Goal: Task Accomplishment & Management: Manage account settings

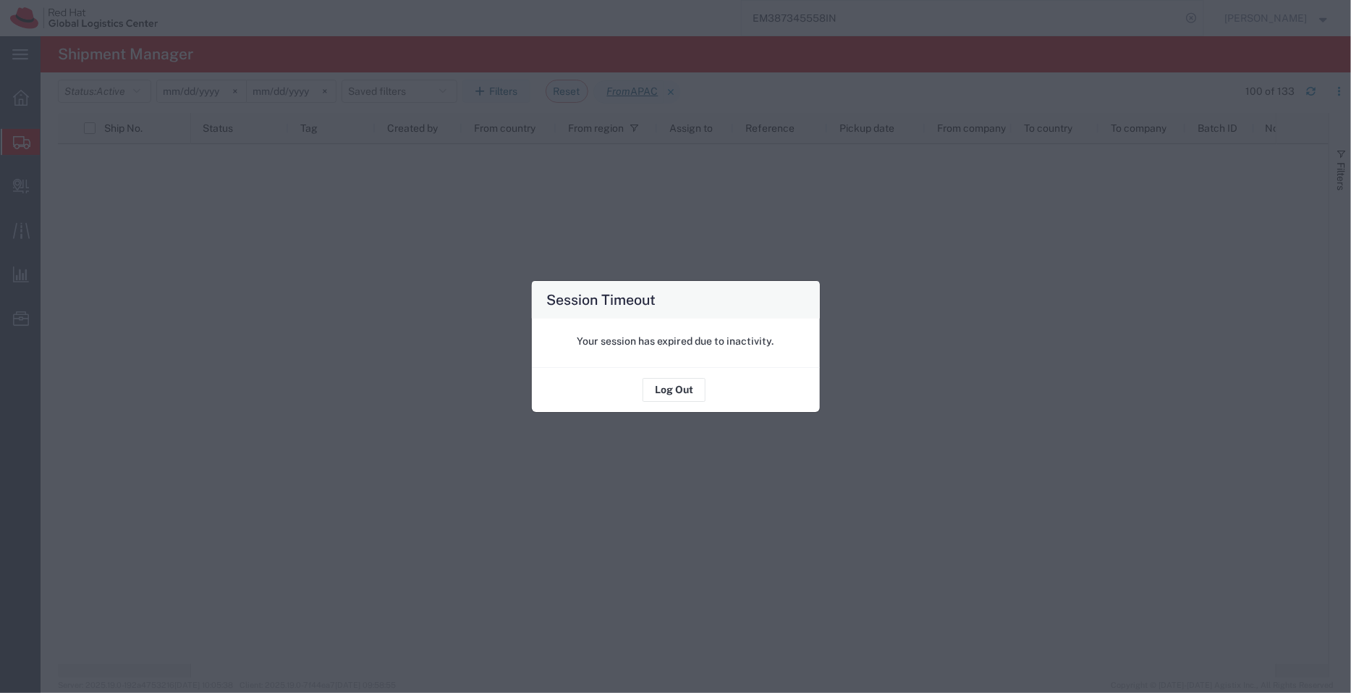
scroll to position [1345, 0]
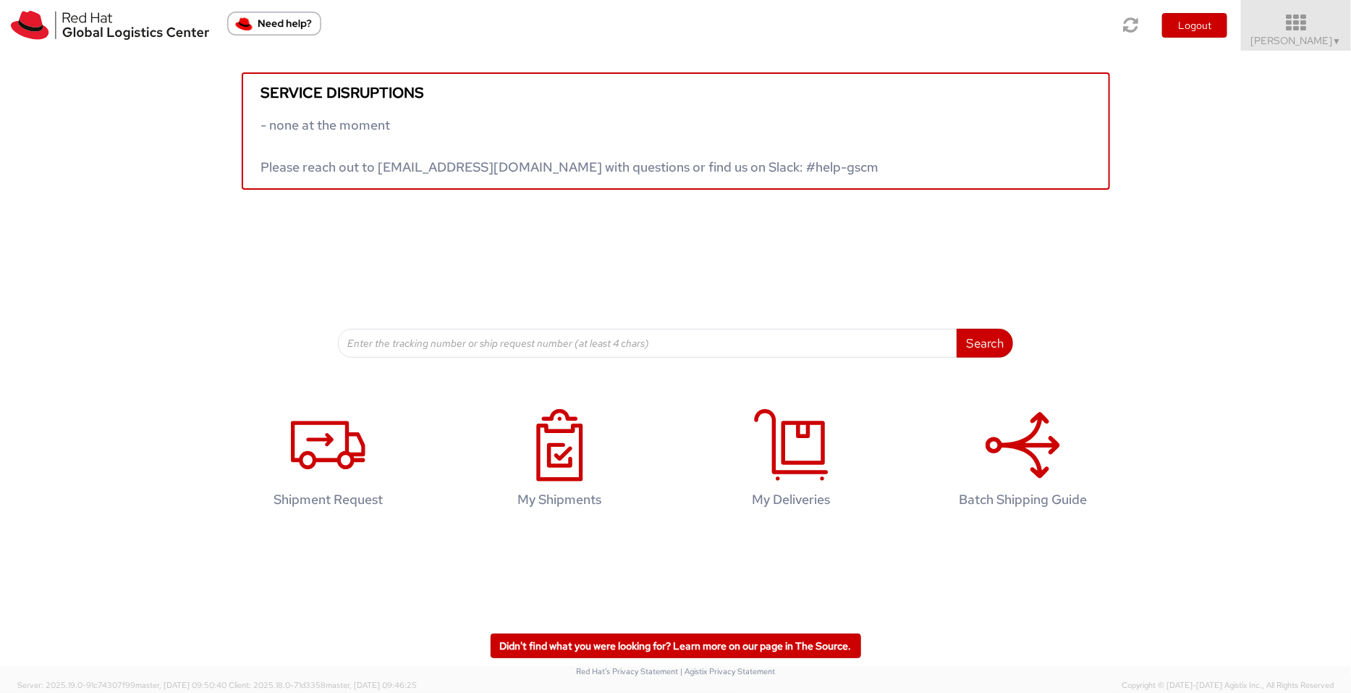
click at [1317, 17] on icon at bounding box center [1296, 23] width 127 height 20
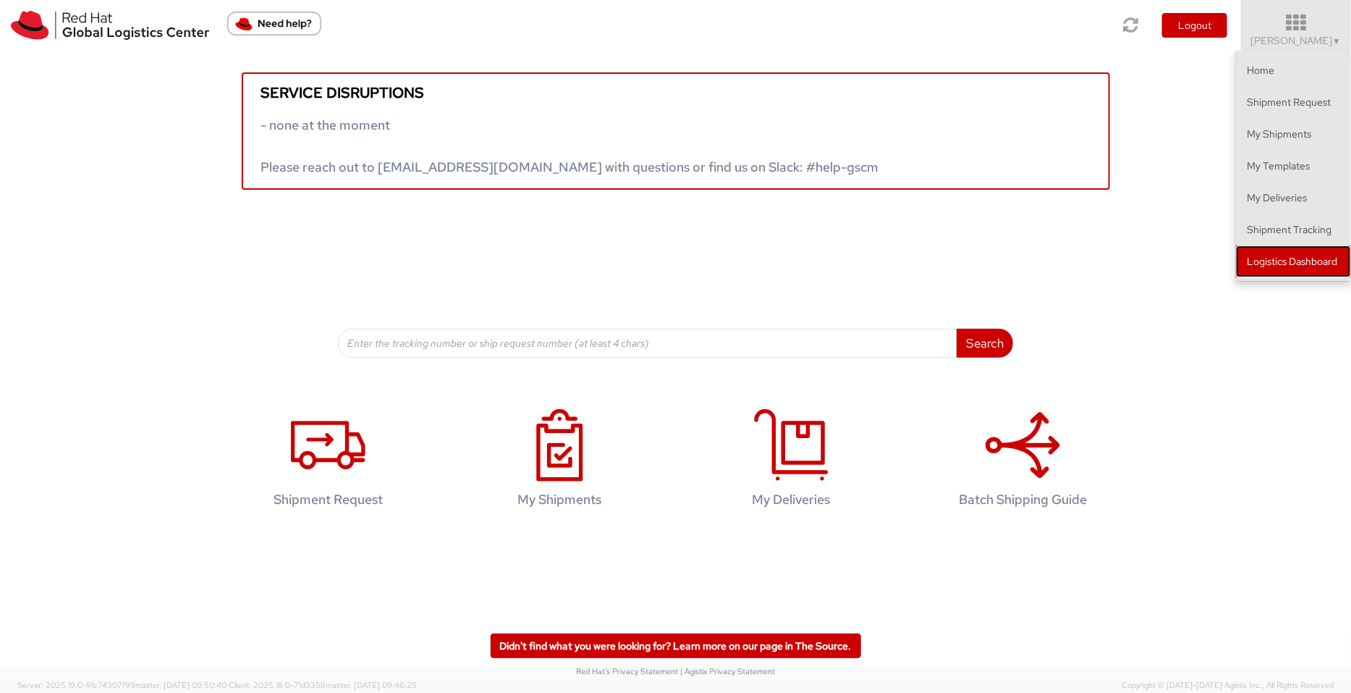
click at [1289, 259] on link "Logistics Dashboard" at bounding box center [1293, 261] width 115 height 32
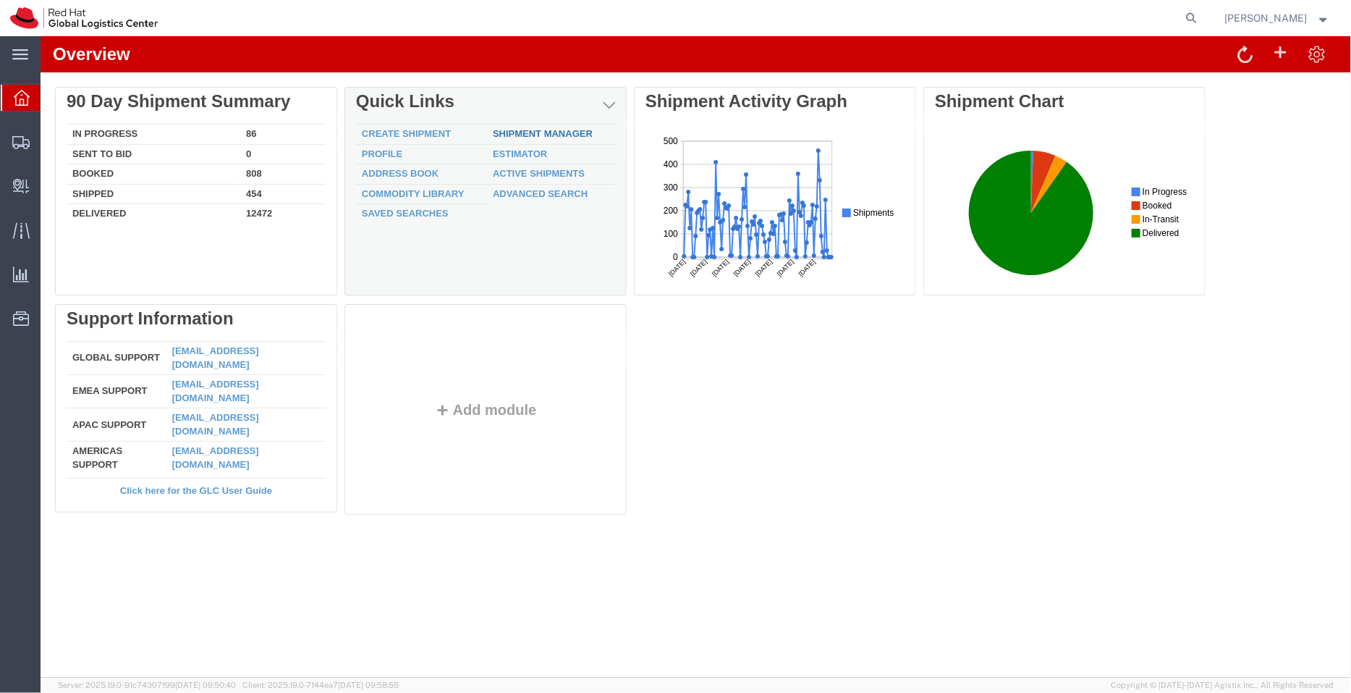
click at [504, 127] on link "Shipment Manager" at bounding box center [542, 132] width 100 height 11
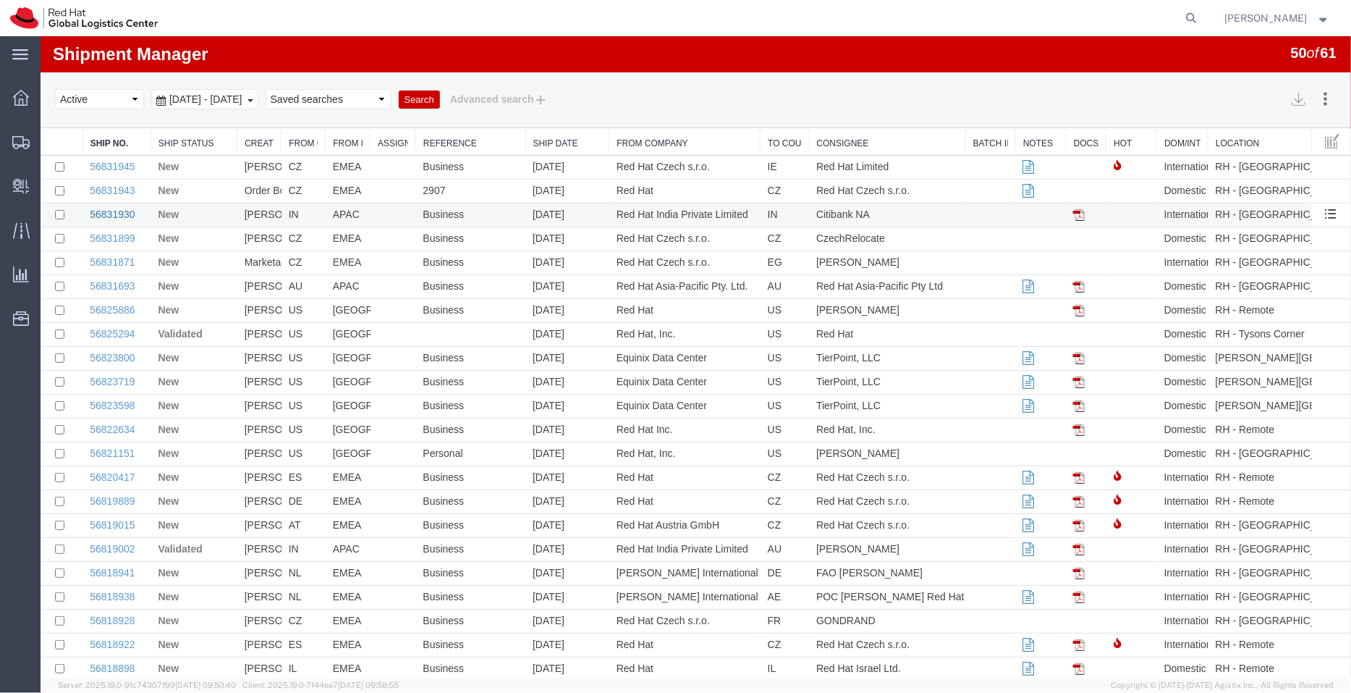
click at [122, 217] on link "56831930" at bounding box center [111, 214] width 45 height 12
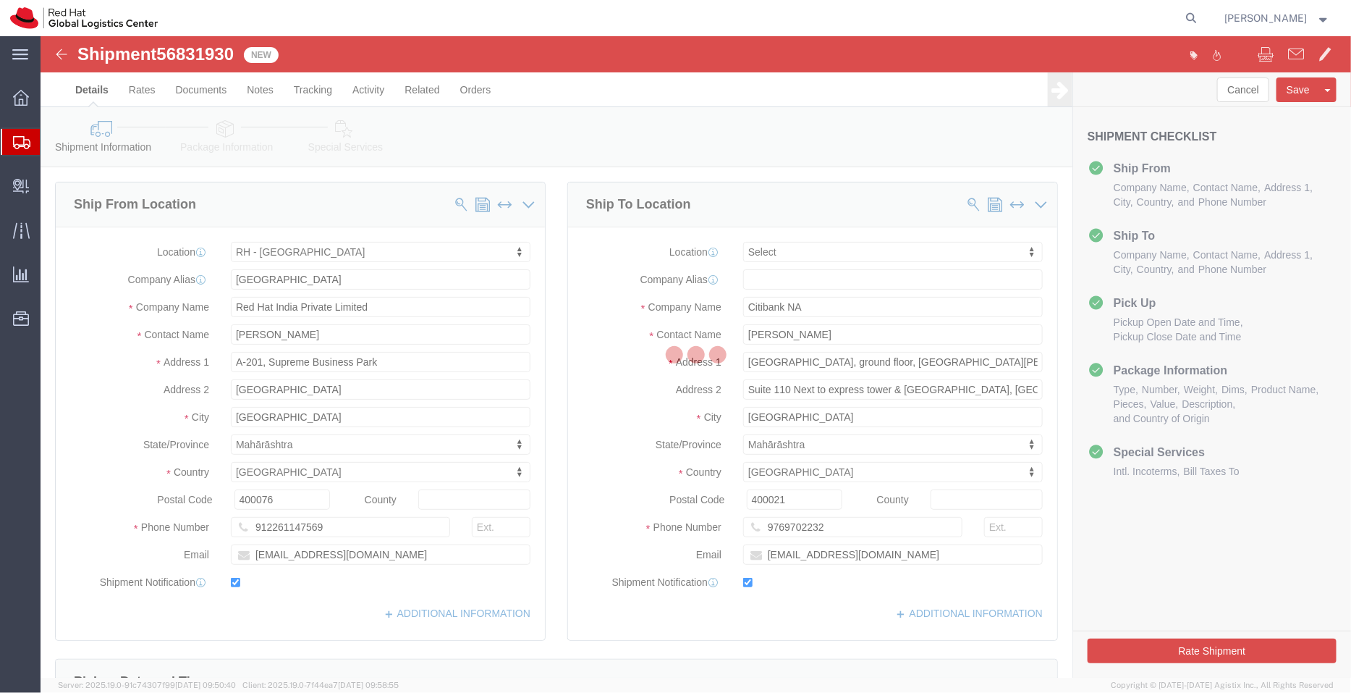
select select "37986"
select select
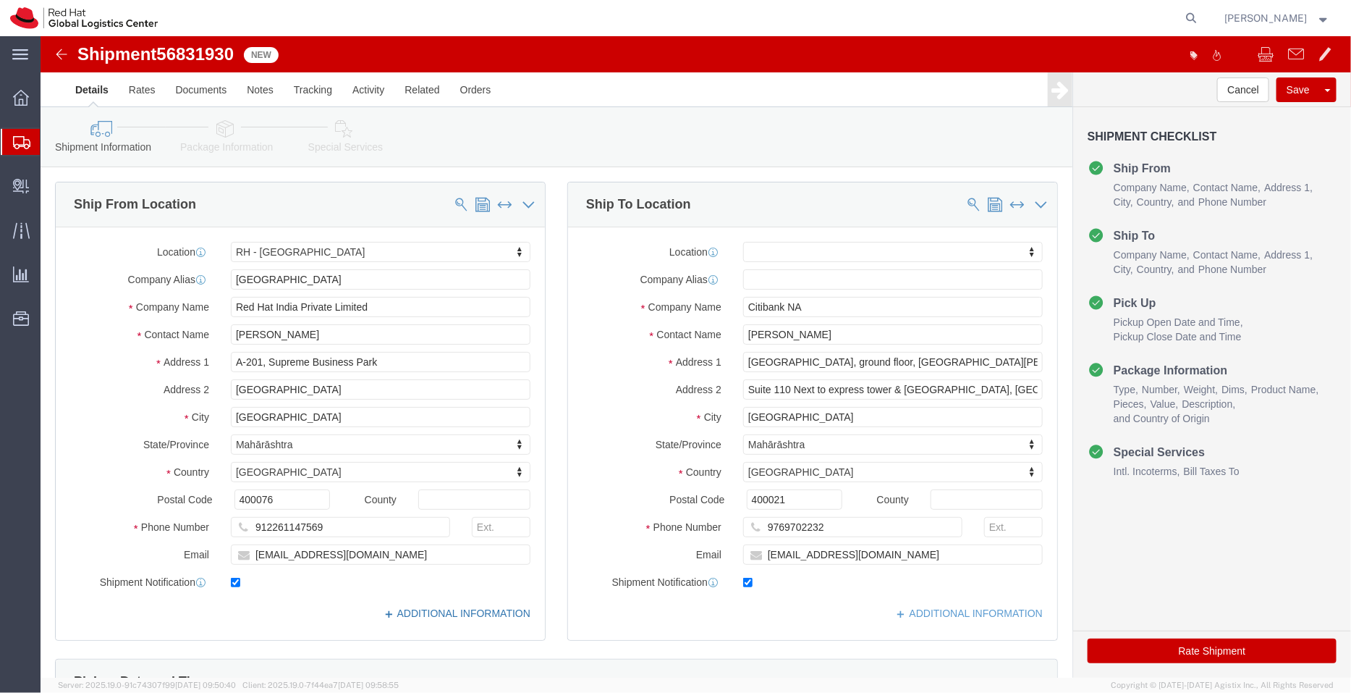
click link "ADDITIONAL INFORMATION"
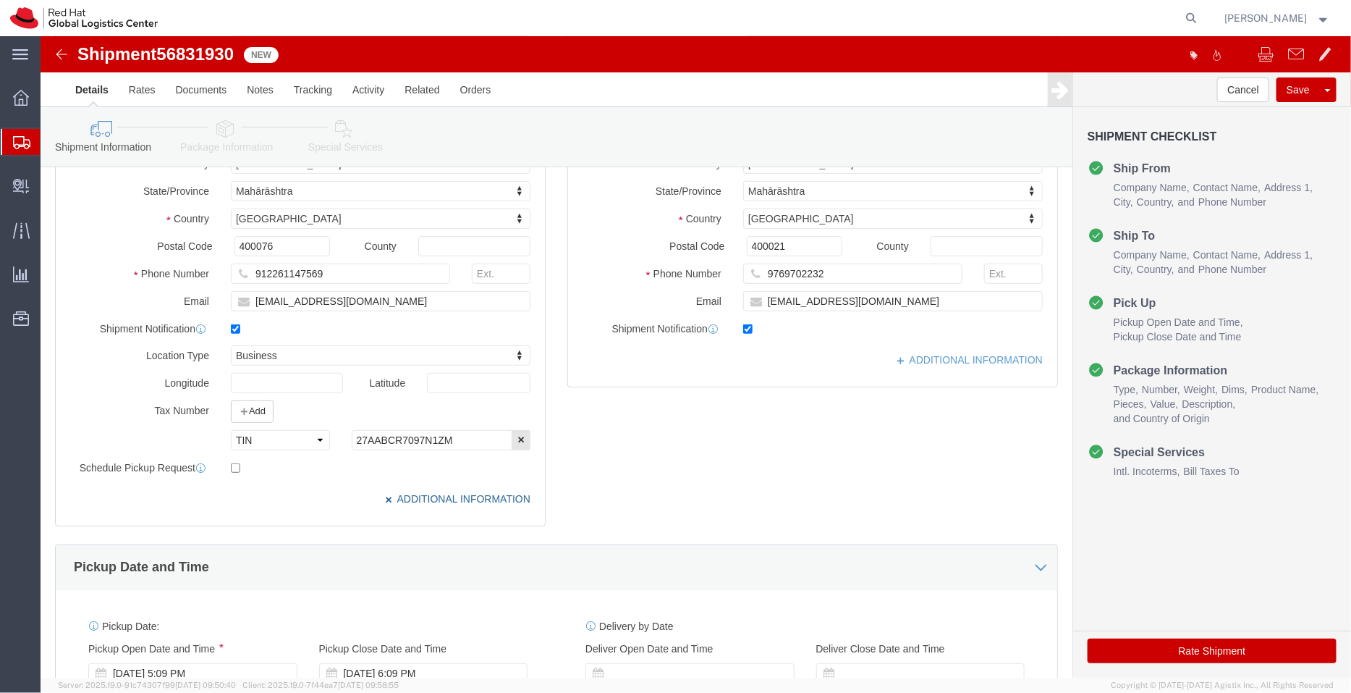
scroll to position [255, 0]
click link "ADDITIONAL INFORMATION"
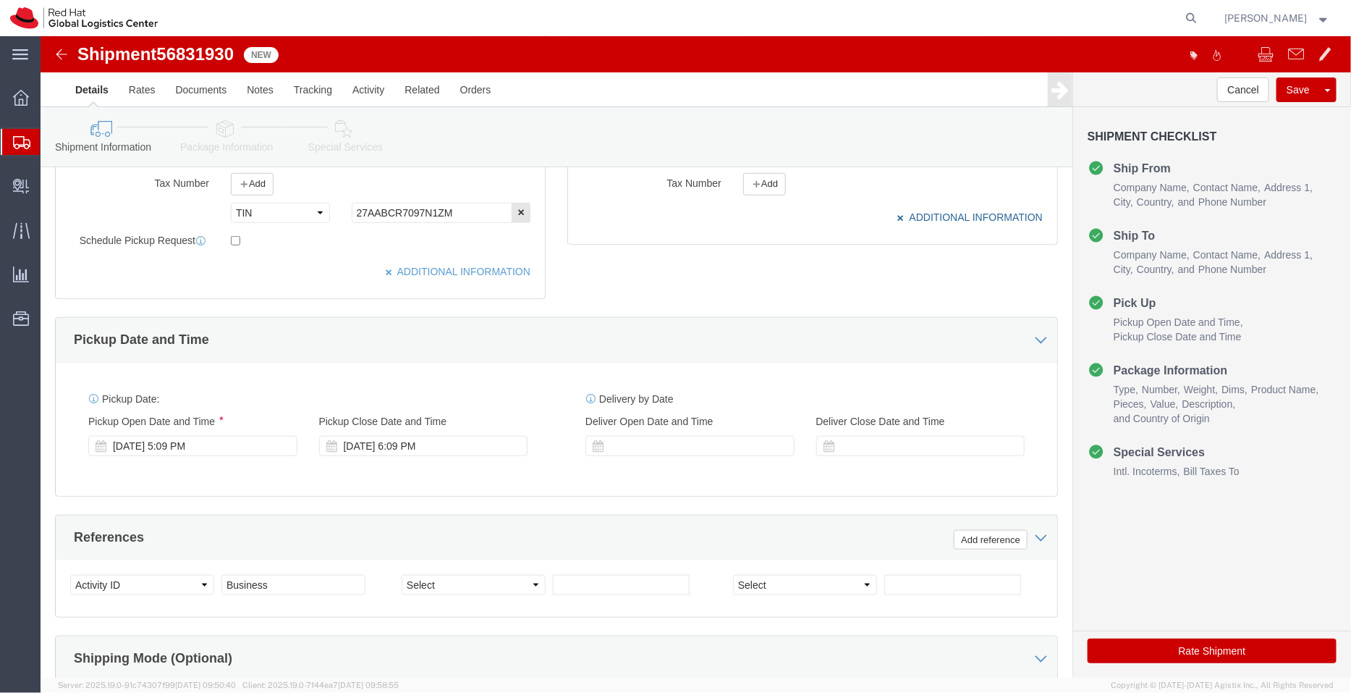
scroll to position [496, 0]
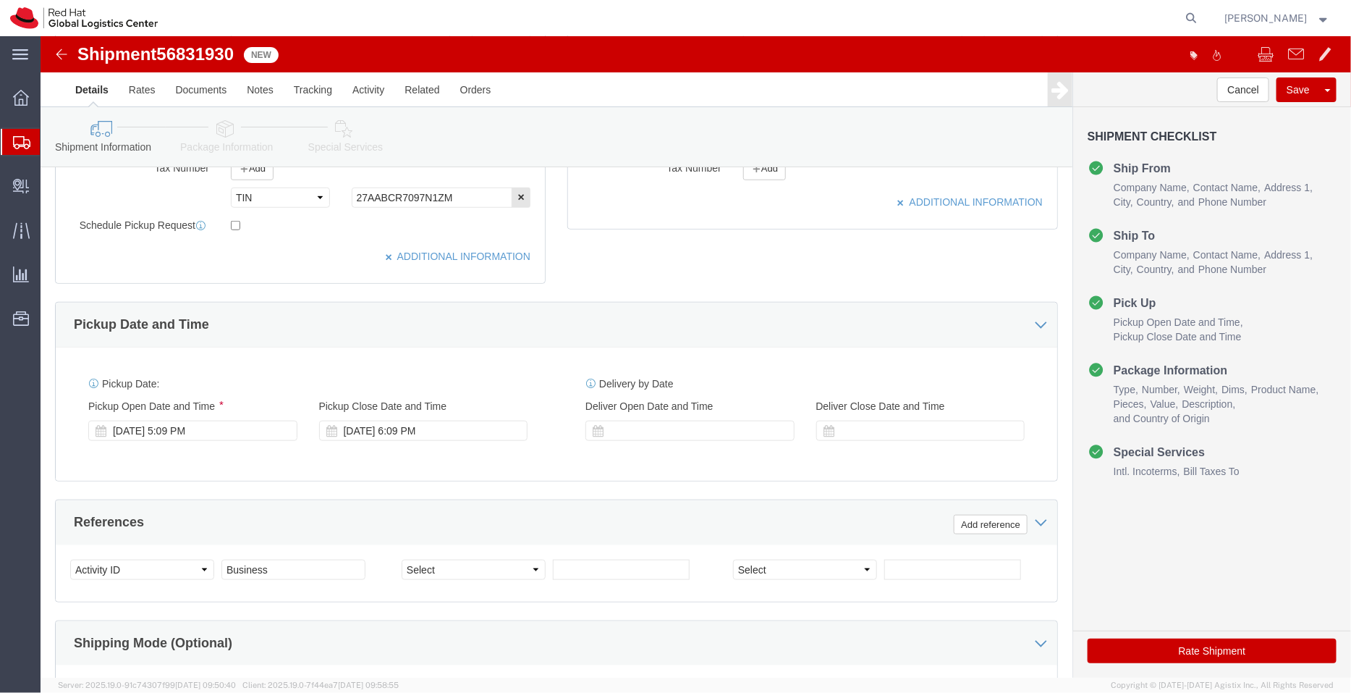
click icon
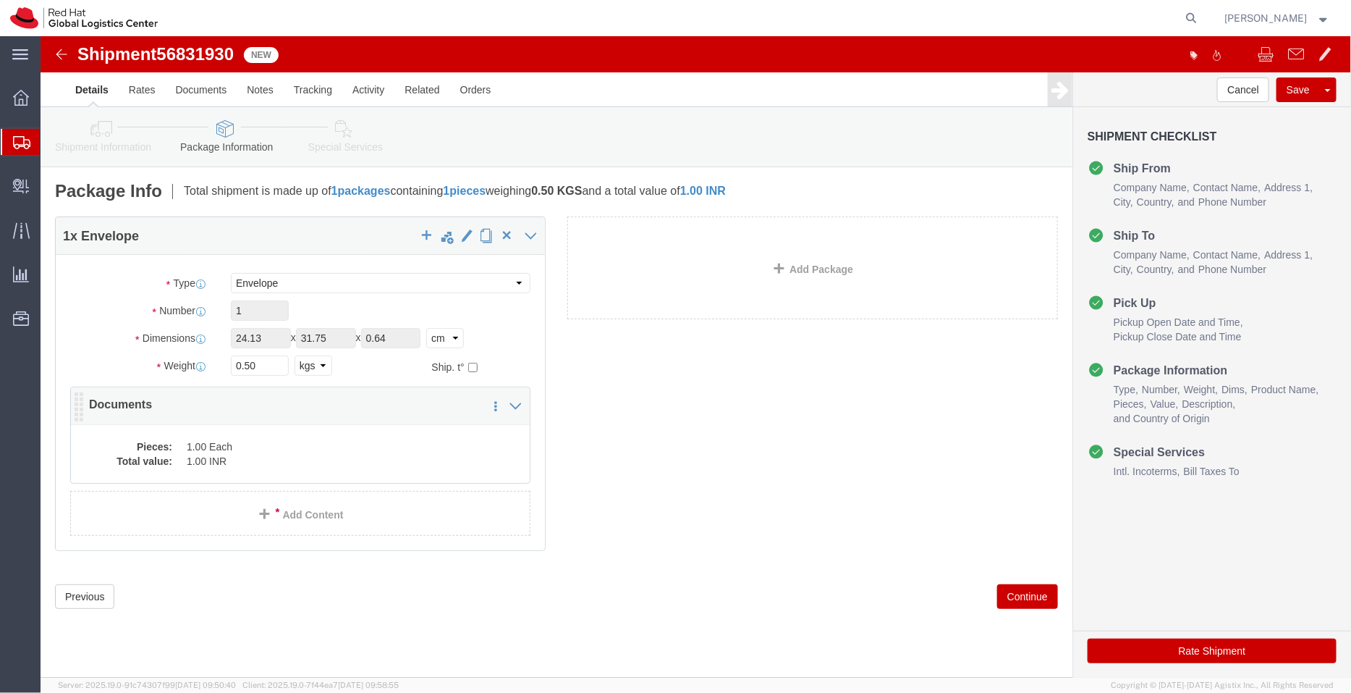
click dd "1.00 Each"
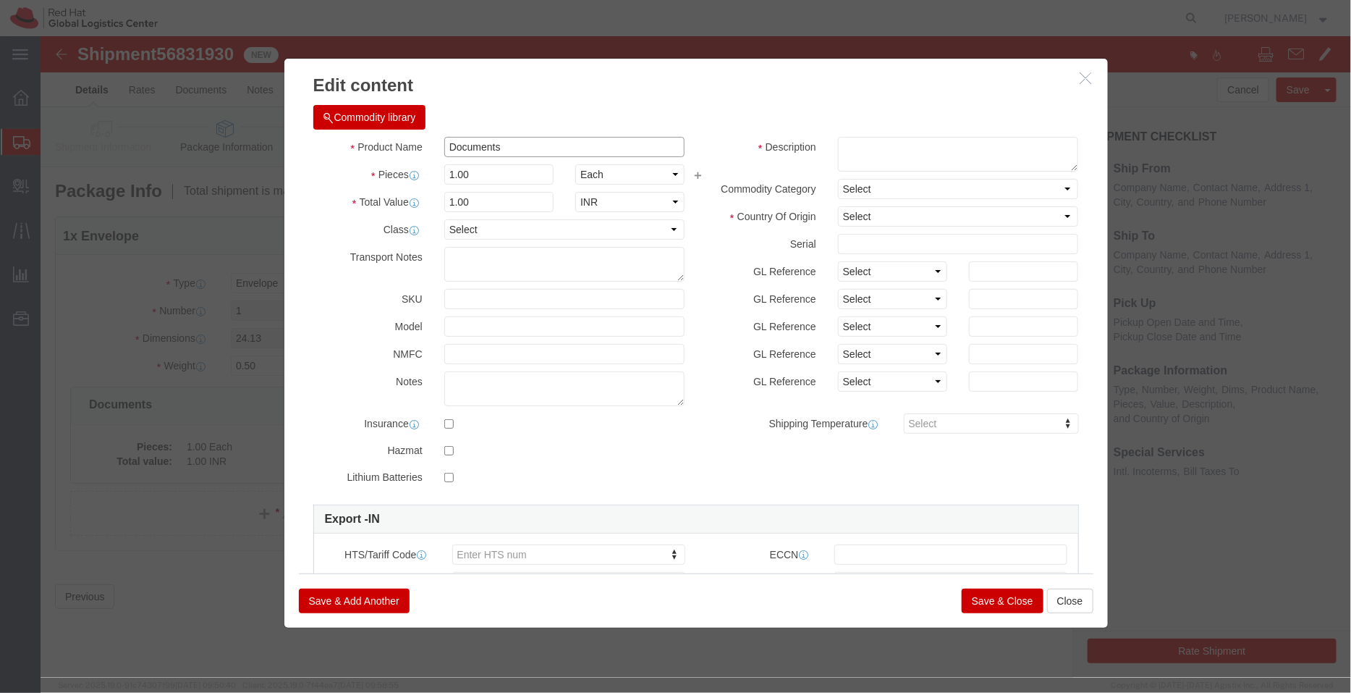
drag, startPoint x: 483, startPoint y: 115, endPoint x: 302, endPoint y: 111, distance: 181.0
click div "Product Name Documents"
click textarea
paste textarea "Documents"
type textarea "Documents"
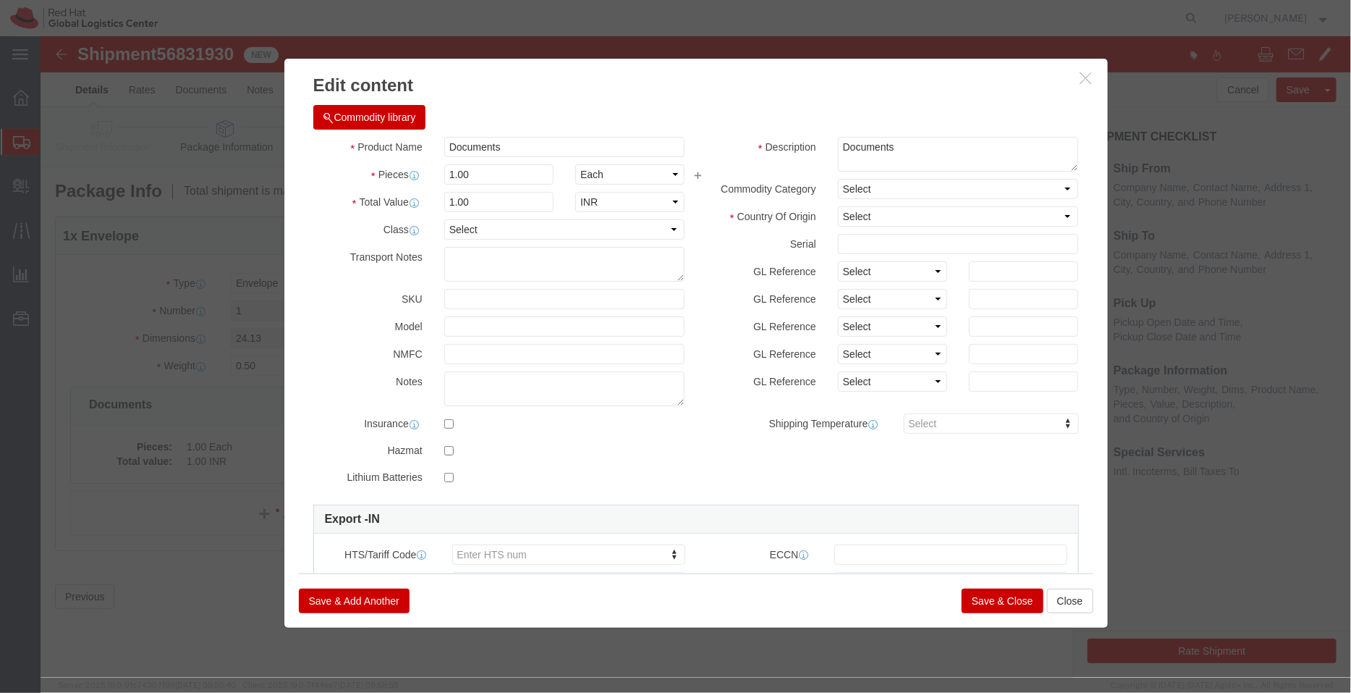
click div "Commodity library"
click select "Select [GEOGRAPHIC_DATA] [GEOGRAPHIC_DATA] [GEOGRAPHIC_DATA] [GEOGRAPHIC_DATA] …"
select select "IN"
click select "Select [GEOGRAPHIC_DATA] [GEOGRAPHIC_DATA] [GEOGRAPHIC_DATA] [GEOGRAPHIC_DATA] …"
click button "Save & Close"
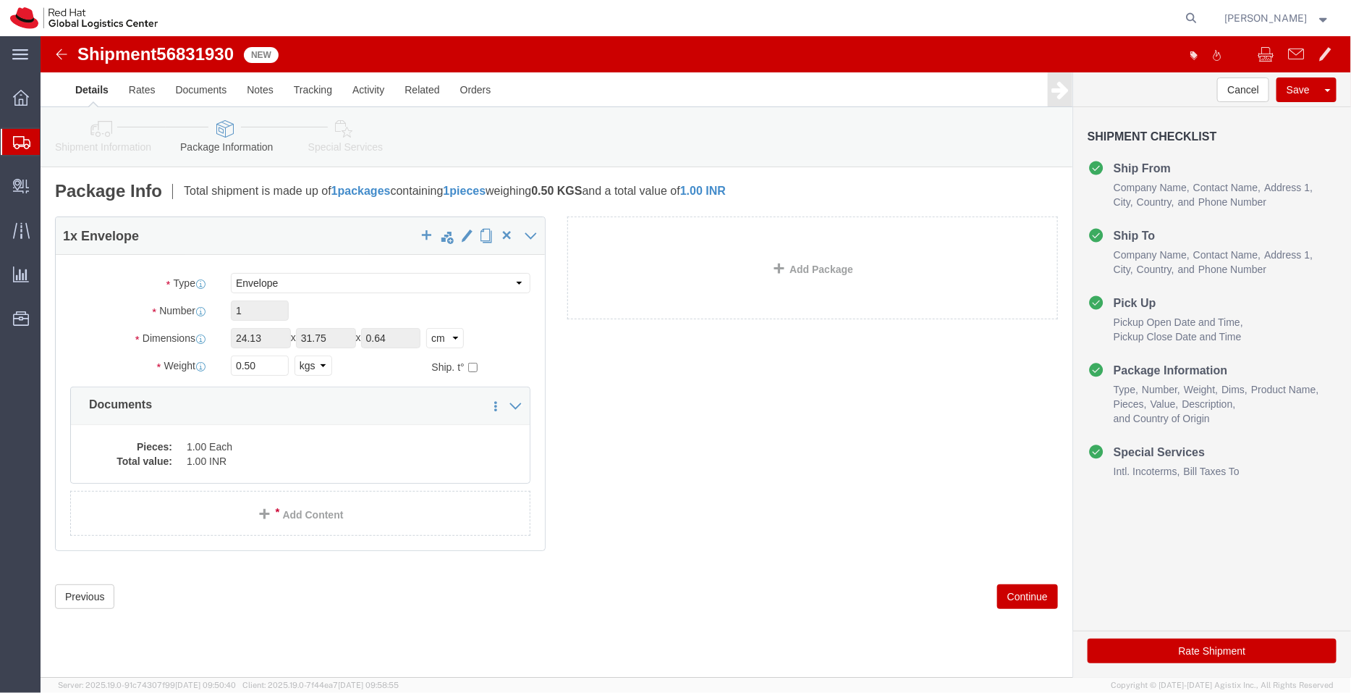
click icon
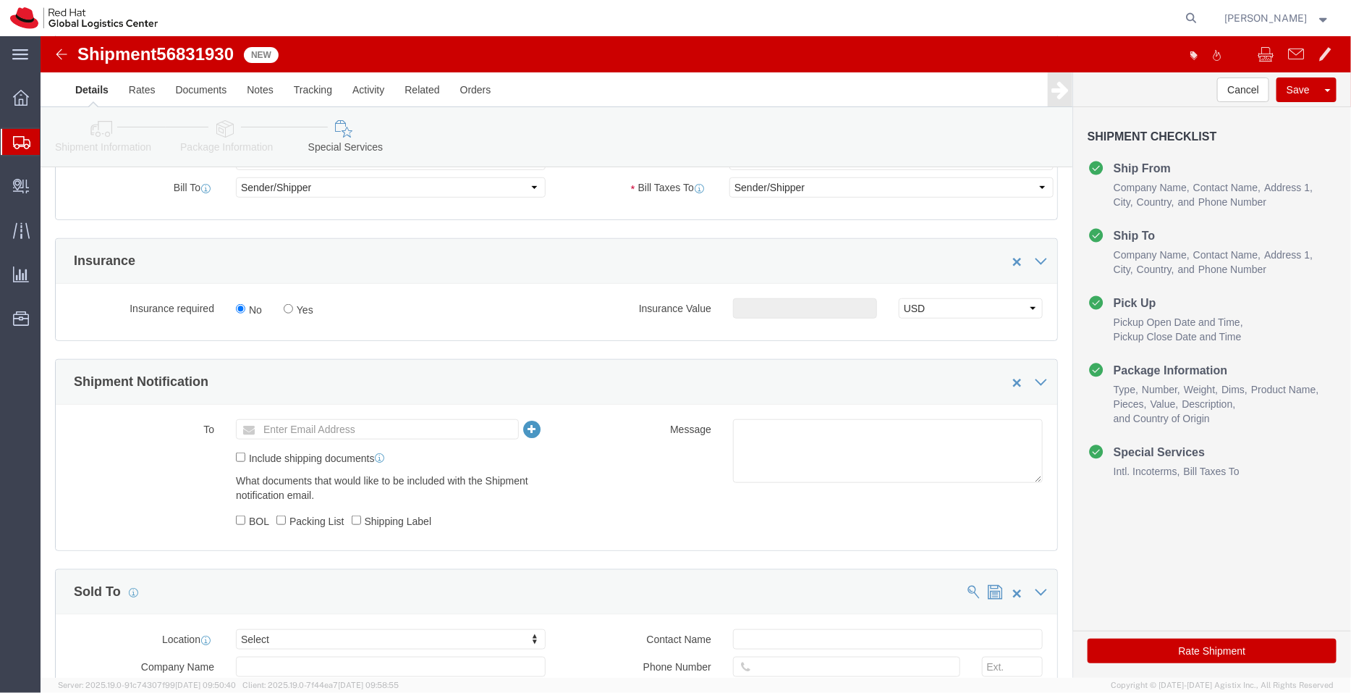
scroll to position [460, 0]
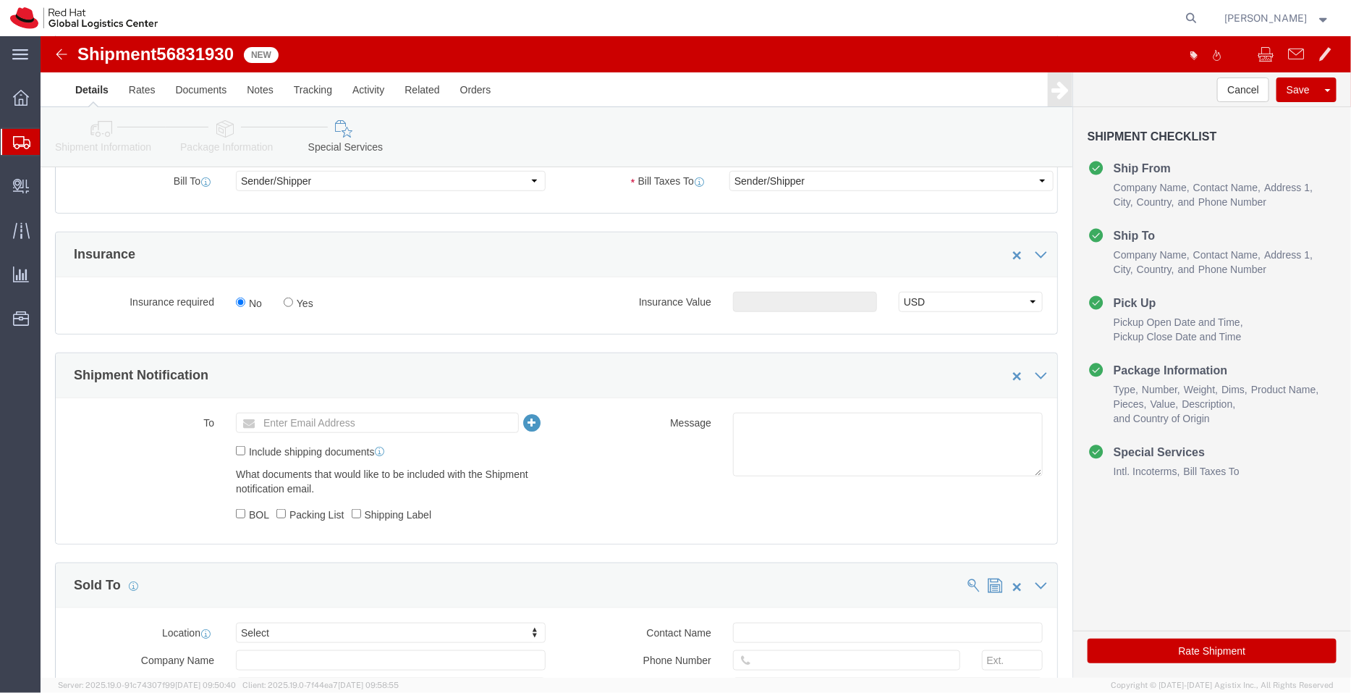
click ul "Enter Email Address"
type input "[EMAIL_ADDRESS][DOMAIN_NAME]"
click textarea
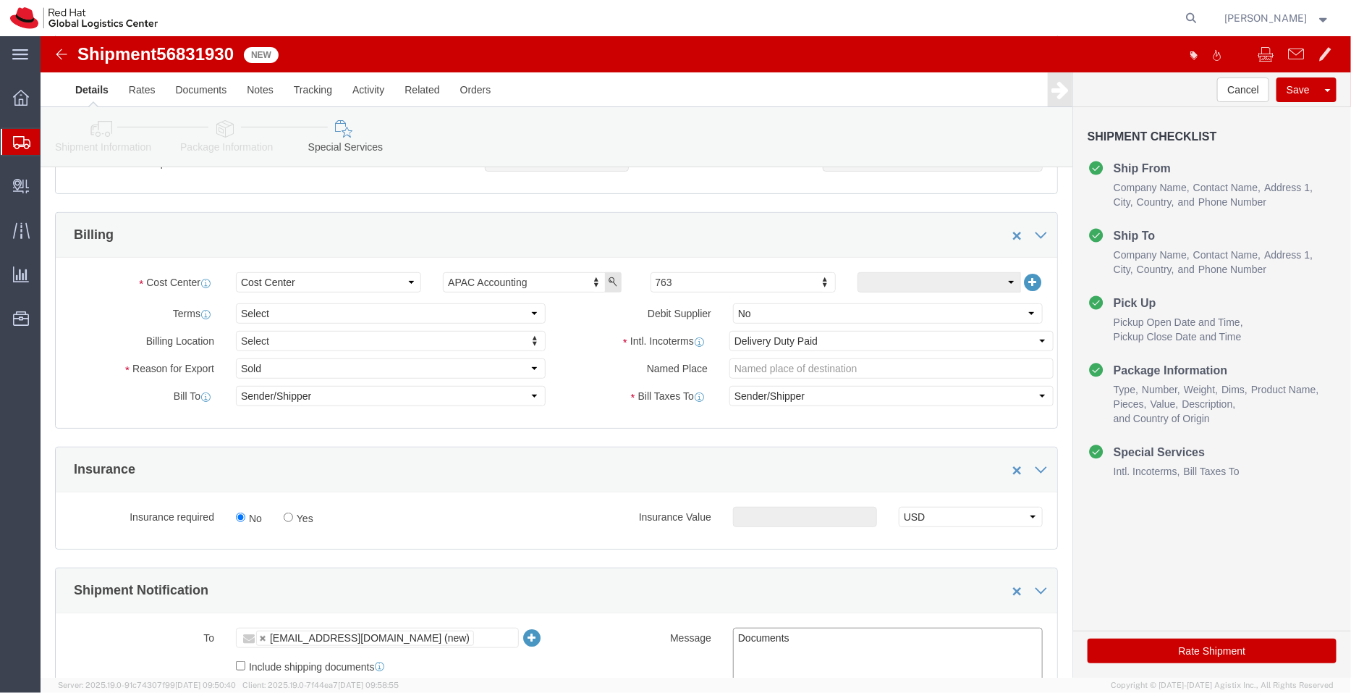
type textarea "Documents"
click button "Rate Shipment"
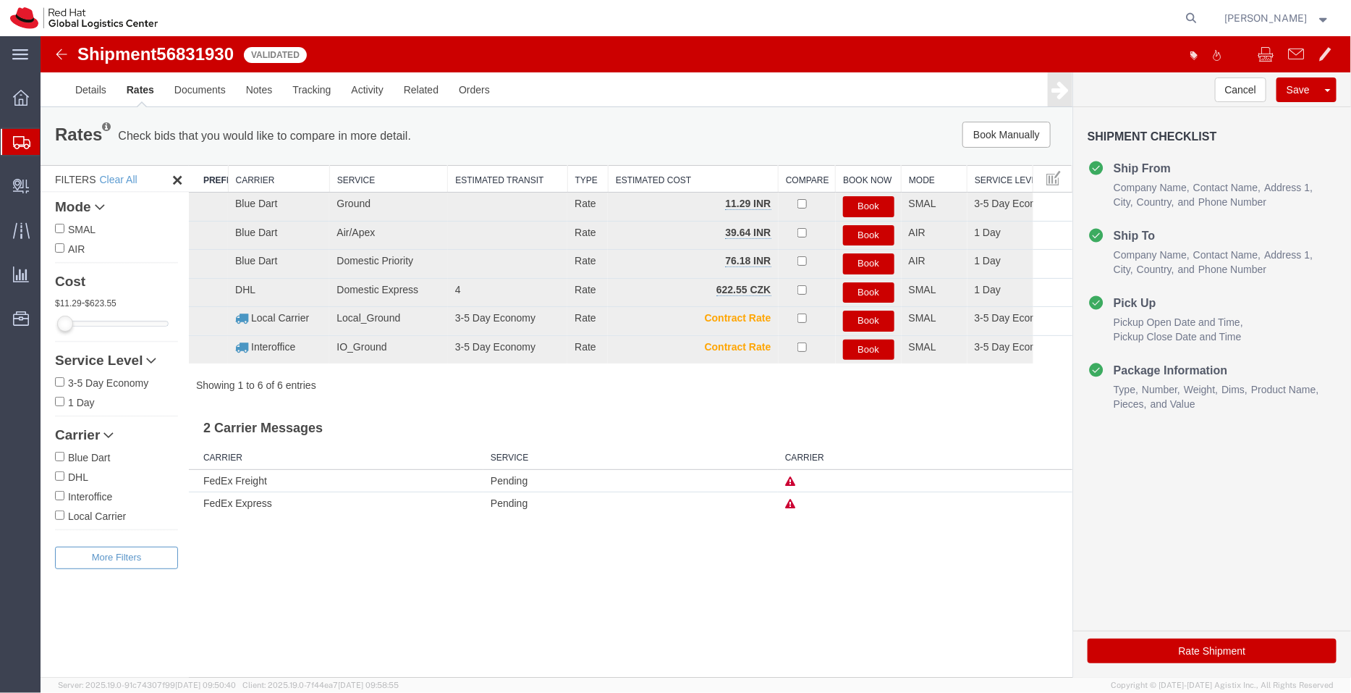
scroll to position [0, 0]
click at [874, 262] on button "Book" at bounding box center [867, 263] width 51 height 21
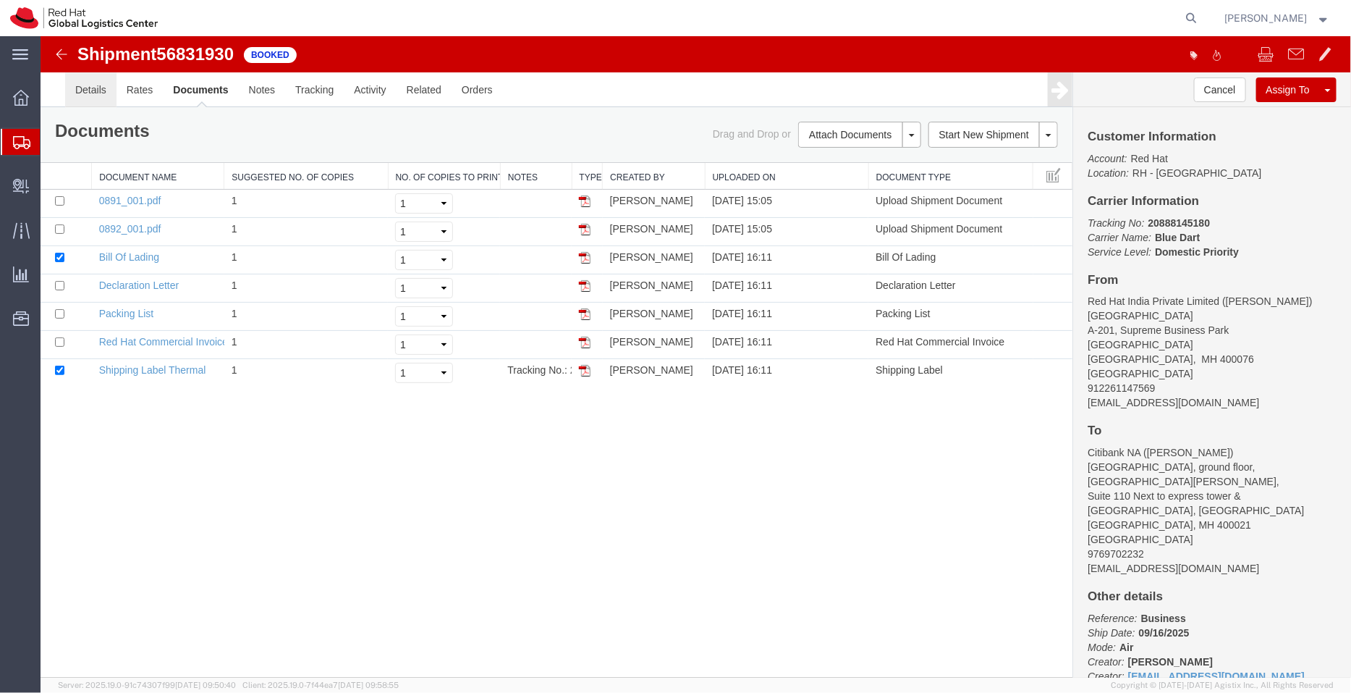
click at [101, 87] on link "Details" at bounding box center [89, 89] width 51 height 35
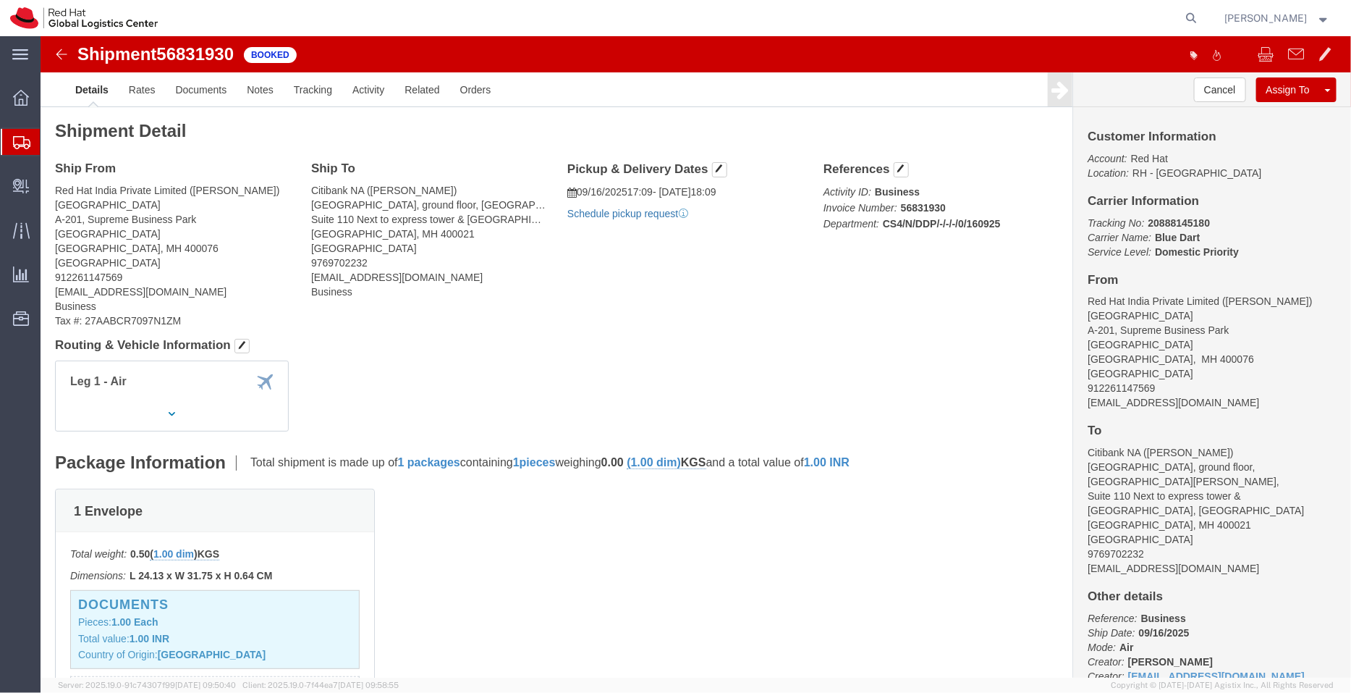
click link "Schedule pickup request"
drag, startPoint x: 685, startPoint y: 176, endPoint x: 535, endPoint y: 150, distance: 152.8
click div "Pickup & Delivery Dates [DATE] 17:09 - [DATE] 18:09 Pickup request number : 798…"
copy div "[DATE] 17:09 - [DATE] 18:09 Pickup request number : 79850944"
click link "Documents"
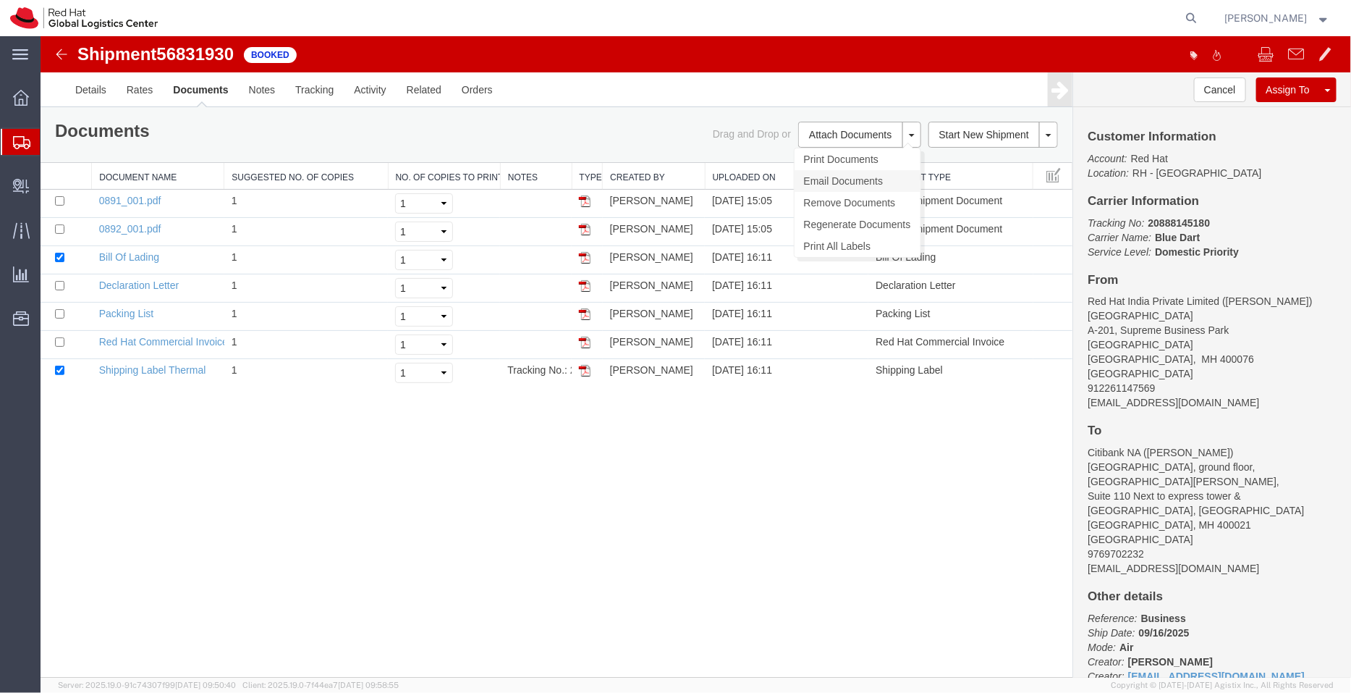
click at [845, 170] on link "Email Documents" at bounding box center [857, 180] width 126 height 22
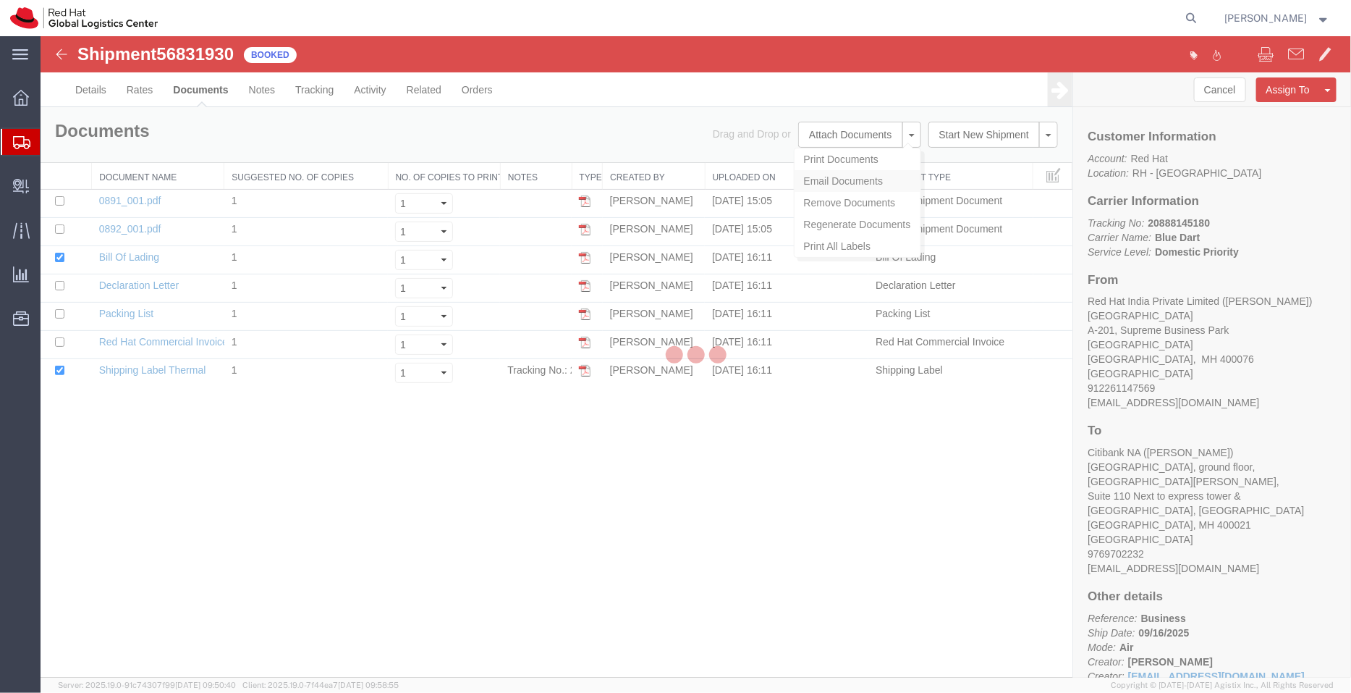
checkbox input "true"
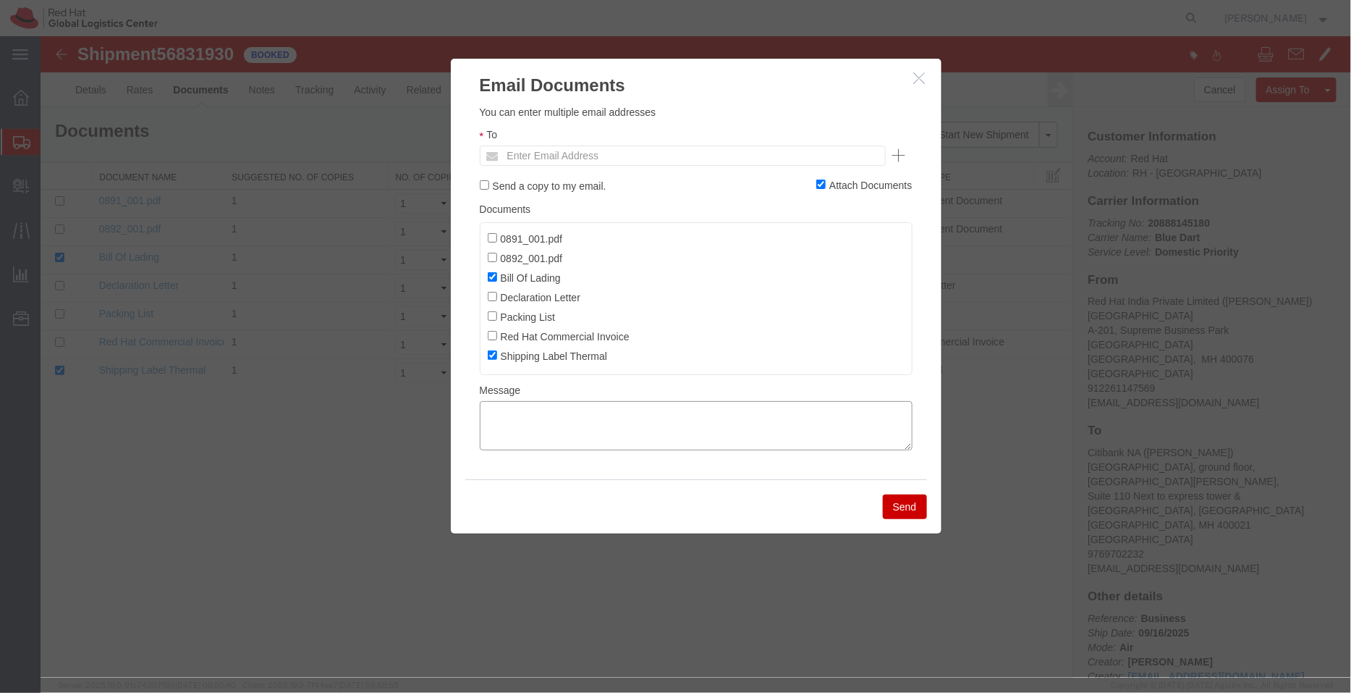
click at [557, 423] on textarea at bounding box center [695, 424] width 433 height 49
paste textarea "[DATE] 17:09 - [DATE] 18:09 Pickup request number: 79850944"
click at [485, 444] on textarea "[DATE] 17:09 - [DATE] 18:09 Pickup request number: 79850944" at bounding box center [695, 424] width 433 height 49
click at [482, 420] on textarea "[DATE] 17:09 - [DATE] 18:09 Blue Dart Pickup request number: 79850944" at bounding box center [695, 424] width 433 height 49
type textarea "Pickup date/time - [DATE] 17:09 - [DATE] 18:09 Blue Dart Pickup request number:…"
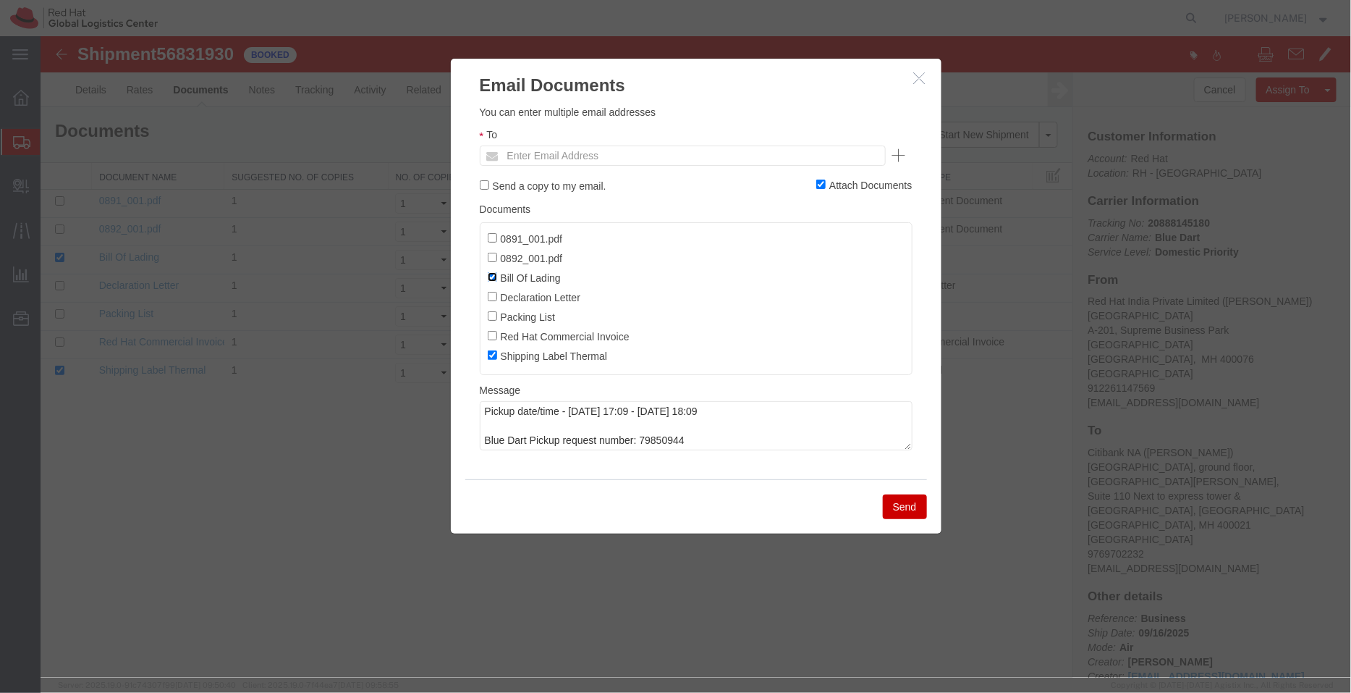
click at [491, 276] on input "Bill Of Lading" at bounding box center [491, 275] width 9 height 9
checkbox input "false"
click at [606, 151] on input "text" at bounding box center [583, 154] width 169 height 19
type input "avaidya"
type input "[EMAIL_ADDRESS][DOMAIN_NAME]"
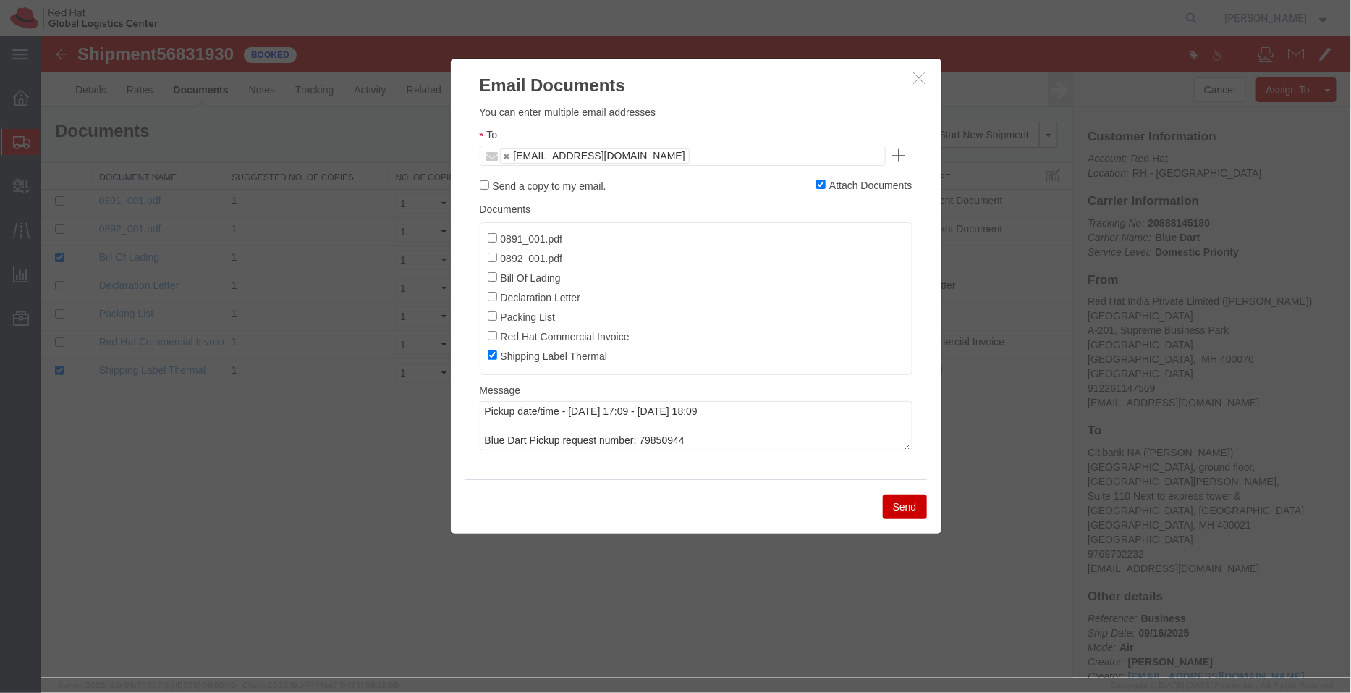
click at [908, 499] on button "Send" at bounding box center [904, 506] width 44 height 25
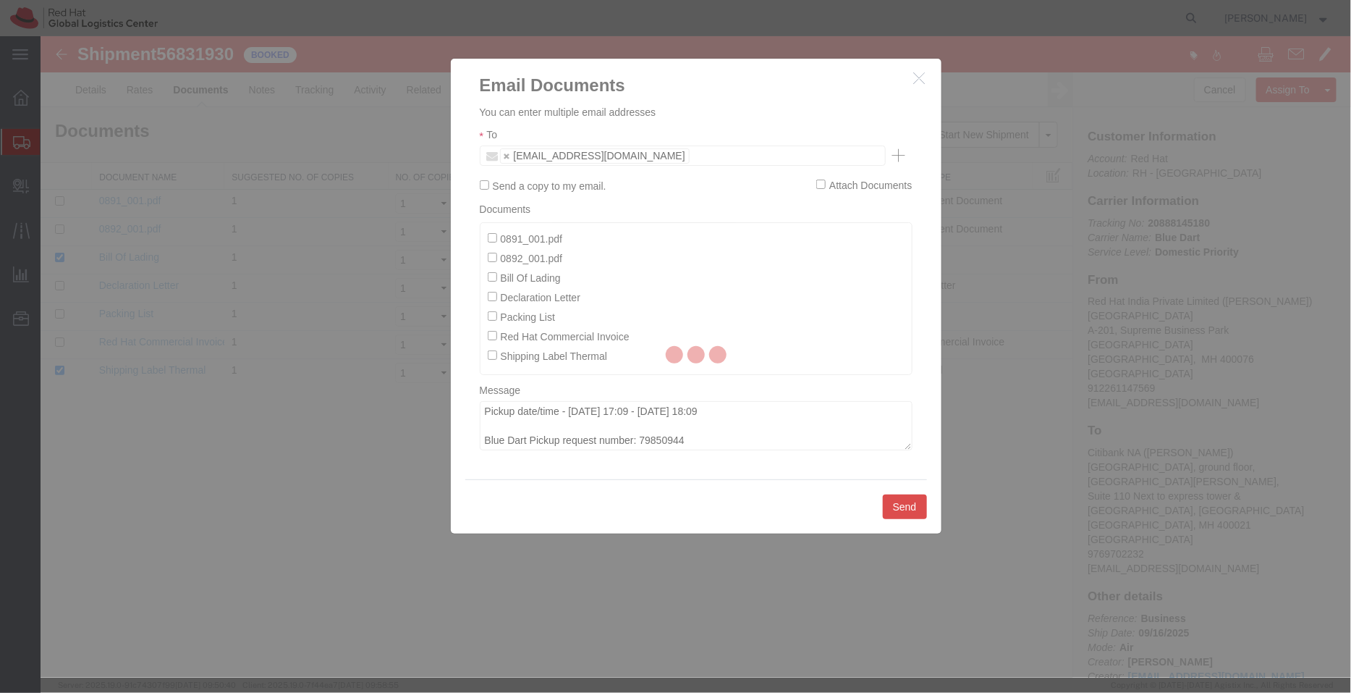
checkbox input "false"
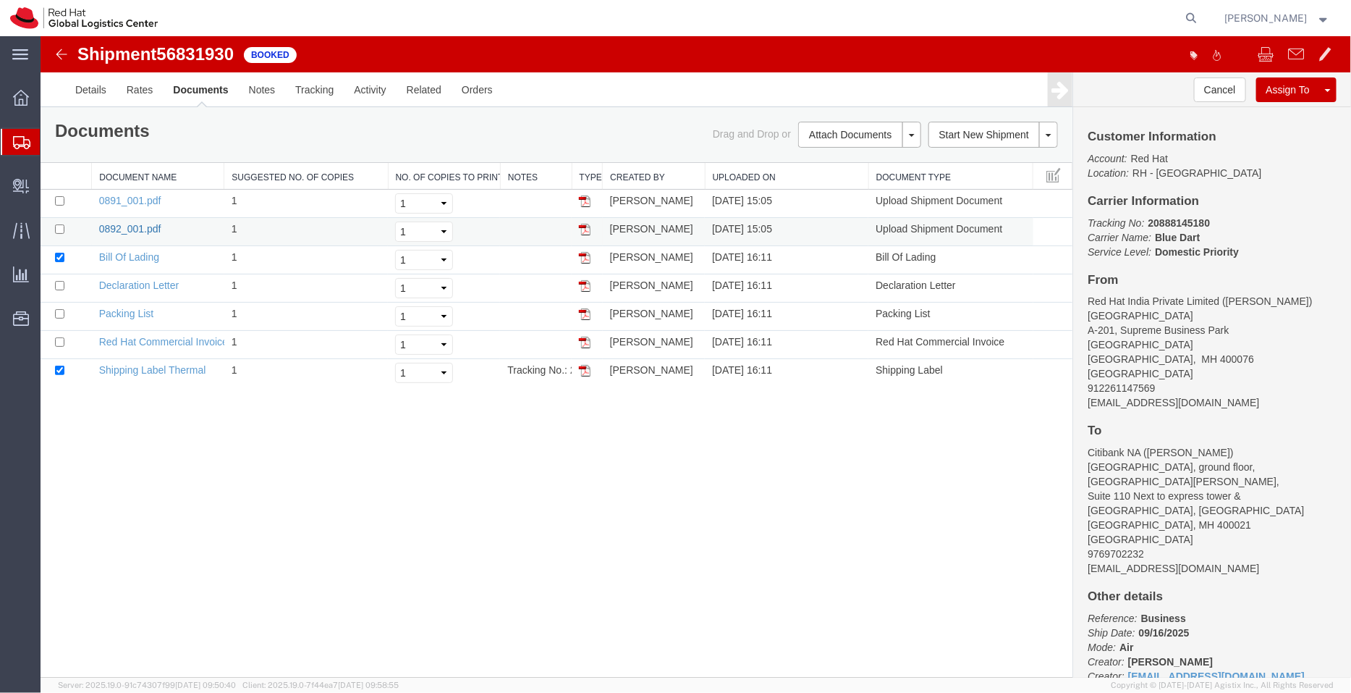
click at [134, 224] on link "0892_001.pdf" at bounding box center [129, 228] width 62 height 12
click at [0, 0] on span "Shipment Manager" at bounding box center [0, 0] width 0 height 0
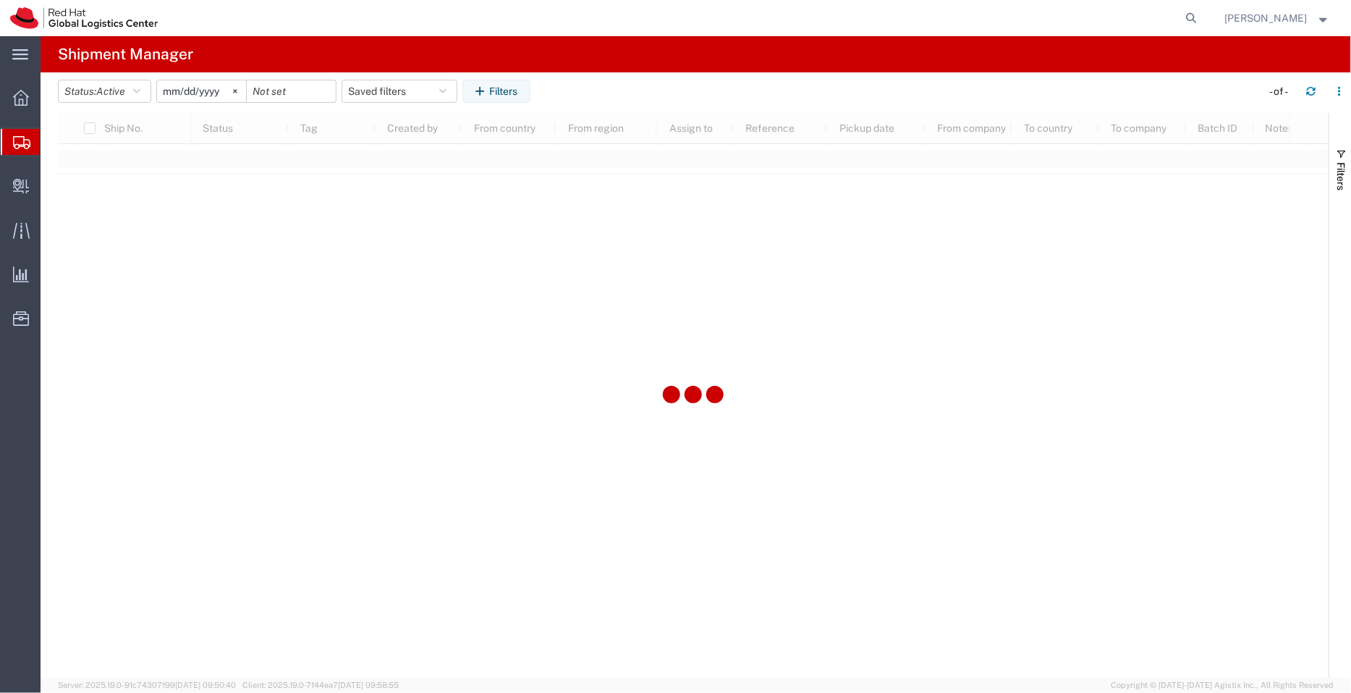
type input "[DATE]"
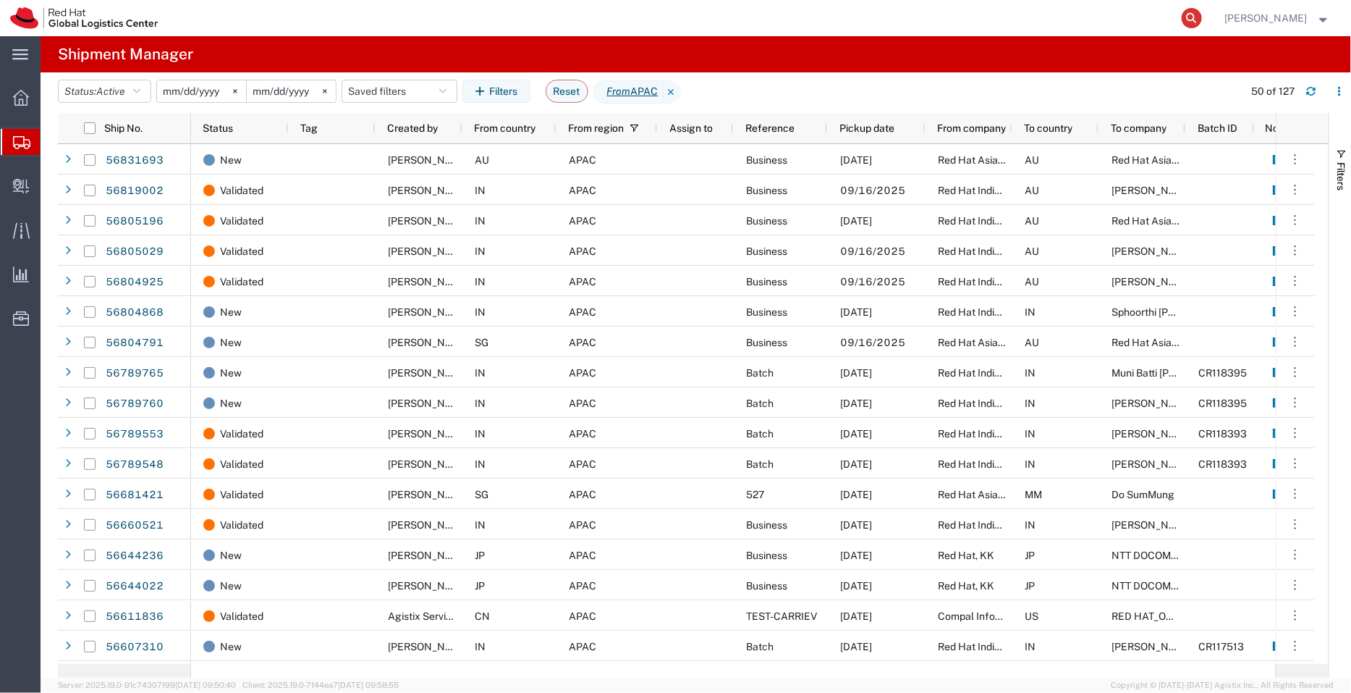
click at [1192, 17] on icon at bounding box center [1192, 18] width 20 height 20
type input "56805029"
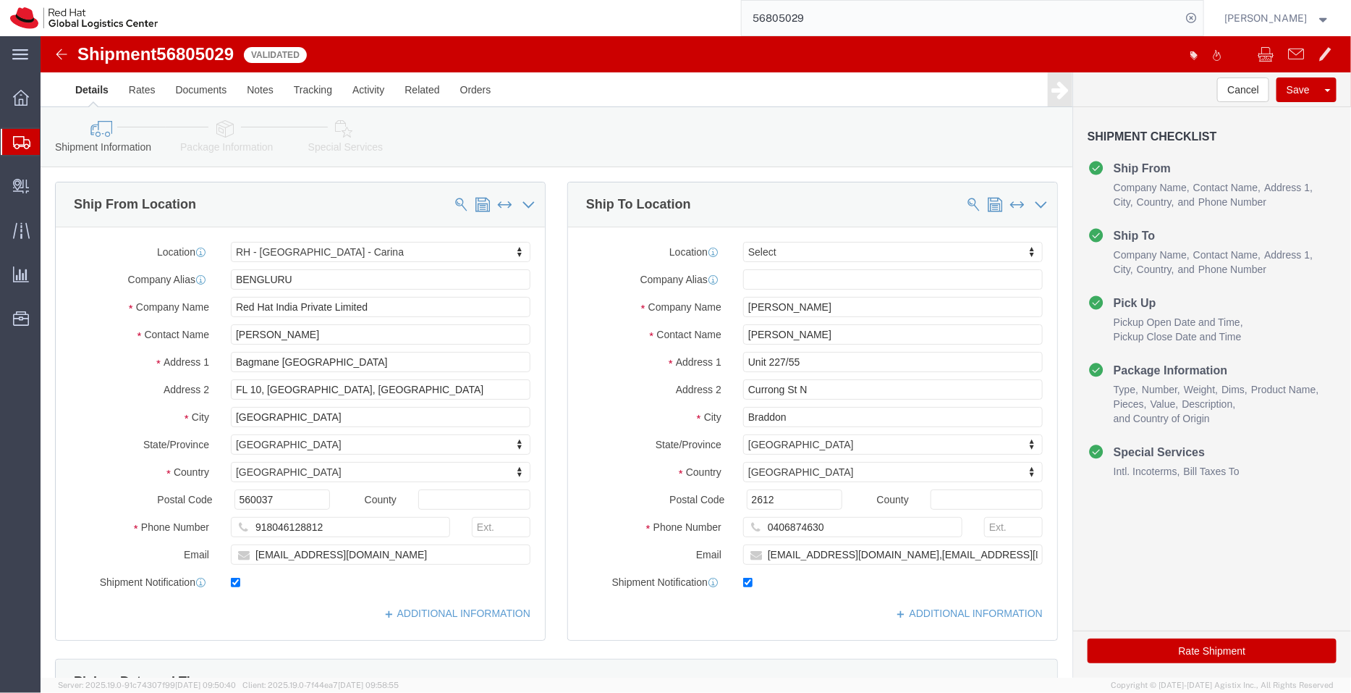
select select "37925"
select select
click link "ADDITIONAL INFORMATION"
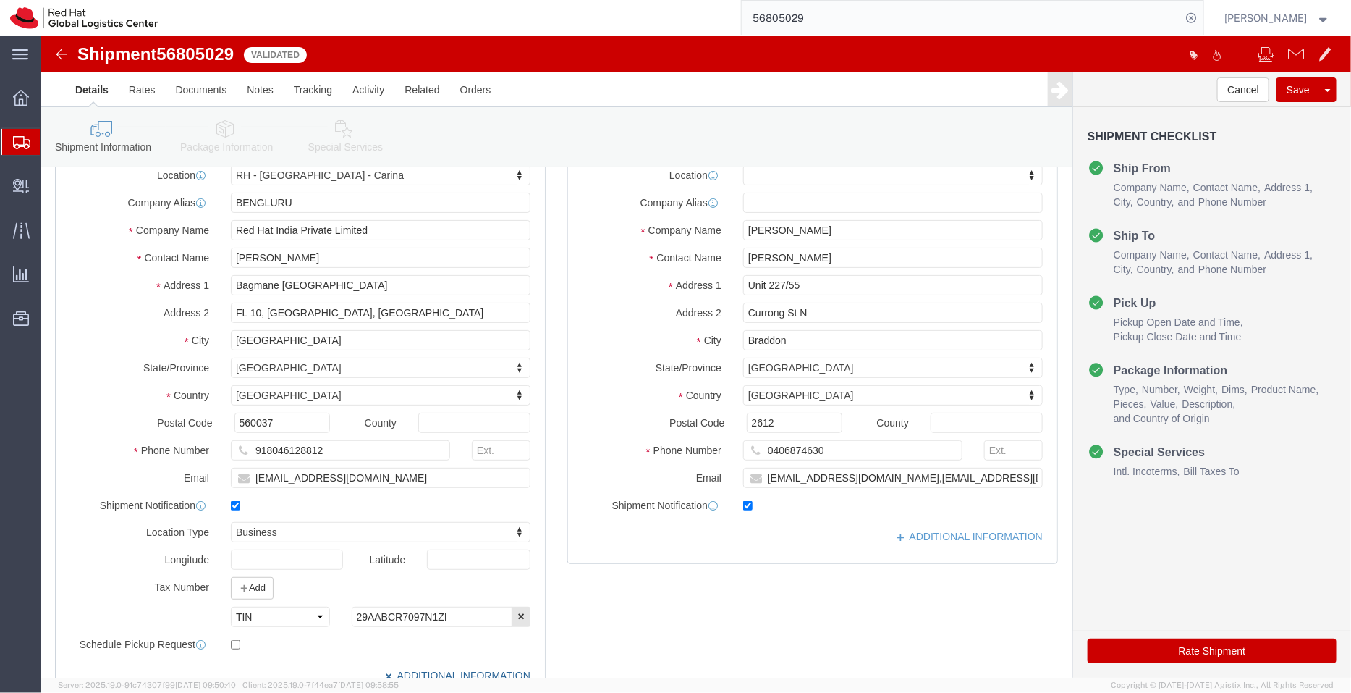
scroll to position [72, 0]
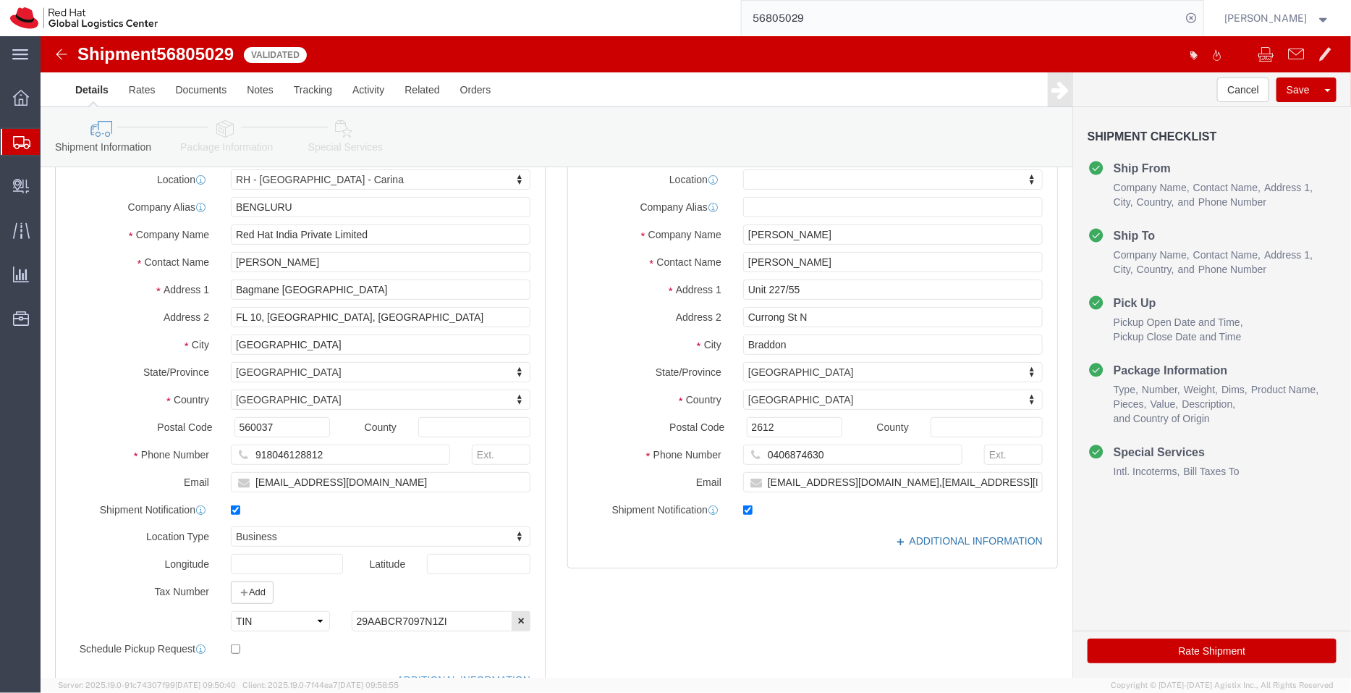
click link "ADDITIONAL INFORMATION"
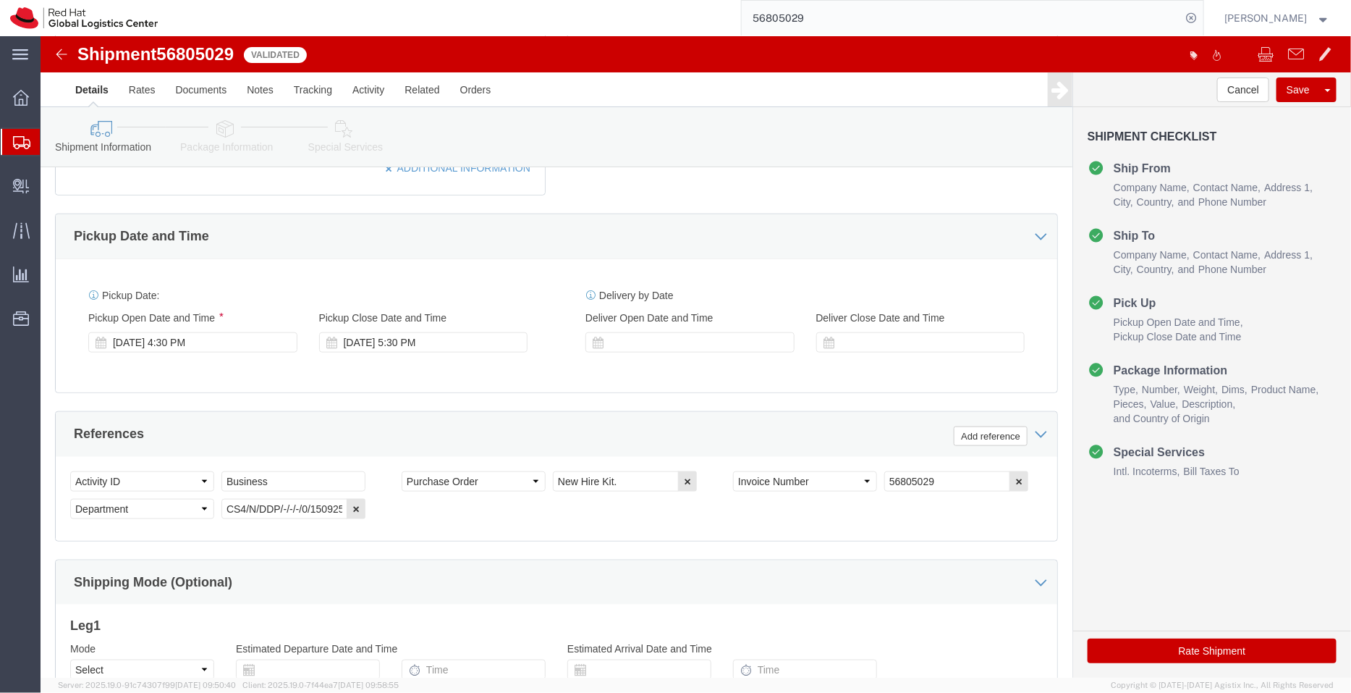
scroll to position [602, 0]
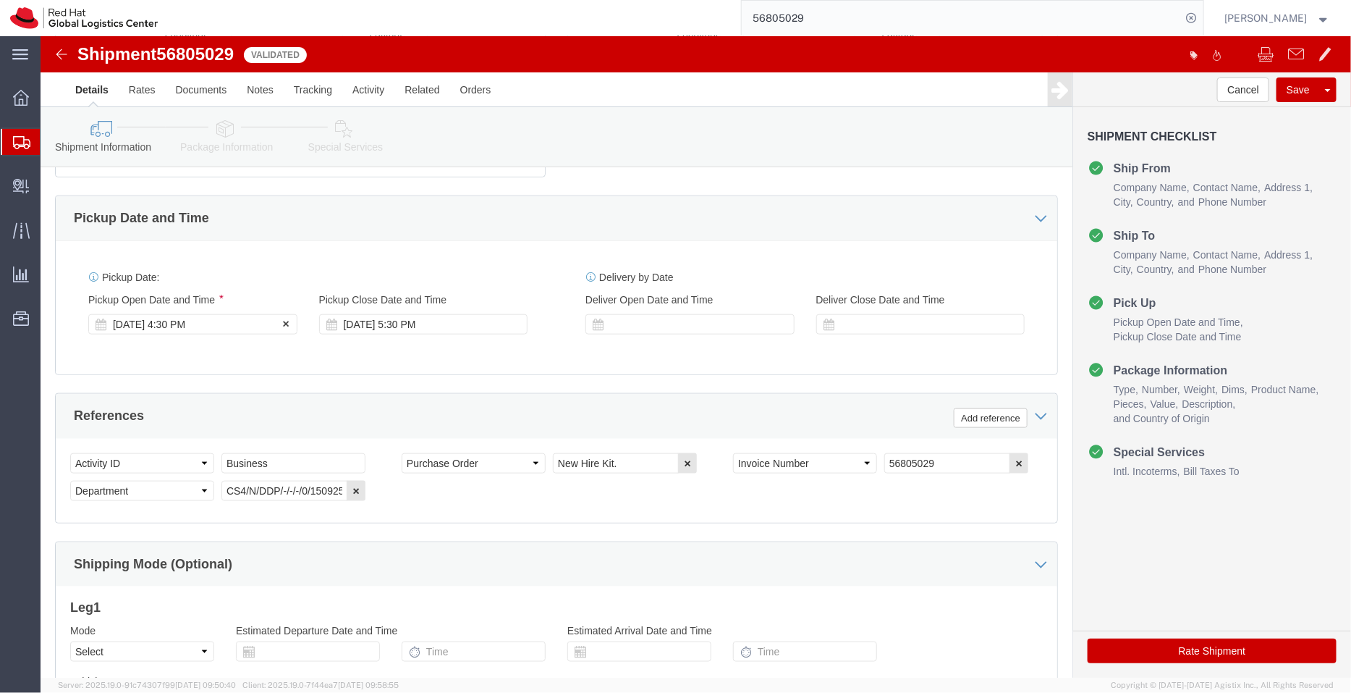
click div "[DATE] 4:30 PM"
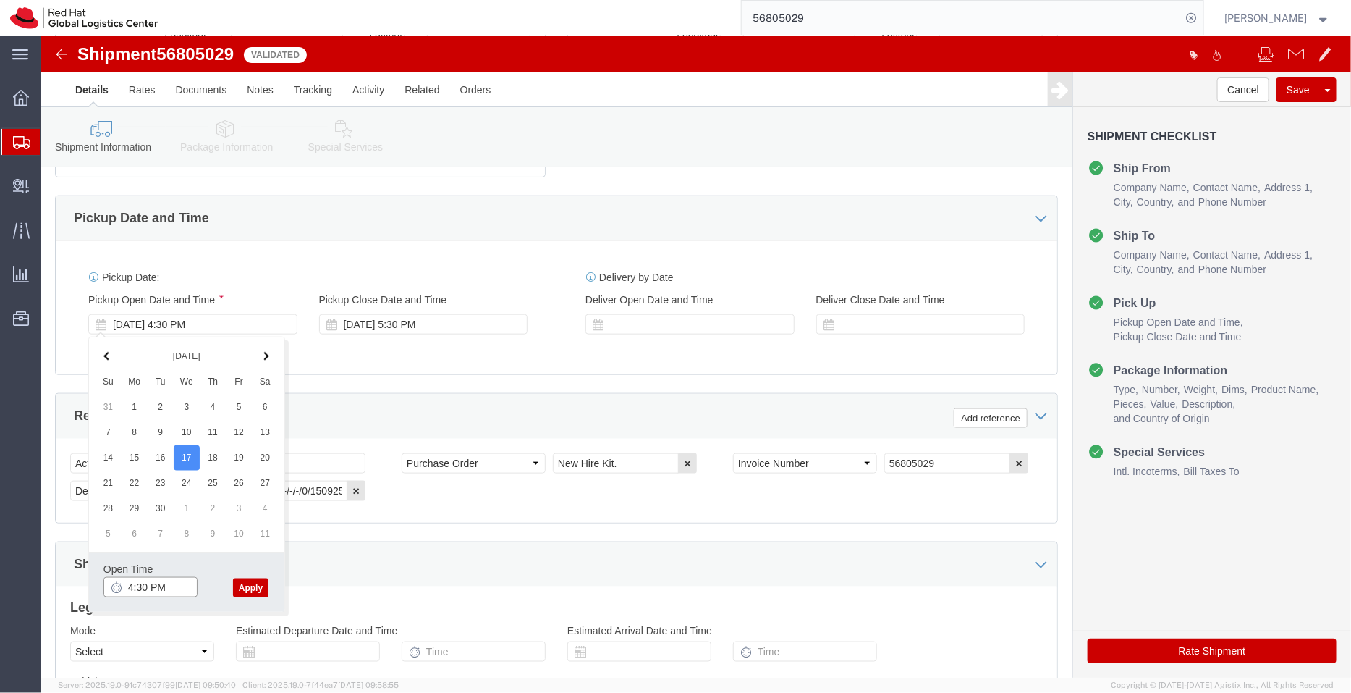
click input "4:30 PM"
type input "3:30 PM"
click button "Apply"
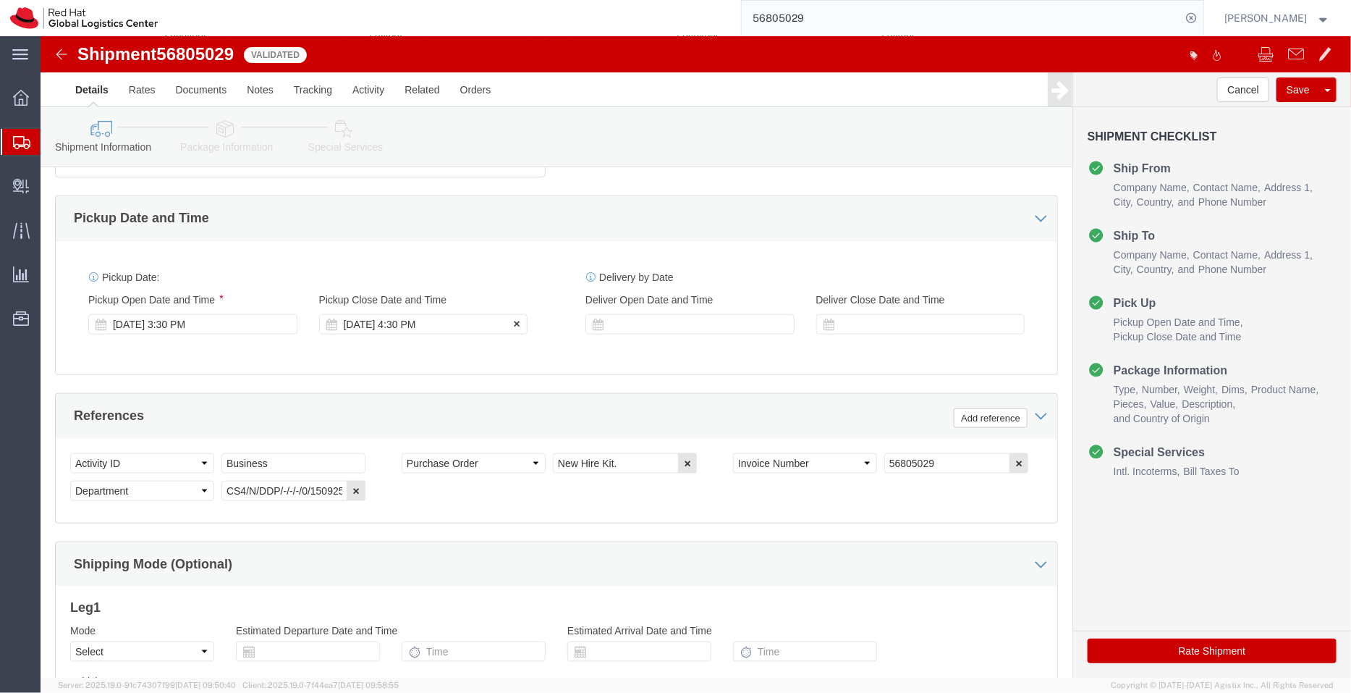
click div "[DATE] 4:30 PM"
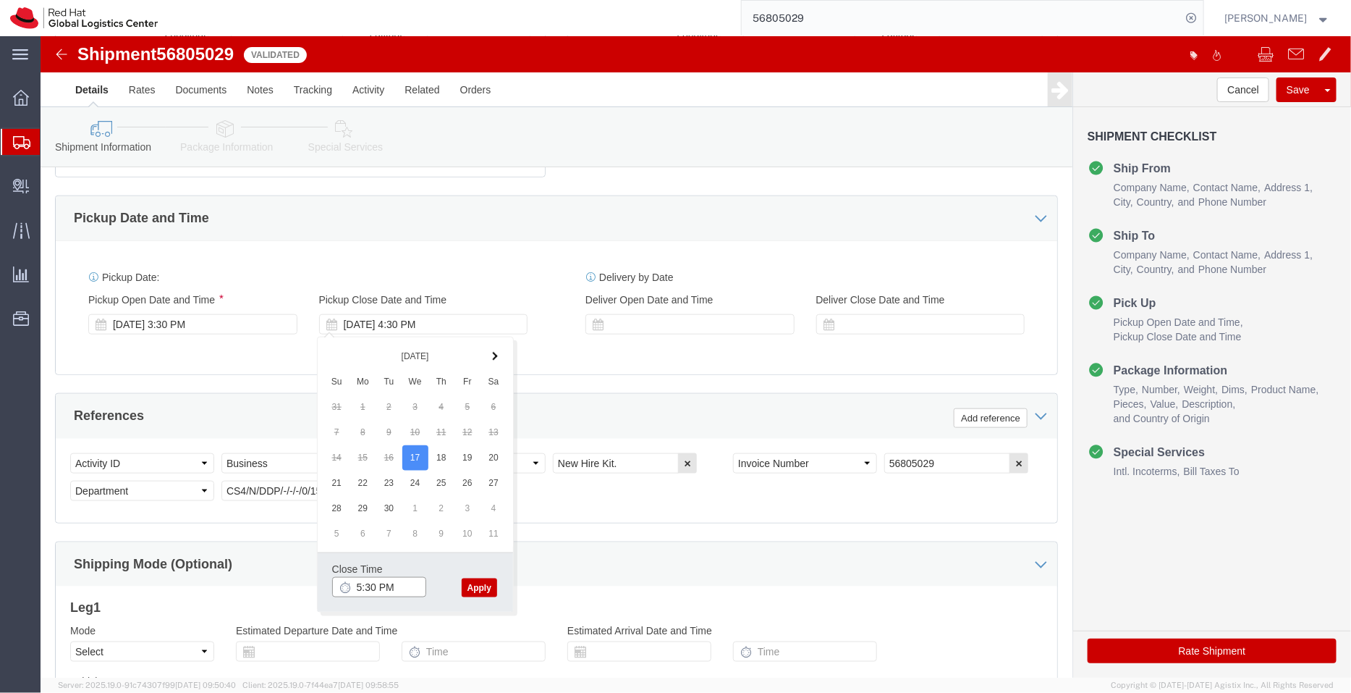
type input "5:30 PM"
click button "Apply"
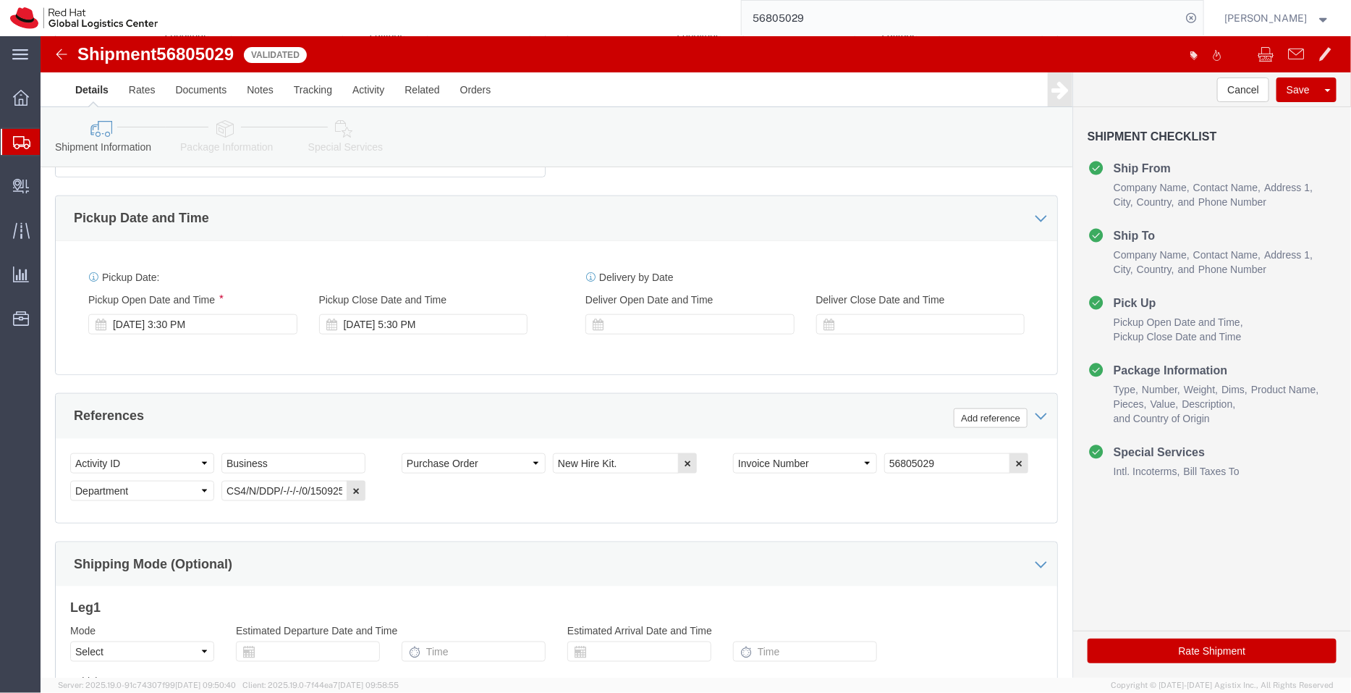
scroll to position [41, 0]
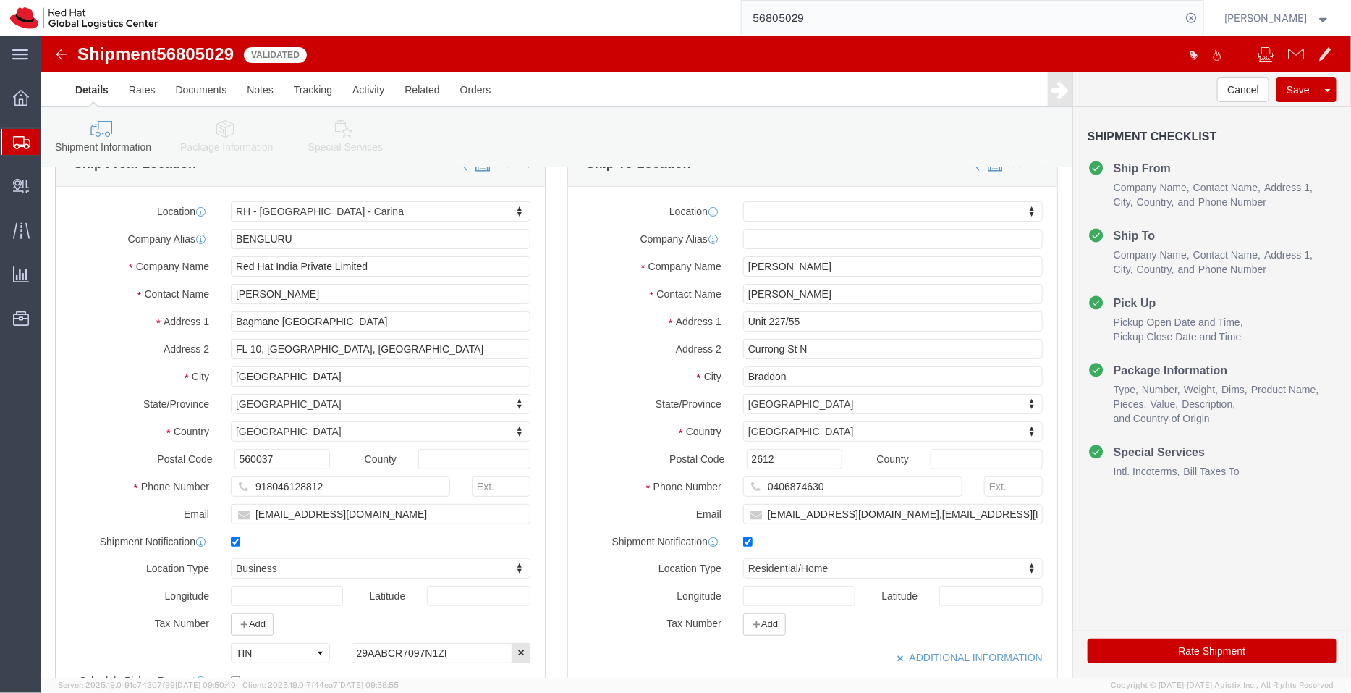
click icon
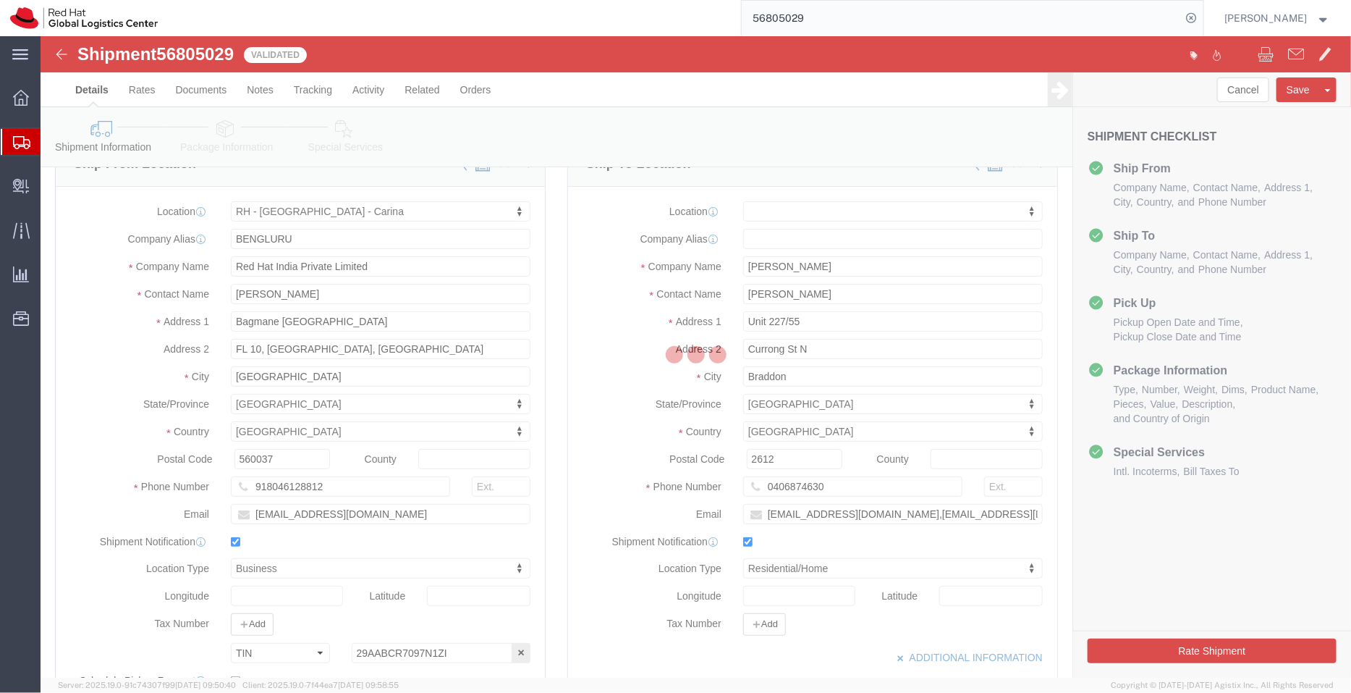
click at [95, 131] on div at bounding box center [696, 356] width 1311 height 641
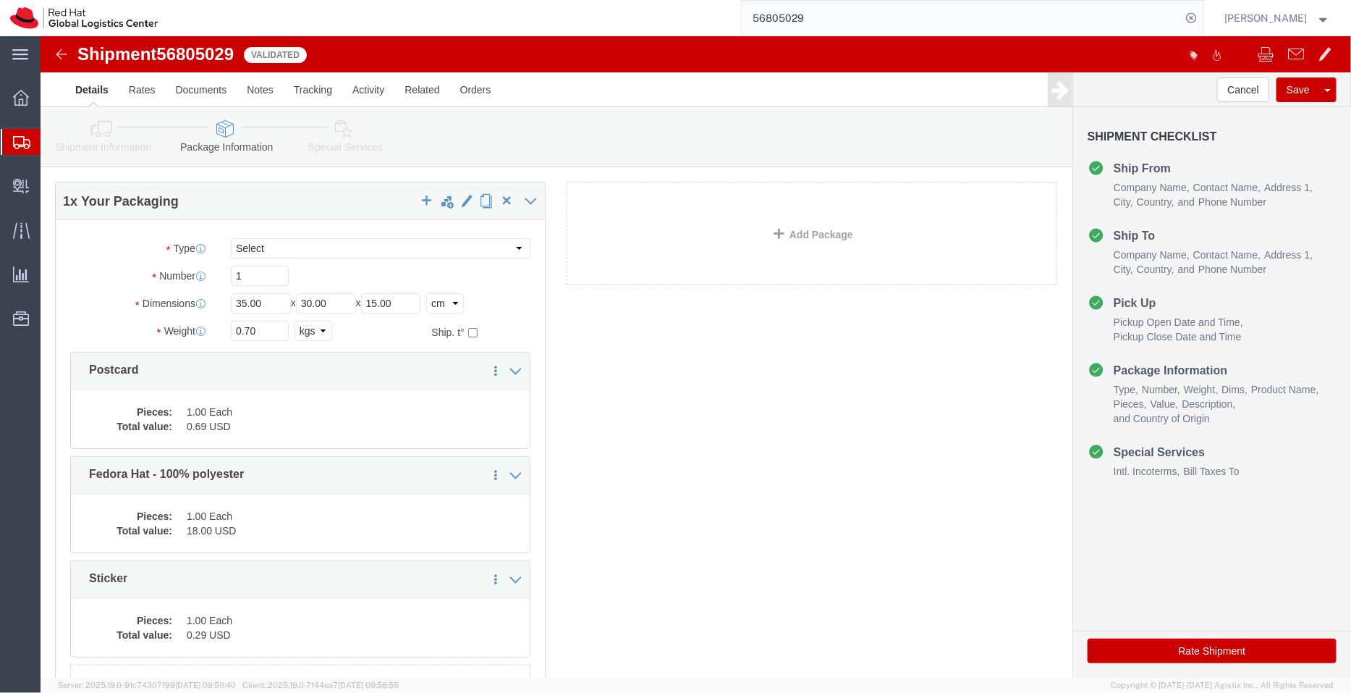
click icon
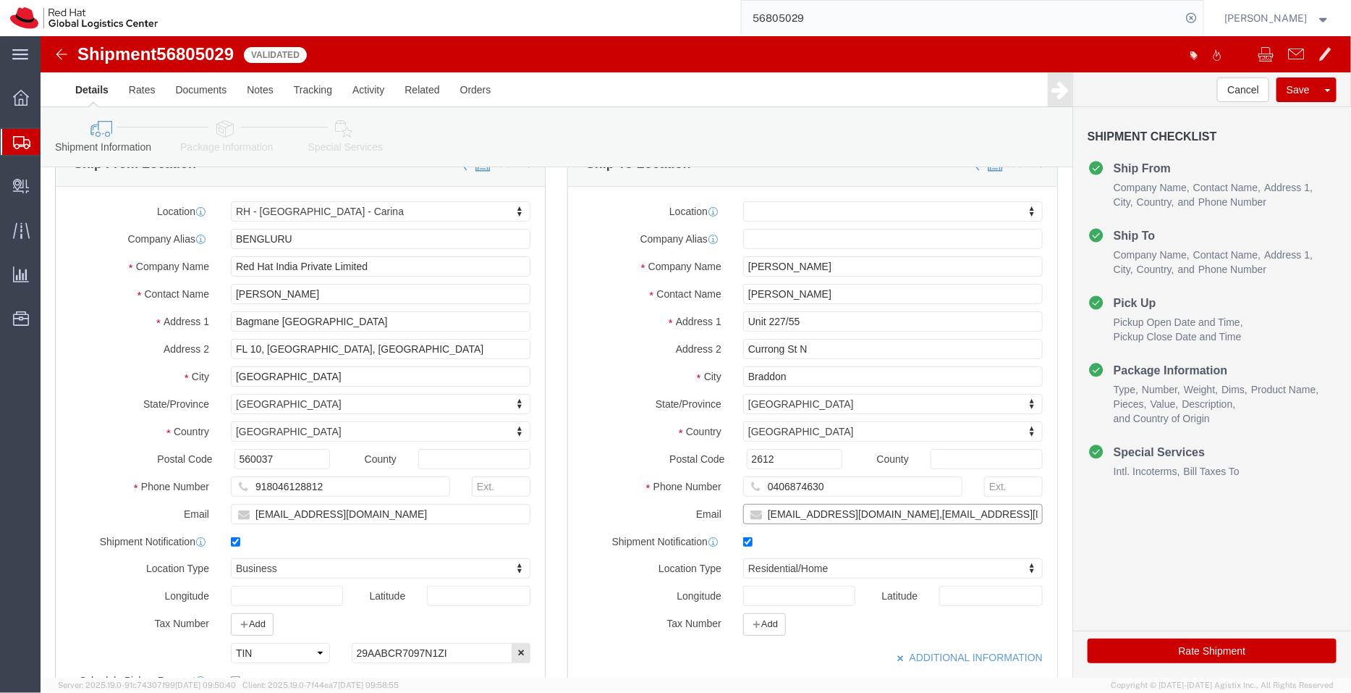
drag, startPoint x: 810, startPoint y: 476, endPoint x: 682, endPoint y: 502, distance: 130.7
click div "Location My Profile Location [GEOGRAPHIC_DATA] - [GEOGRAPHIC_DATA] - [GEOGRAPHI…"
type input "[EMAIL_ADDRESS][DOMAIN_NAME]"
click icon
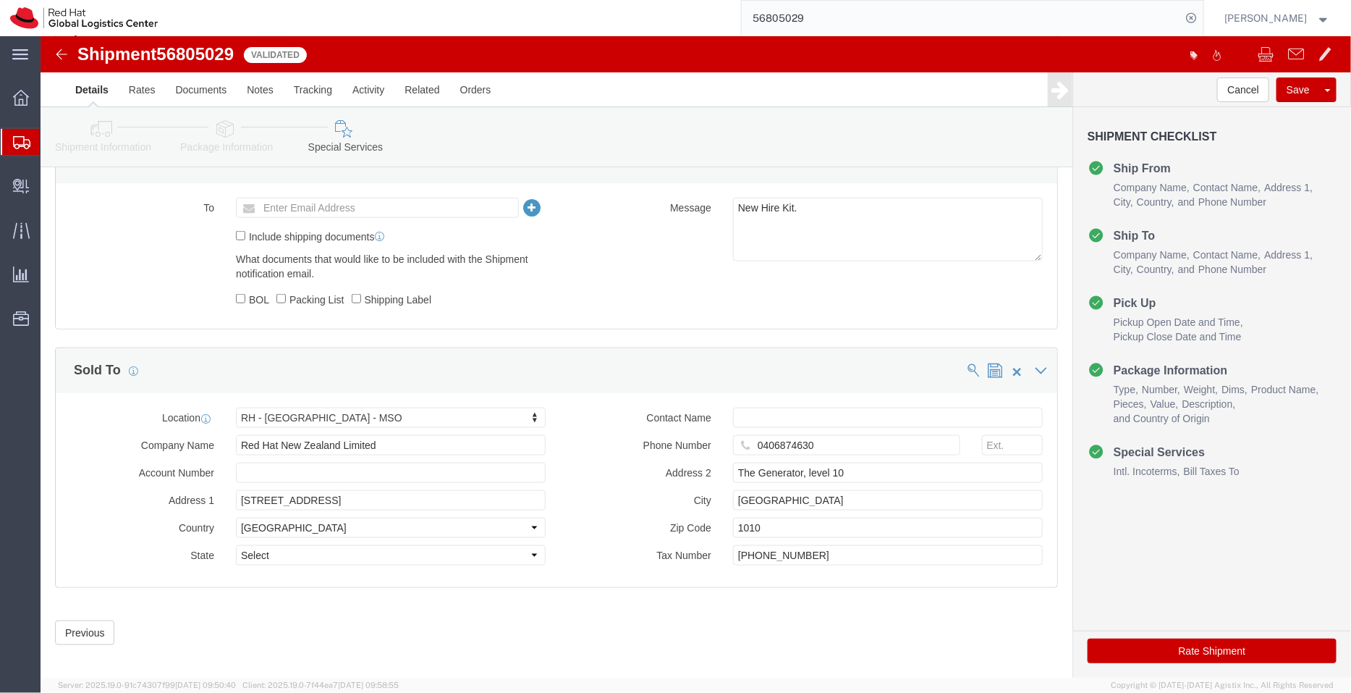
scroll to position [678, 0]
click input "text"
paste input "[EMAIL_ADDRESS][DOMAIN_NAME]"
type input "[EMAIL_ADDRESS][DOMAIN_NAME]"
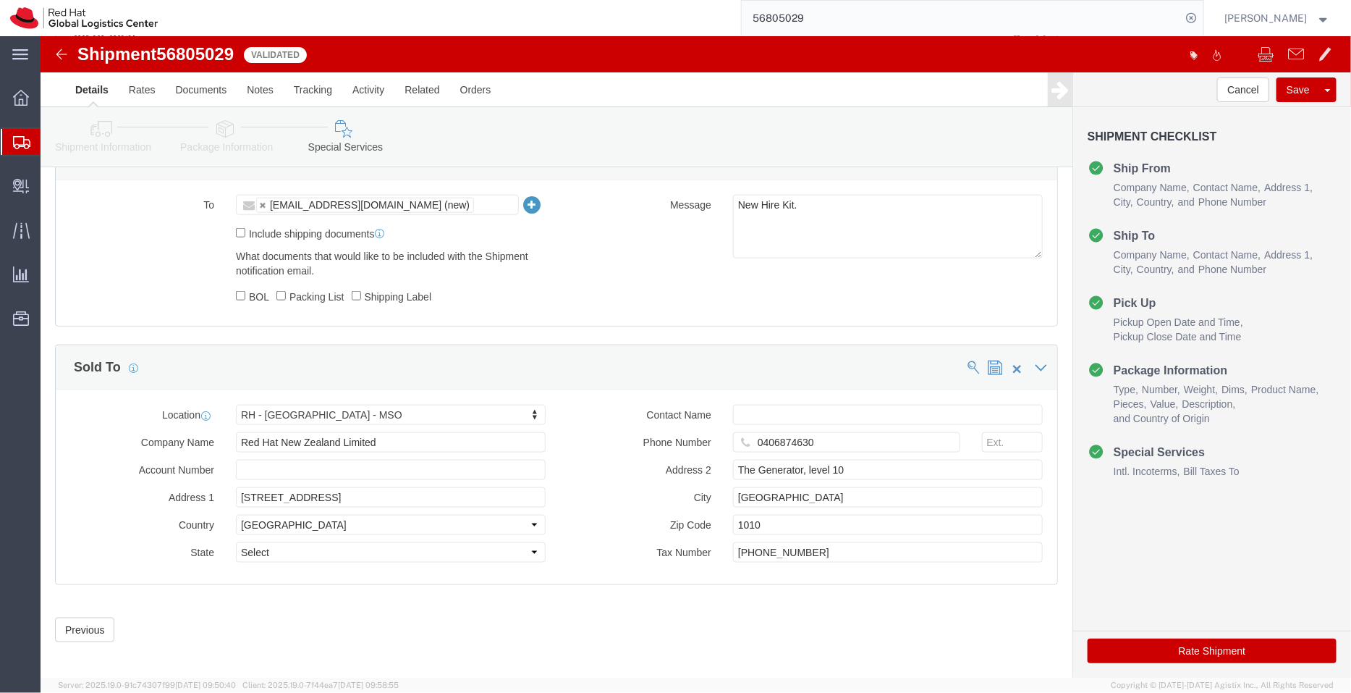
click icon
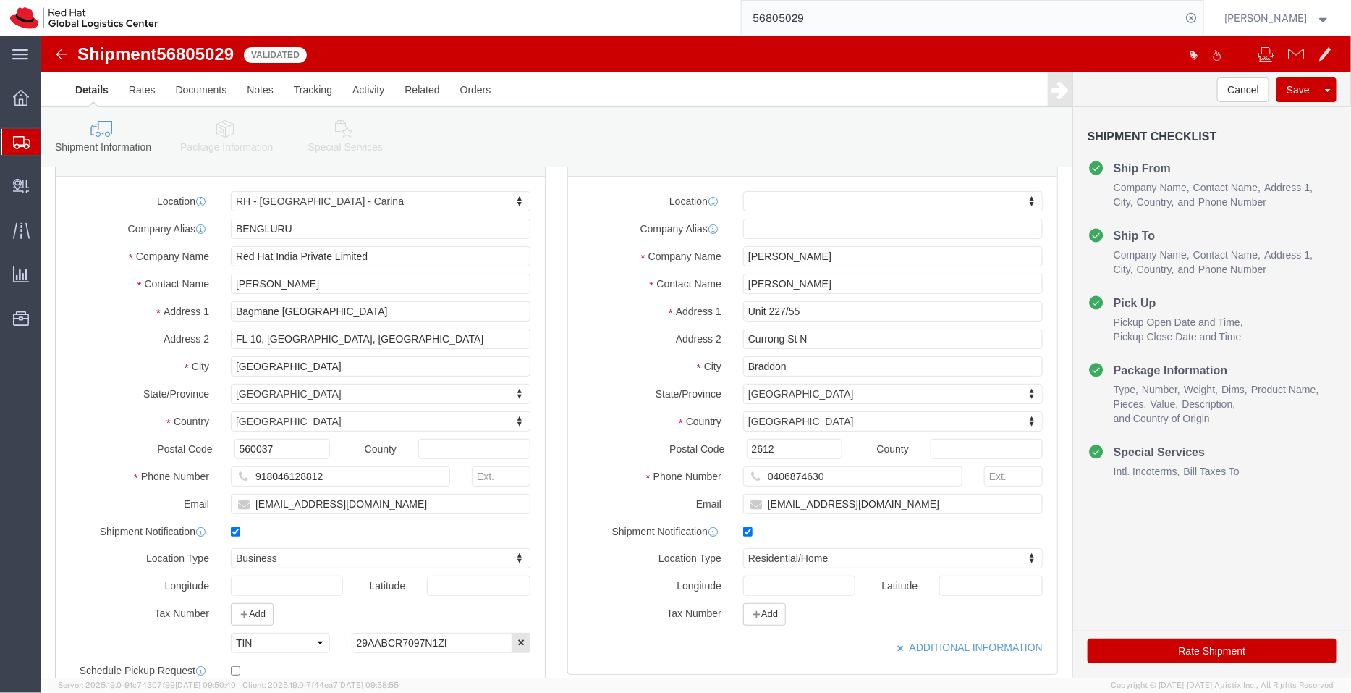
scroll to position [38, 0]
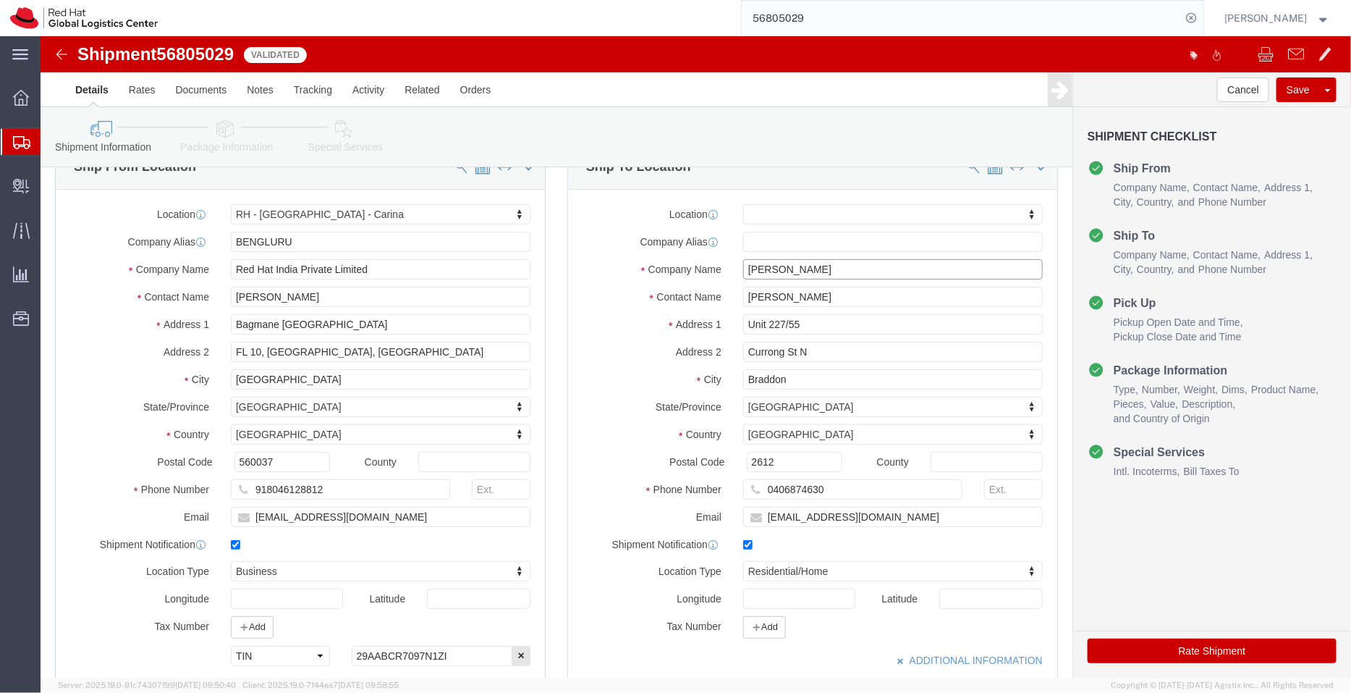
drag, startPoint x: 803, startPoint y: 230, endPoint x: 641, endPoint y: 260, distance: 164.8
click div "Location My Profile Location [GEOGRAPHIC_DATA] - [GEOGRAPHIC_DATA] - [GEOGRAPHI…"
drag, startPoint x: 723, startPoint y: 475, endPoint x: 567, endPoint y: 478, distance: 155.7
click div "Email [EMAIL_ADDRESS][DOMAIN_NAME]"
click icon
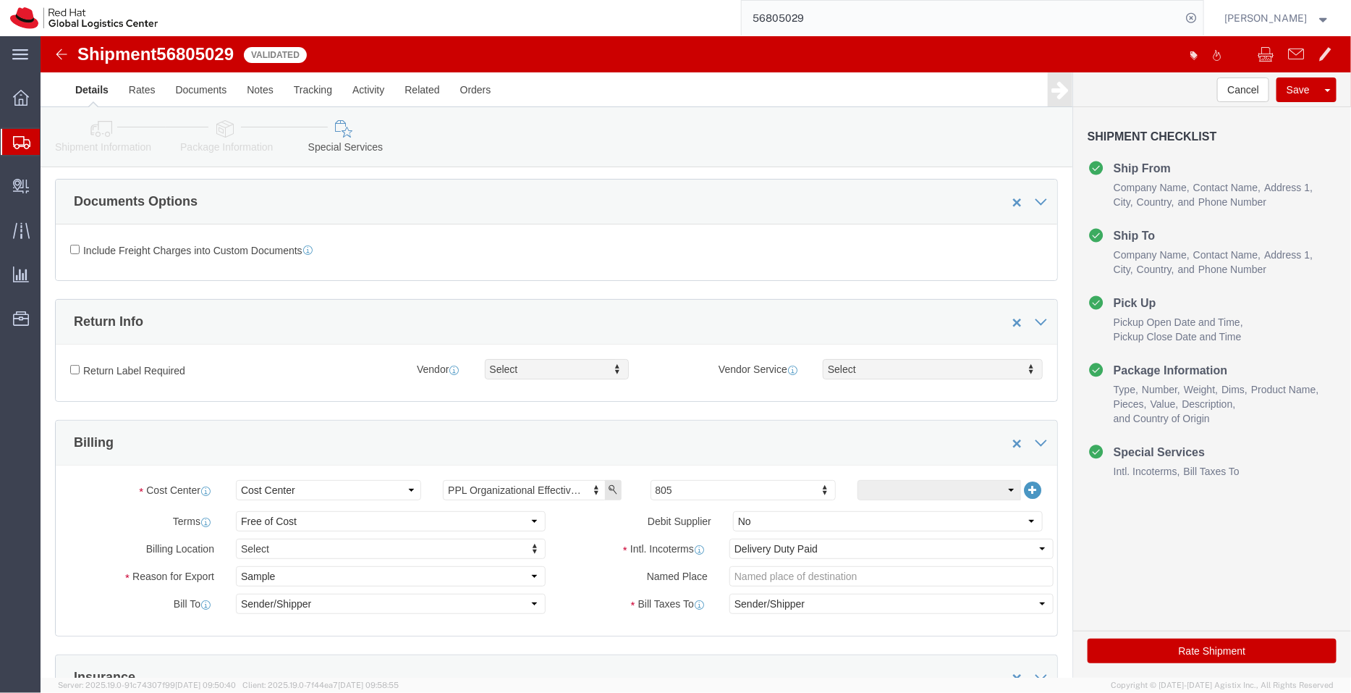
click icon
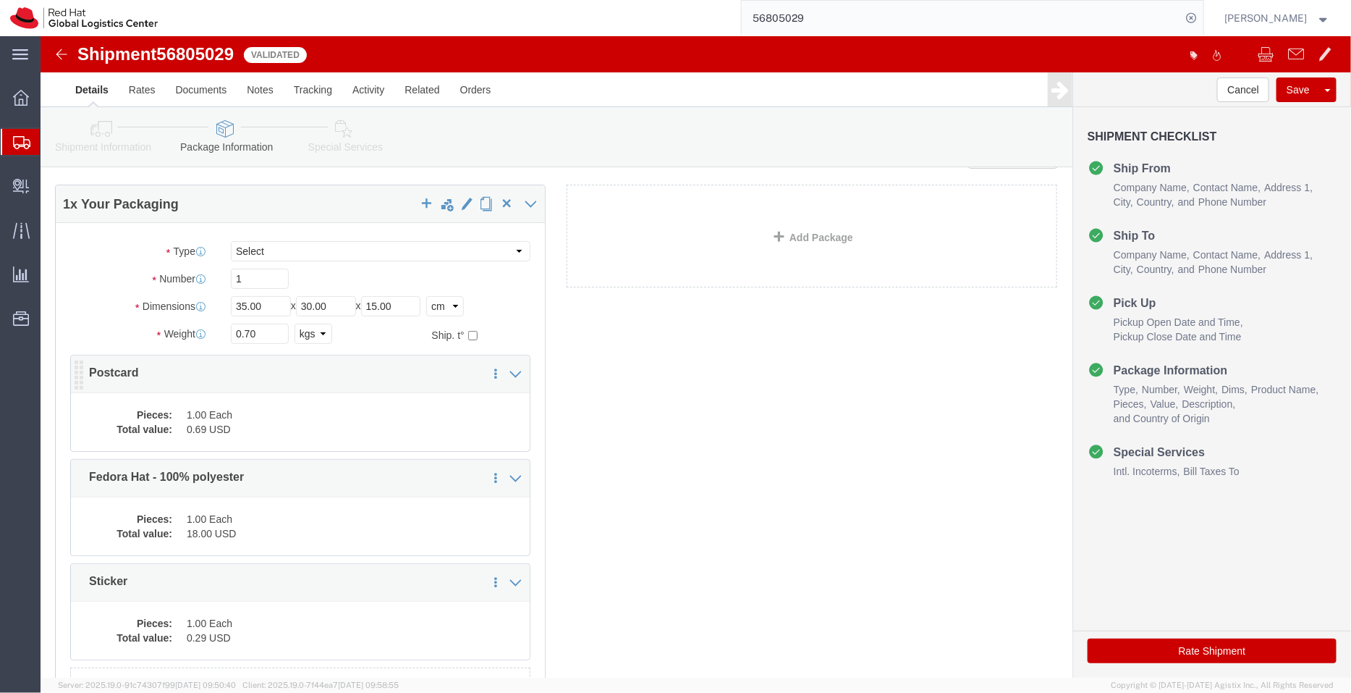
click div "Pieces: 1.00 Each Total value: 0.69 USD"
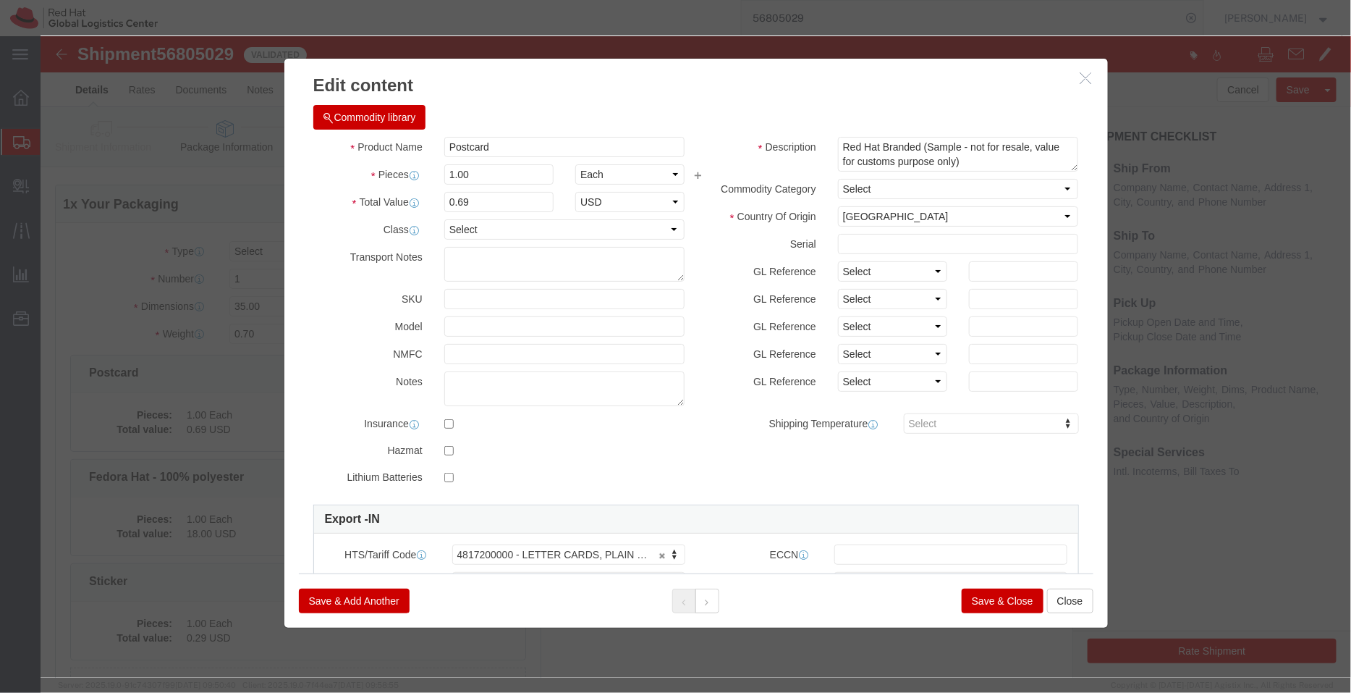
click button "Save & Close"
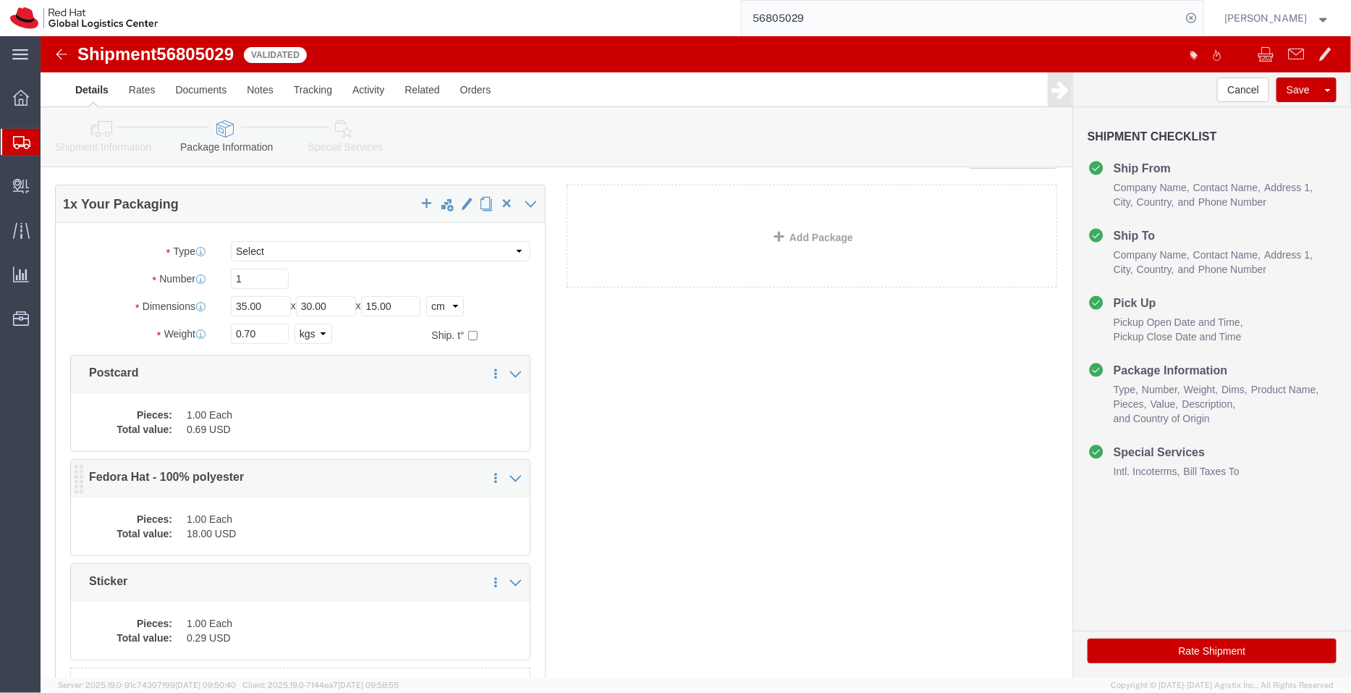
click div "Pieces: 1.00 Each Total value: 18.00 USD"
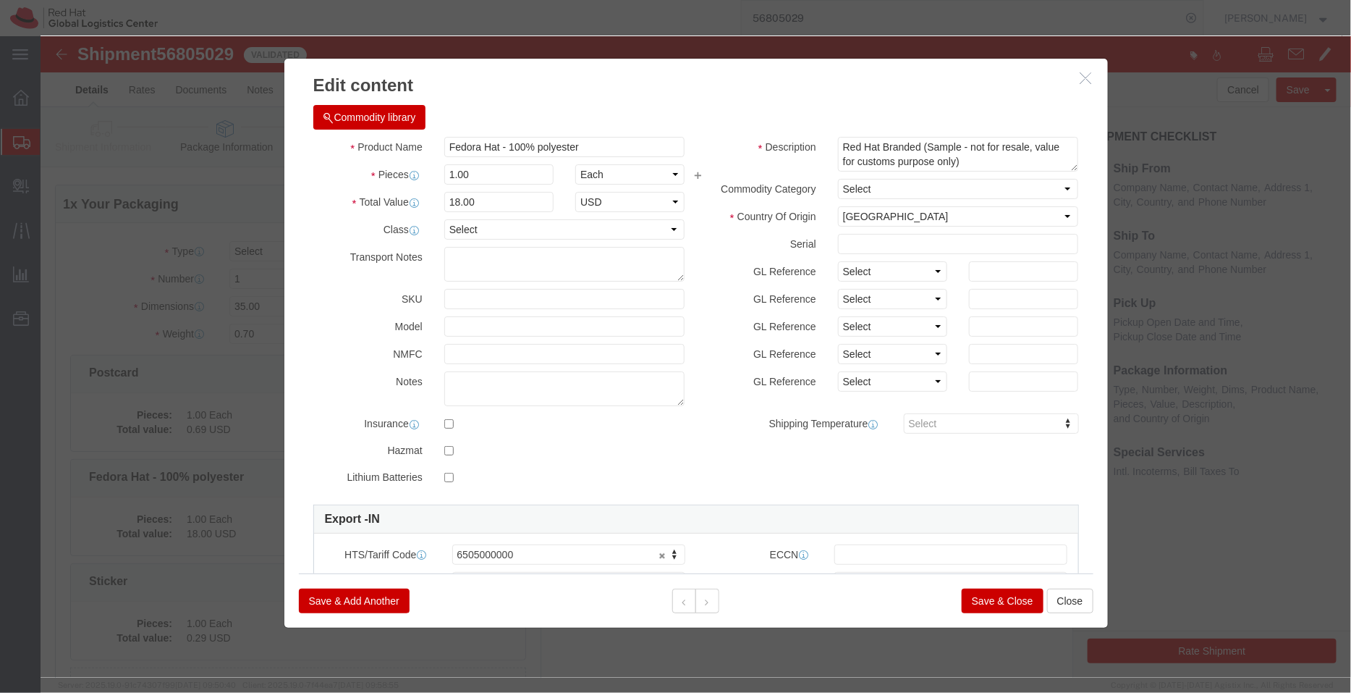
click button "Save & Close"
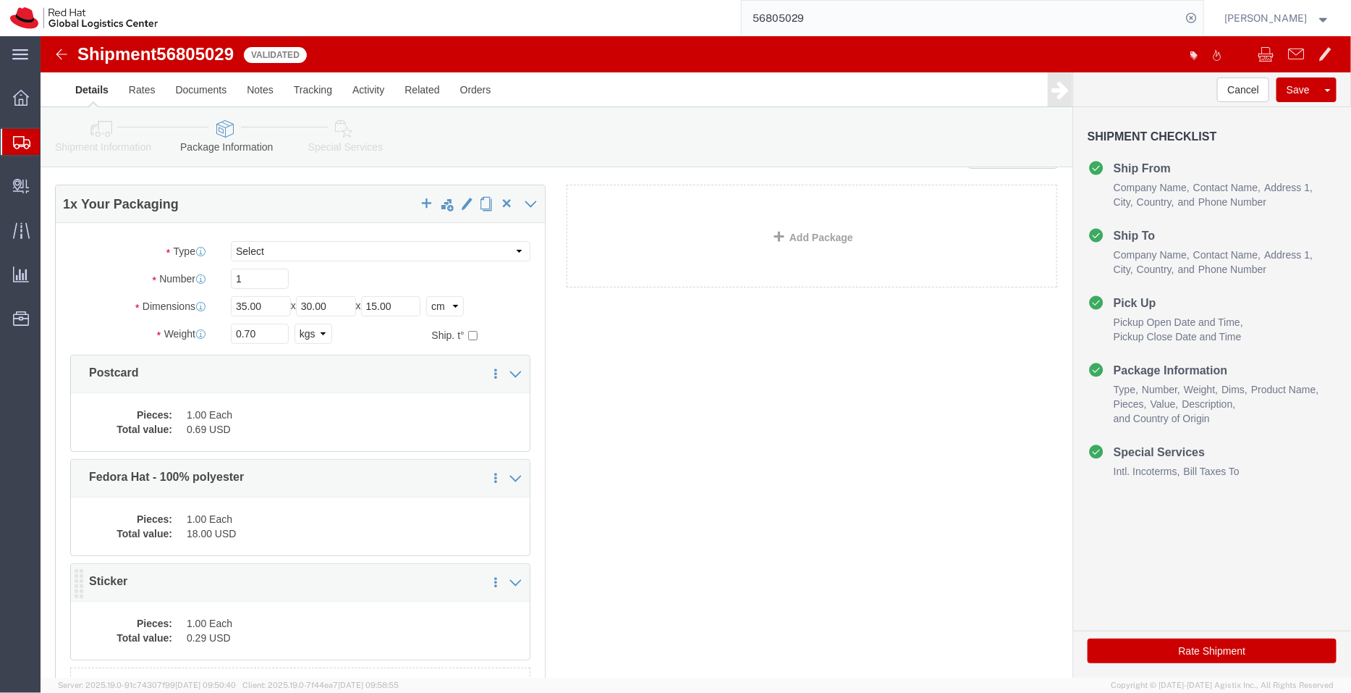
click dd "1.00 Each"
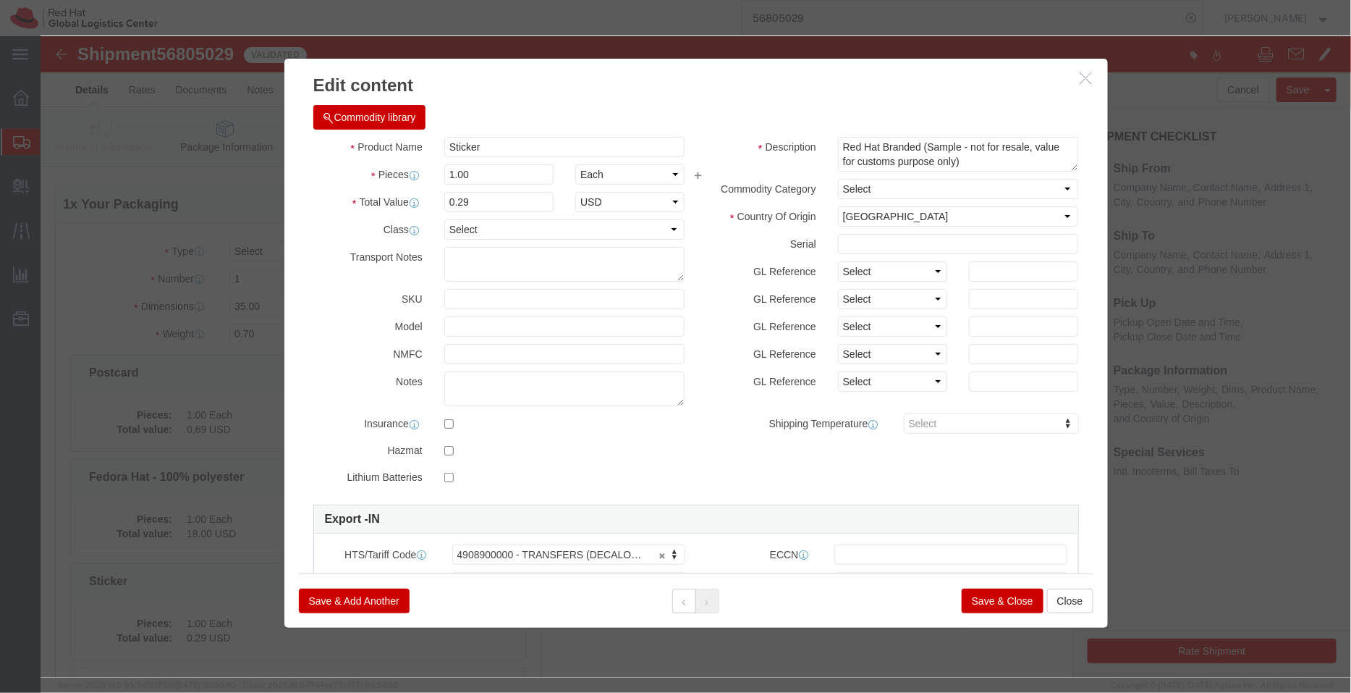
click button "Save & Close"
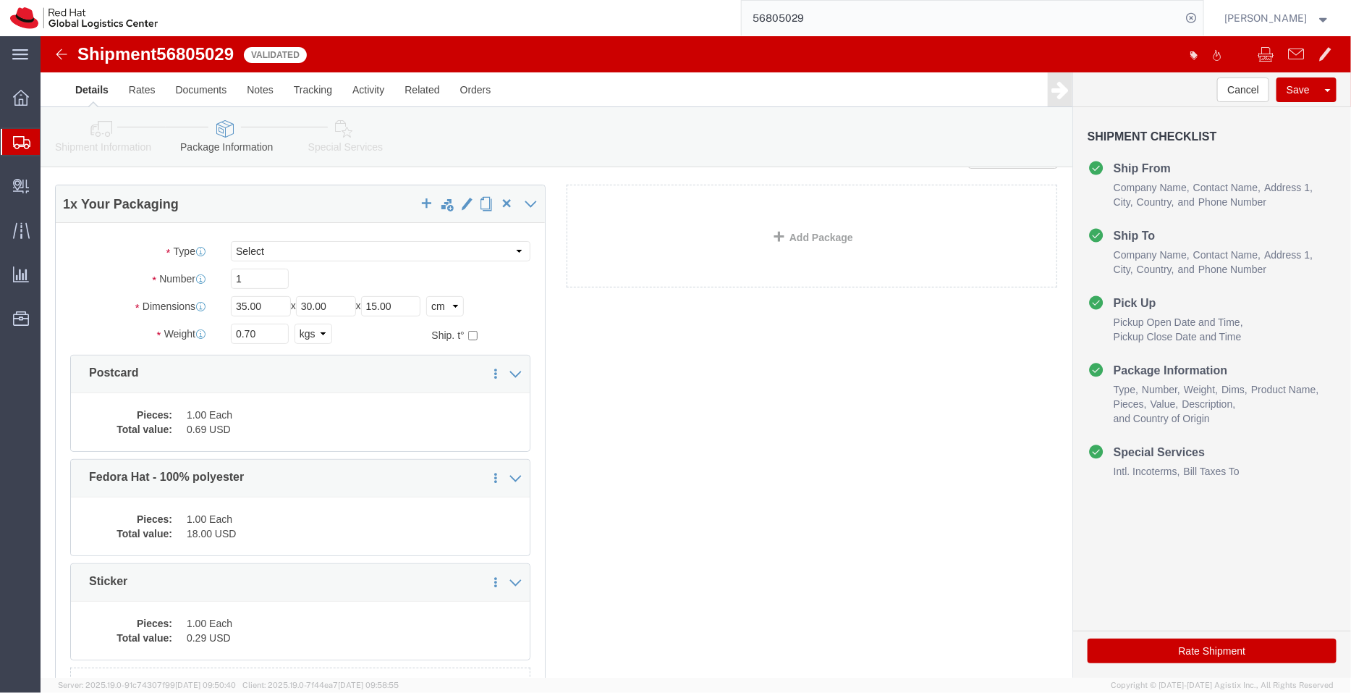
click icon
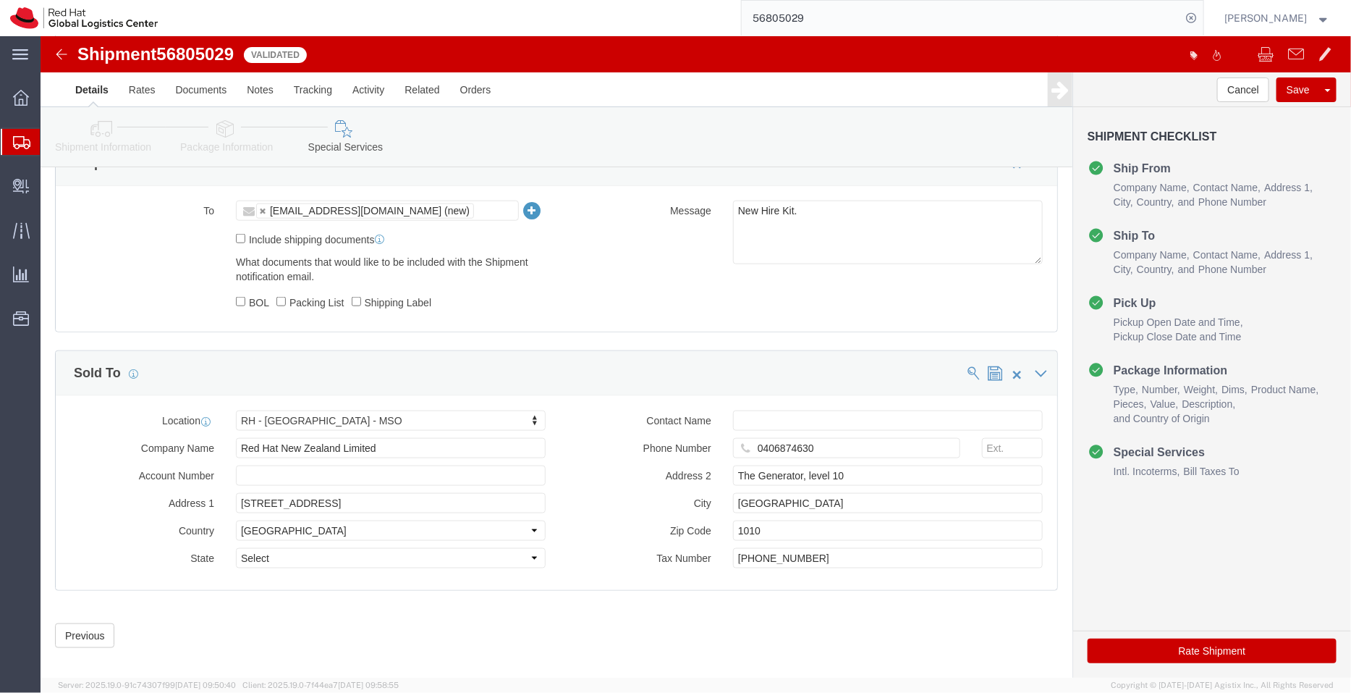
scroll to position [688, 0]
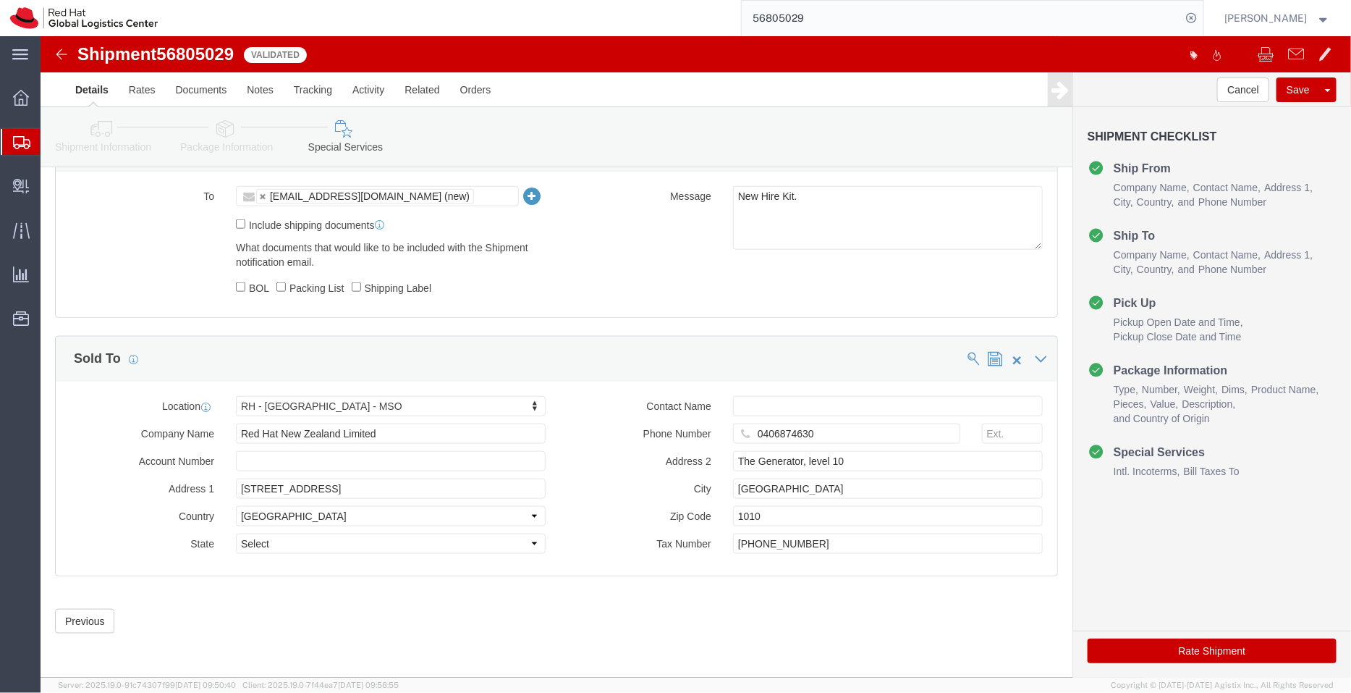
click button "Rate Shipment"
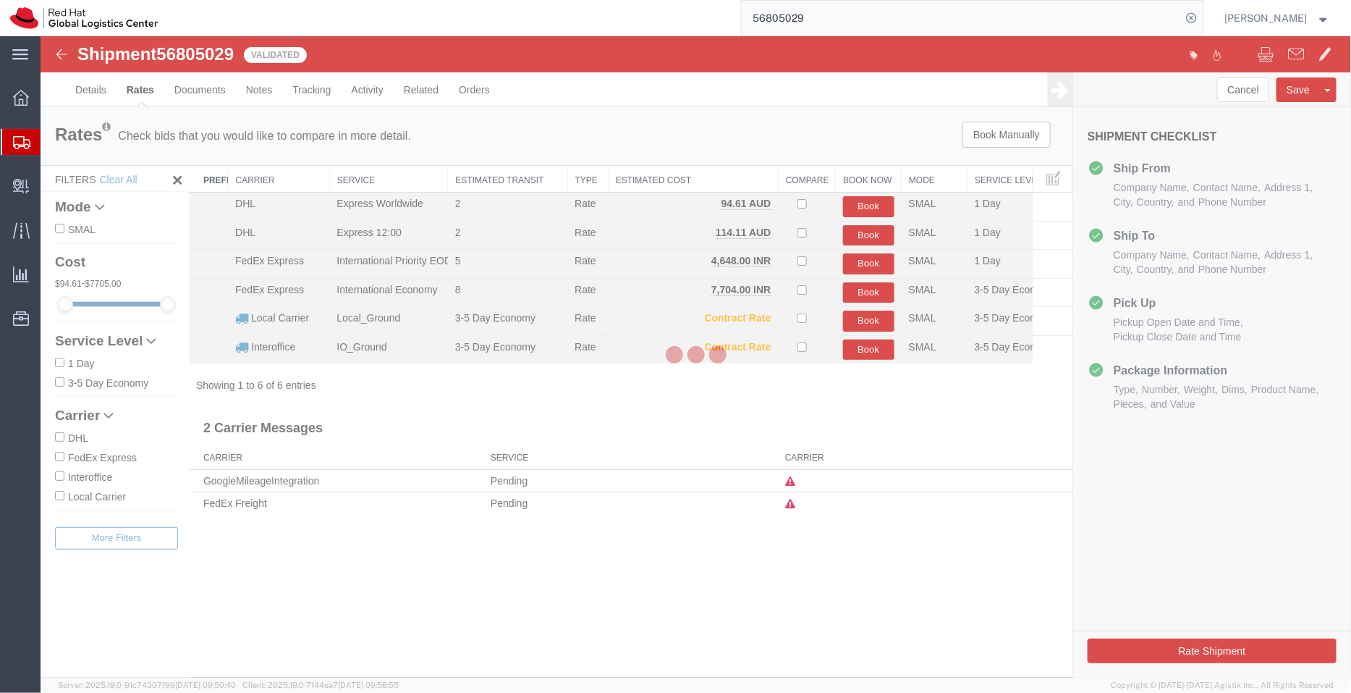
scroll to position [0, 0]
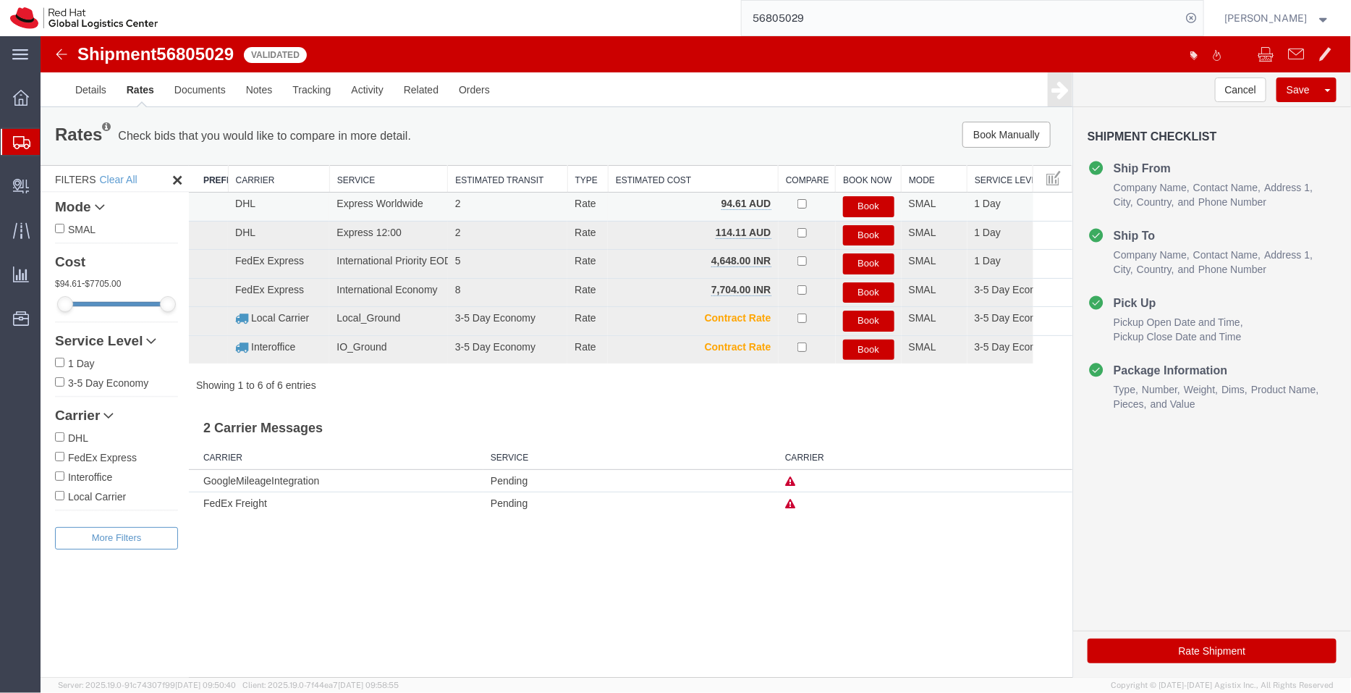
click at [864, 203] on button "Book" at bounding box center [867, 205] width 51 height 21
click at [94, 81] on link "Details" at bounding box center [89, 89] width 51 height 35
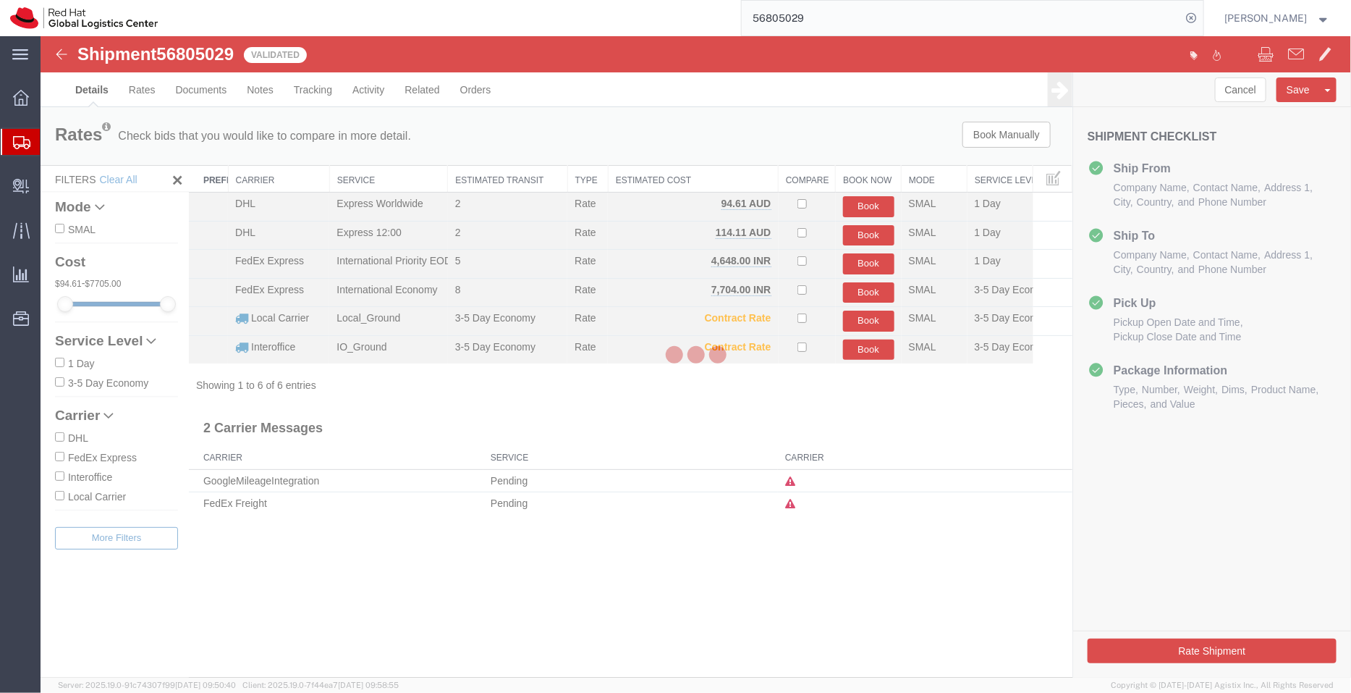
select select "37925"
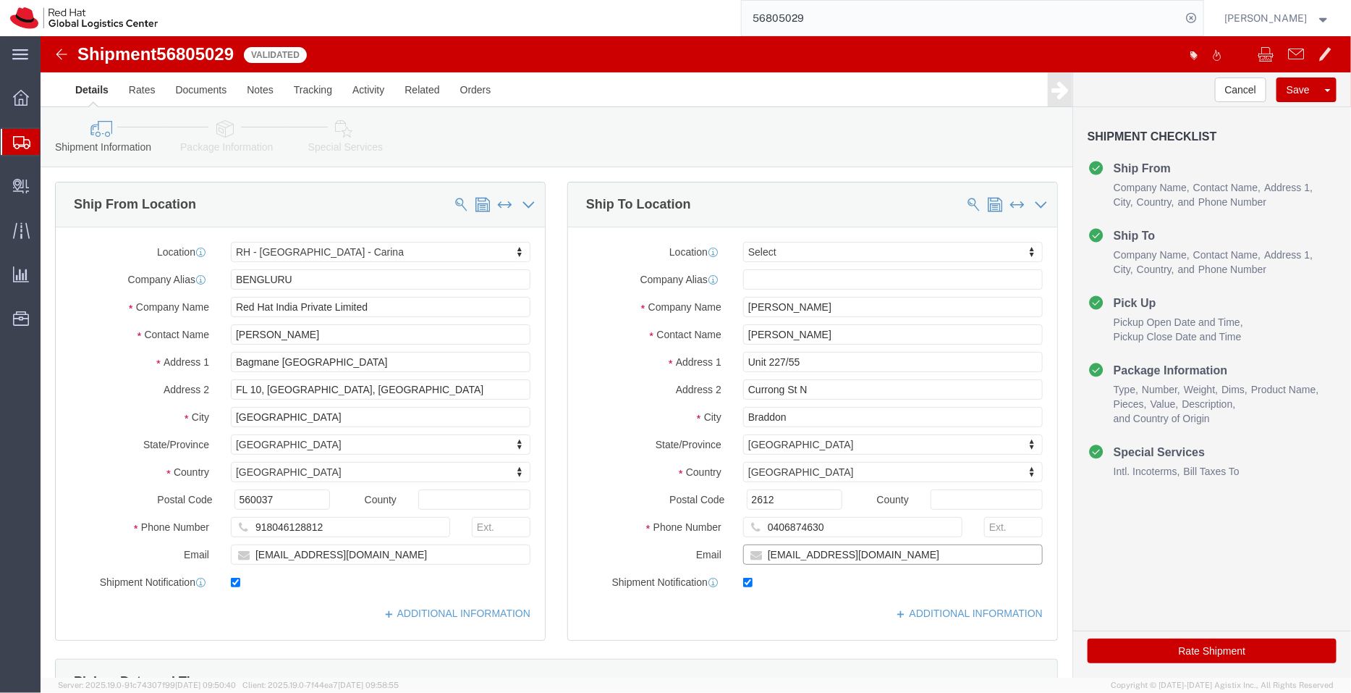
drag, startPoint x: 866, startPoint y: 522, endPoint x: 579, endPoint y: 552, distance: 288.9
click div "Location Select Select My Profile Location [GEOGRAPHIC_DATA] - [GEOGRAPHIC_DATA…"
click link "Special Services"
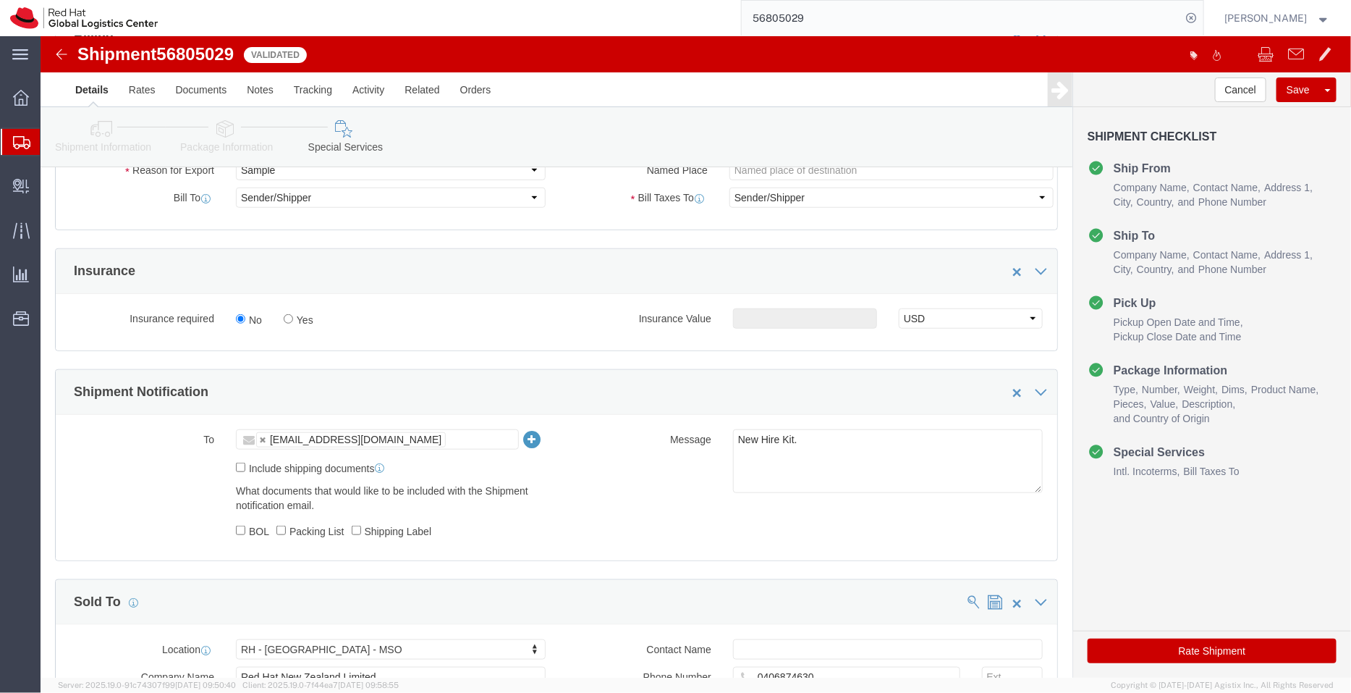
scroll to position [688, 0]
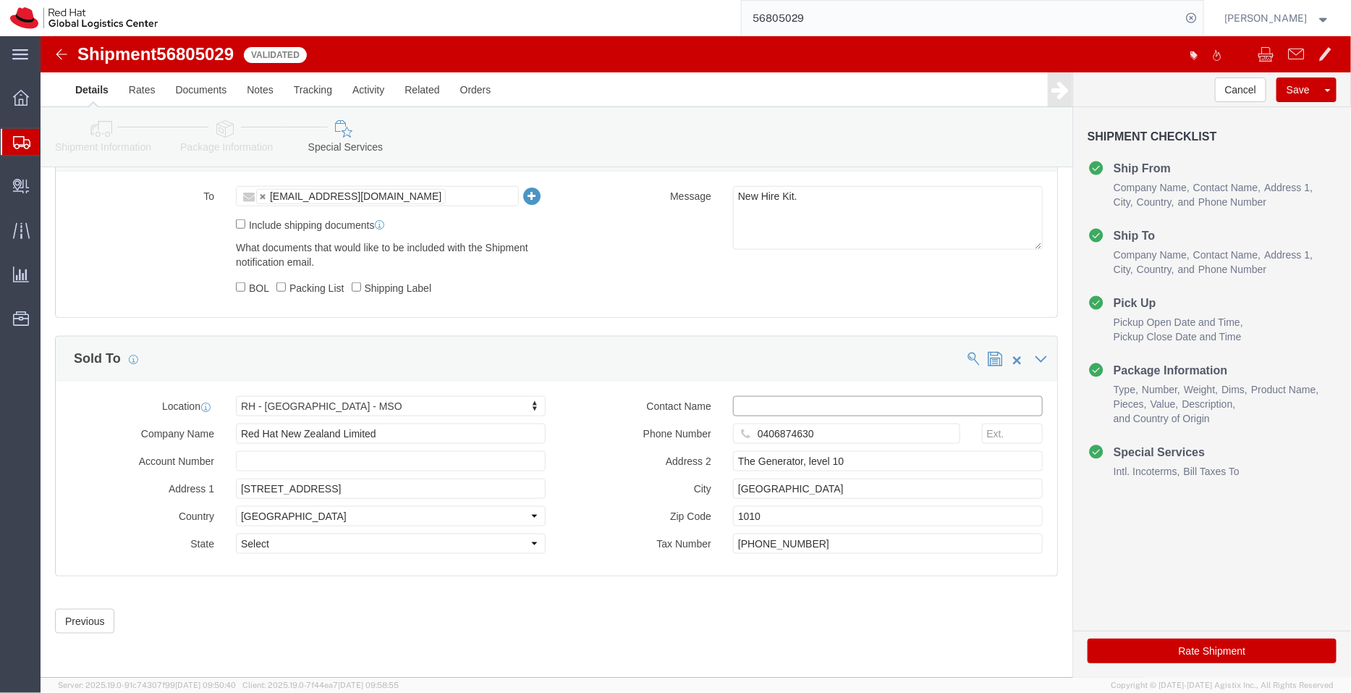
click input "text"
paste input "[EMAIL_ADDRESS][DOMAIN_NAME]"
type input "[EMAIL_ADDRESS][DOMAIN_NAME]"
click button "Rate Shipment"
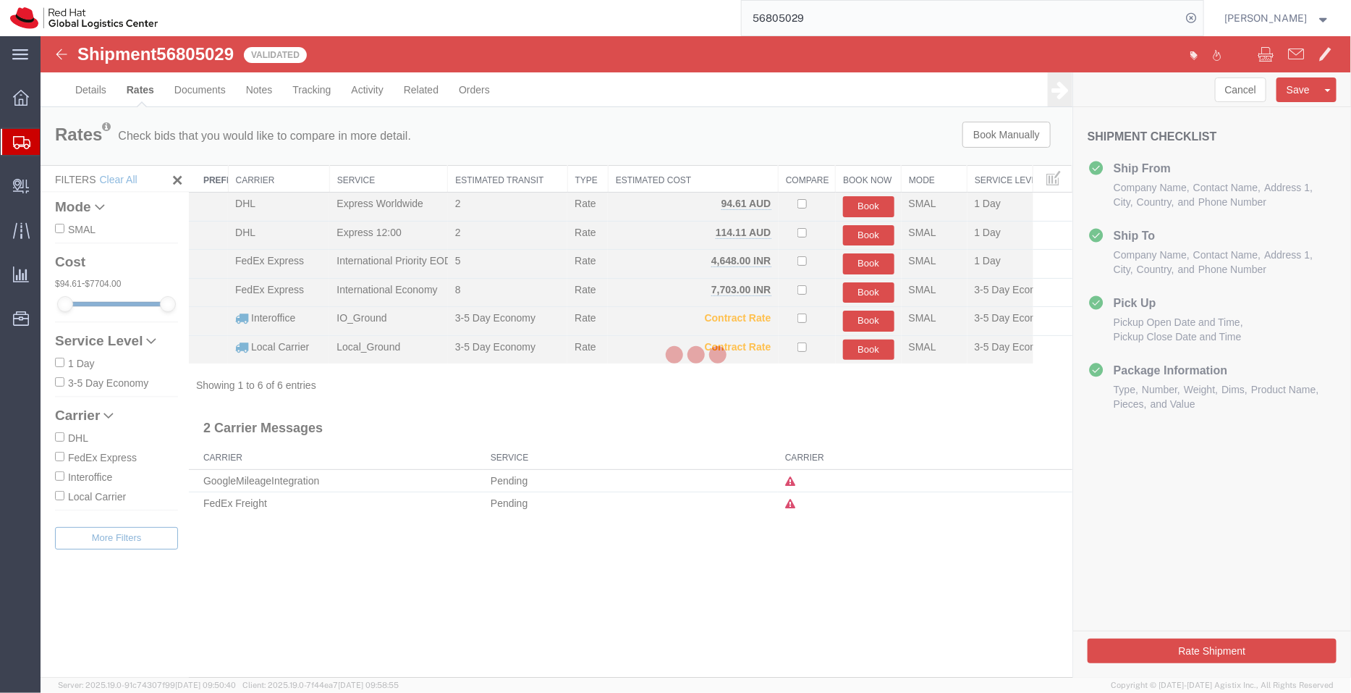
scroll to position [0, 0]
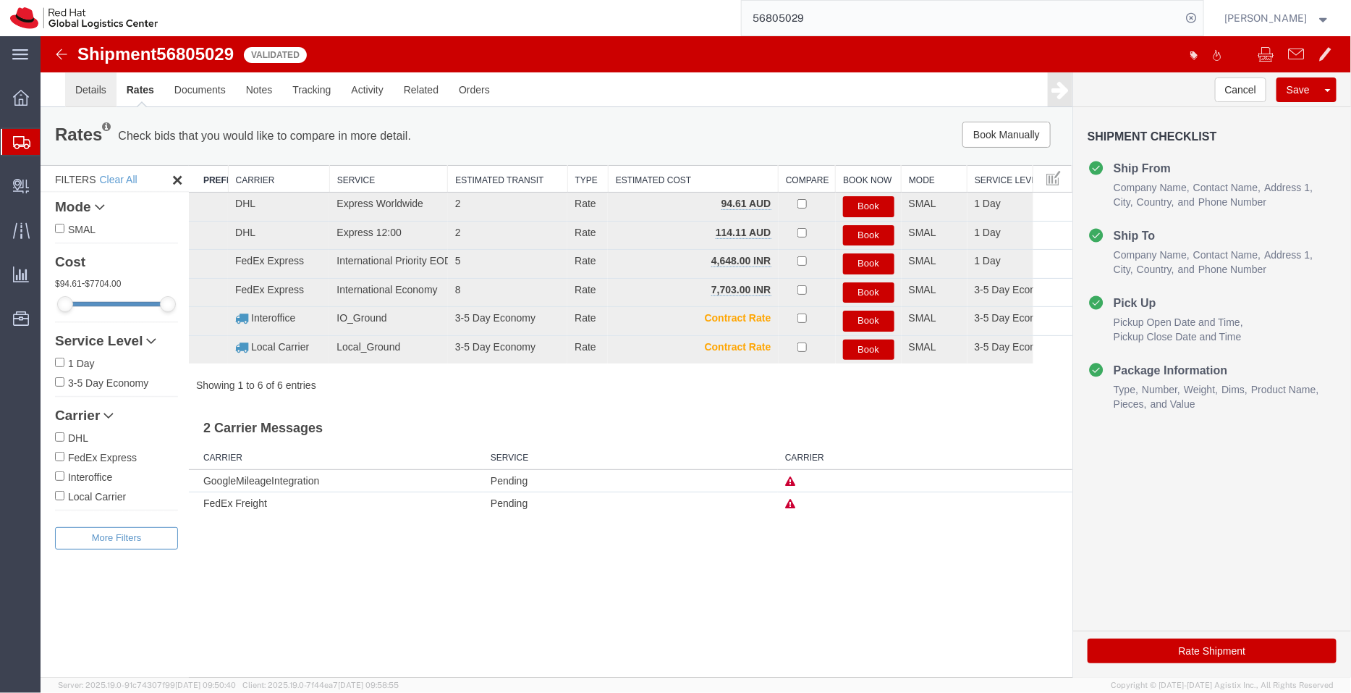
click at [86, 88] on link "Details" at bounding box center [89, 89] width 51 height 35
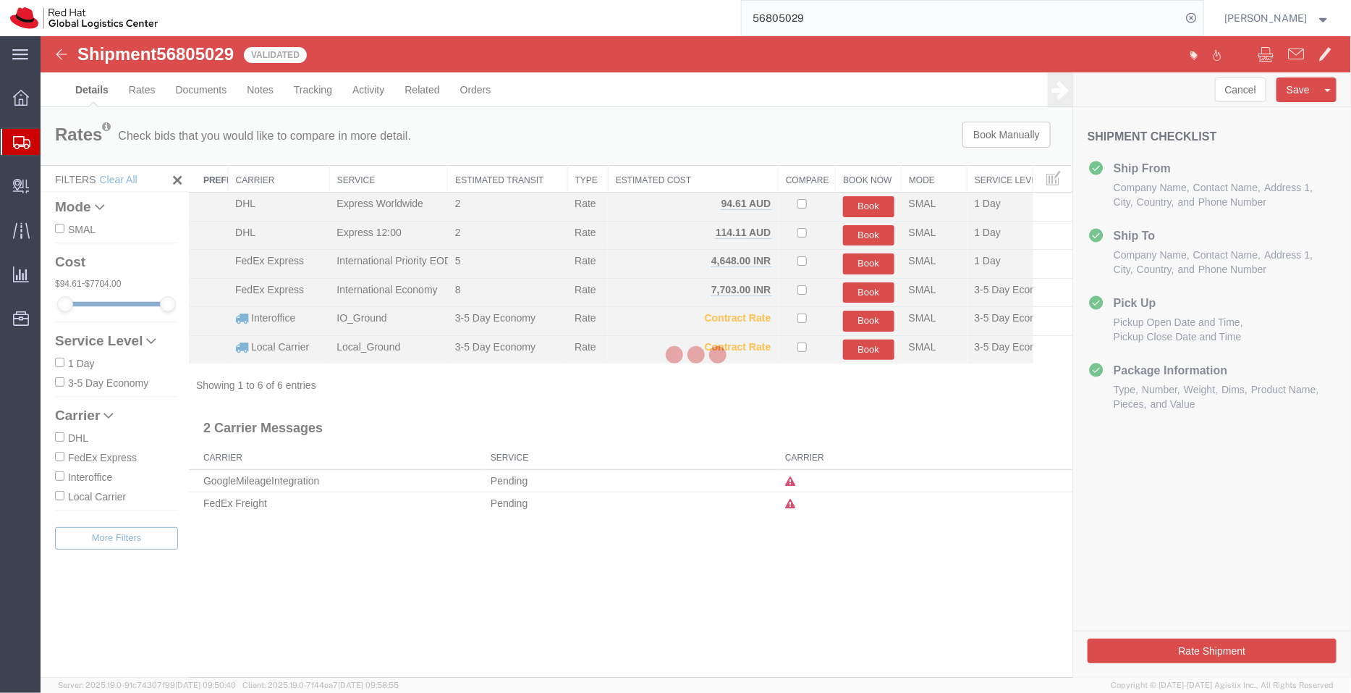
select select "37925"
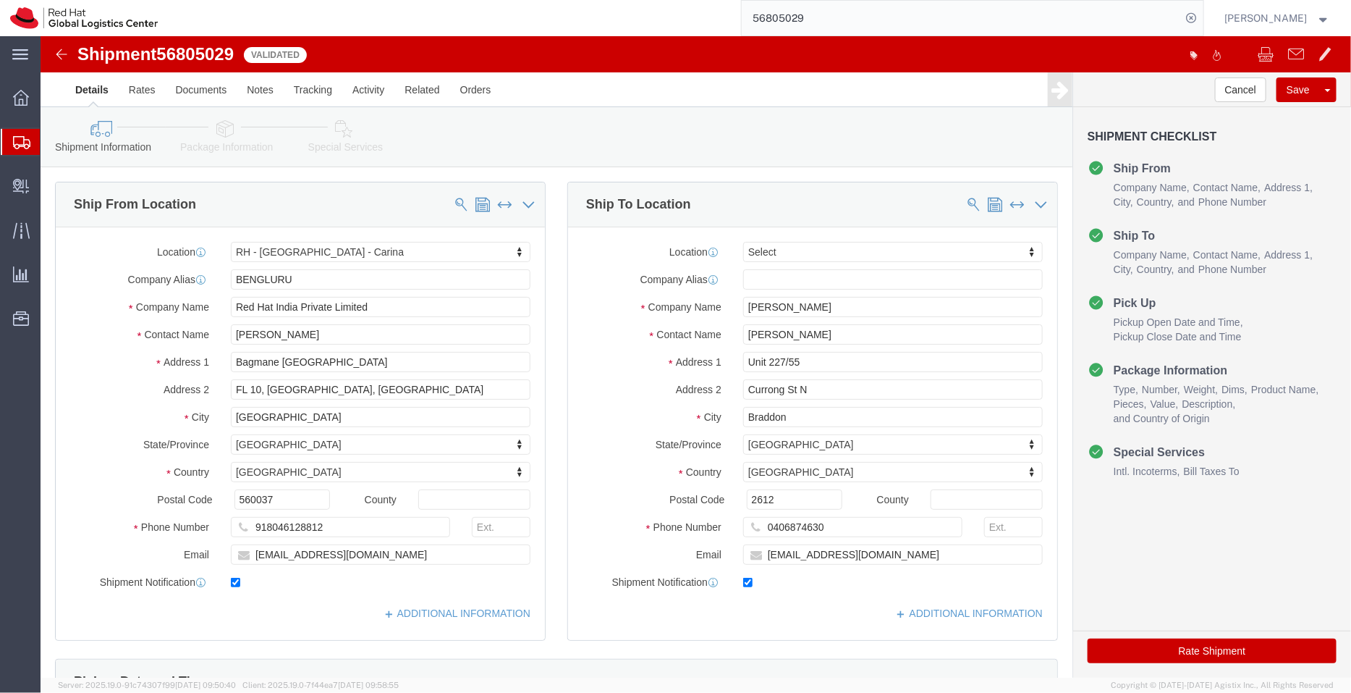
click link "Special Services"
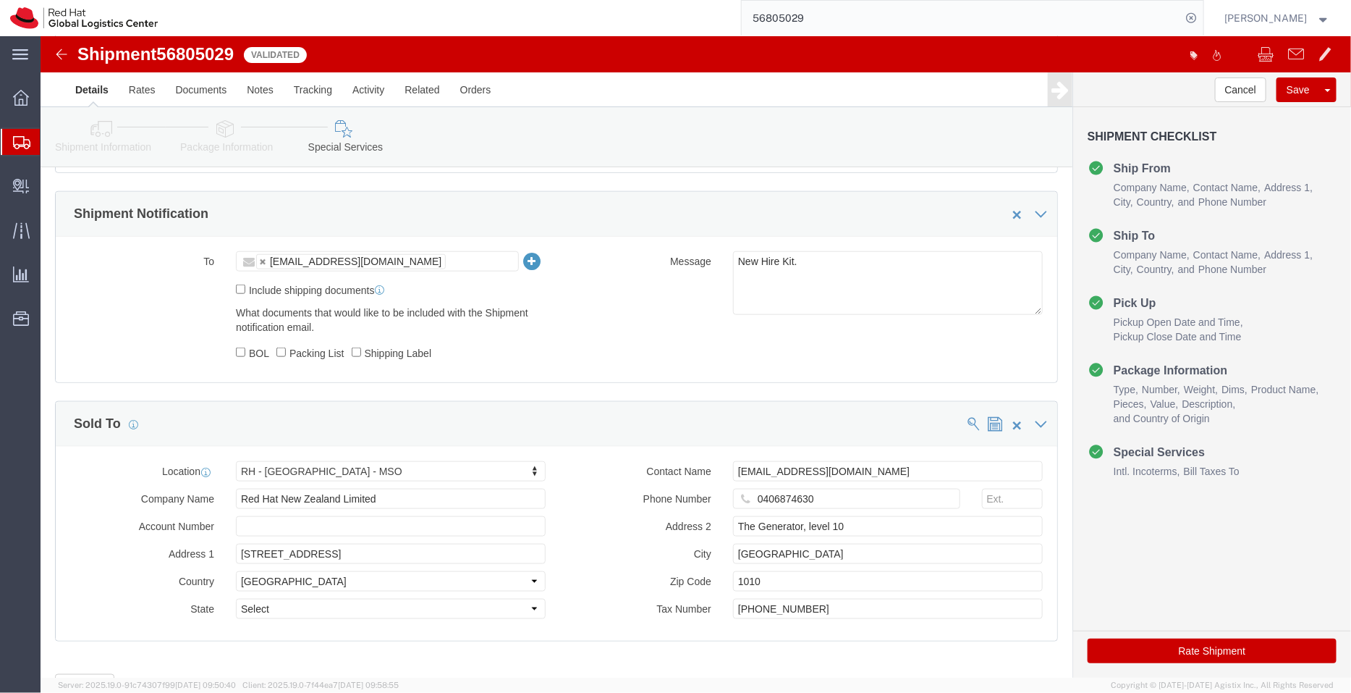
scroll to position [688, 0]
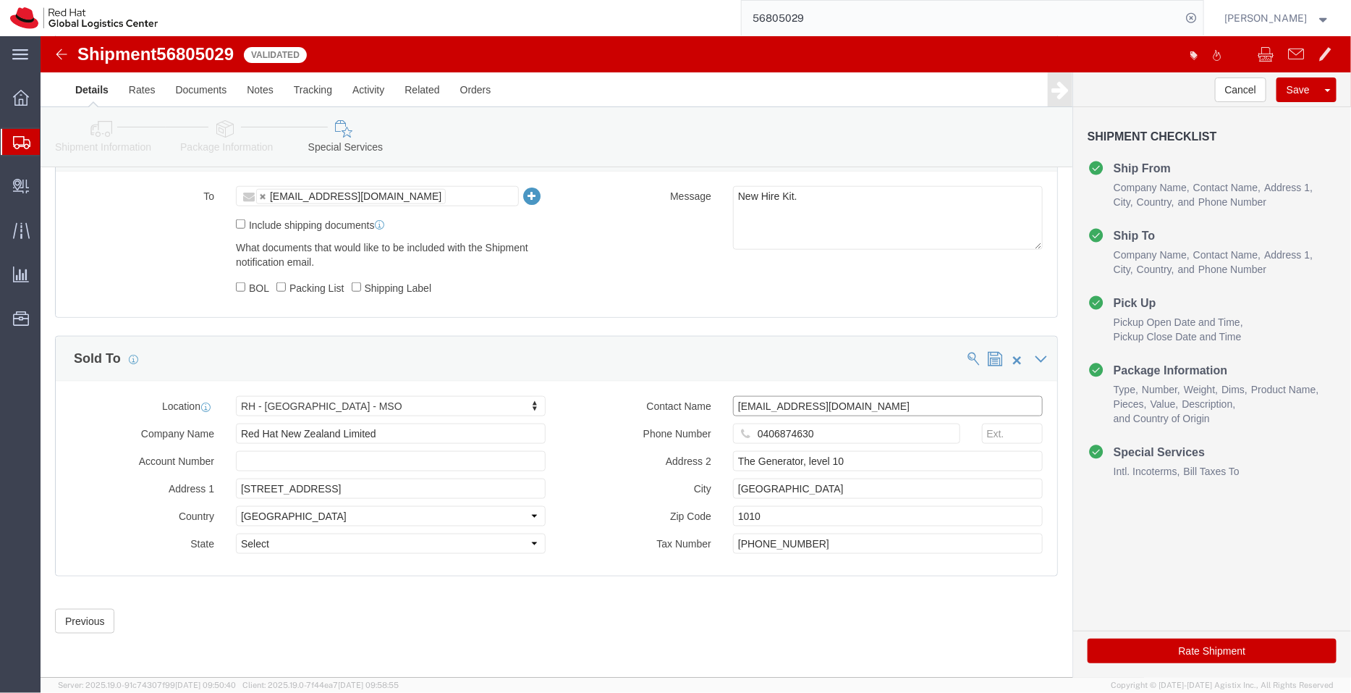
drag, startPoint x: 608, startPoint y: 360, endPoint x: 510, endPoint y: 349, distance: 98.4
click div "Location [GEOGRAPHIC_DATA] - [GEOGRAPHIC_DATA] - [GEOGRAPHIC_DATA] Select My Pr…"
type input "SYD"
select select "50511"
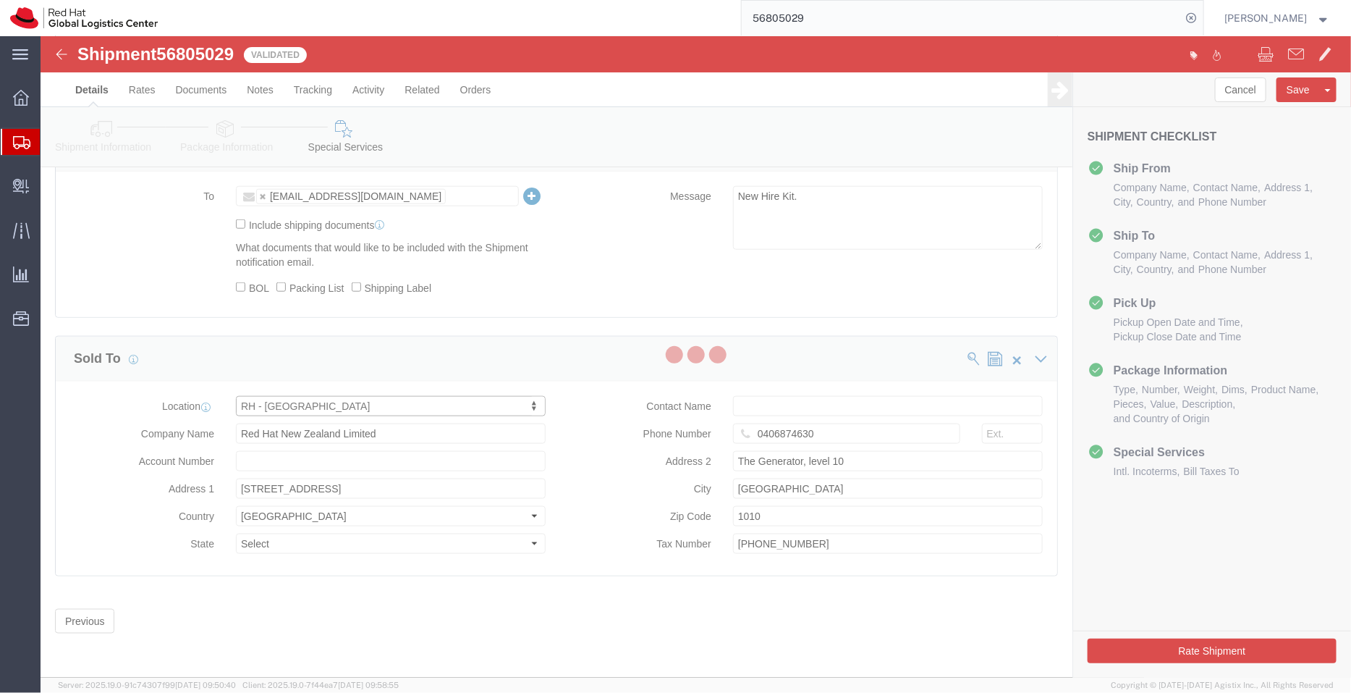
type input "Red Hat Asia-Pacific Pty Ltd"
type input "Level [STREET_ADDRESS][PERSON_NAME]"
select select "AU"
type input "[PHONE_NUMBER]"
type input "[GEOGRAPHIC_DATA]"
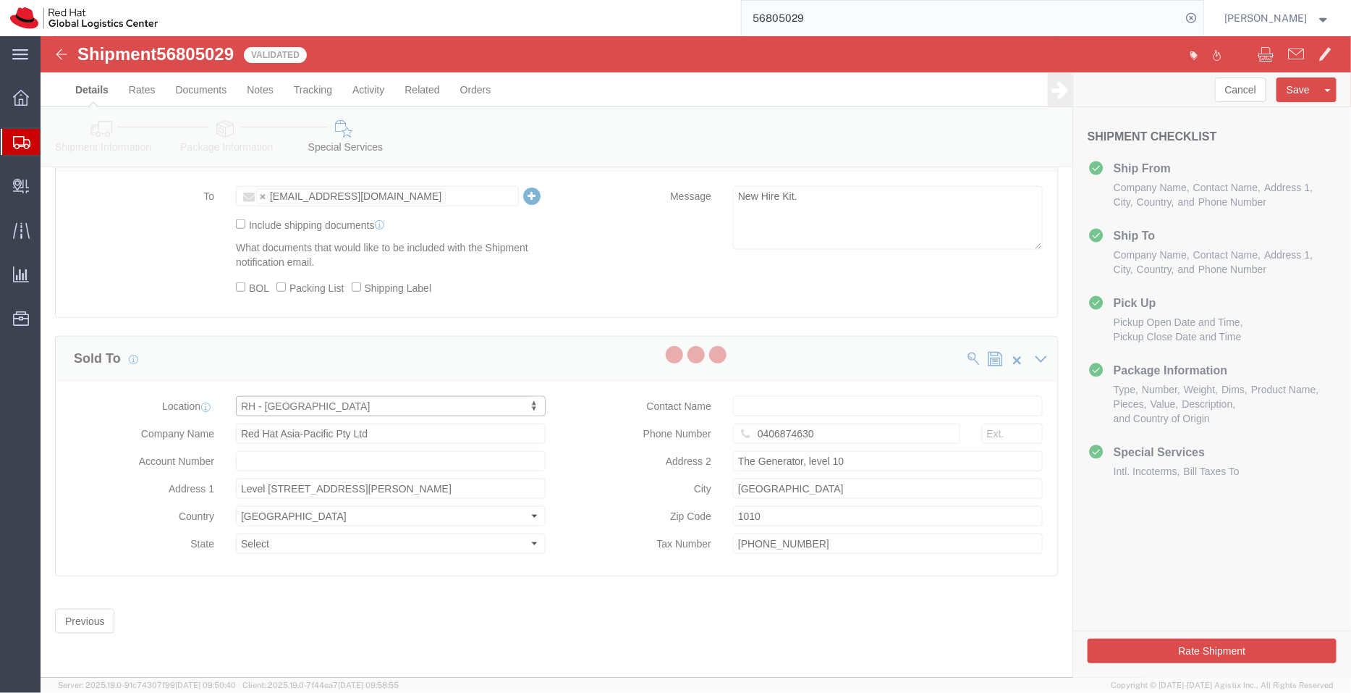
type input "2060"
type input "35 090 438 485"
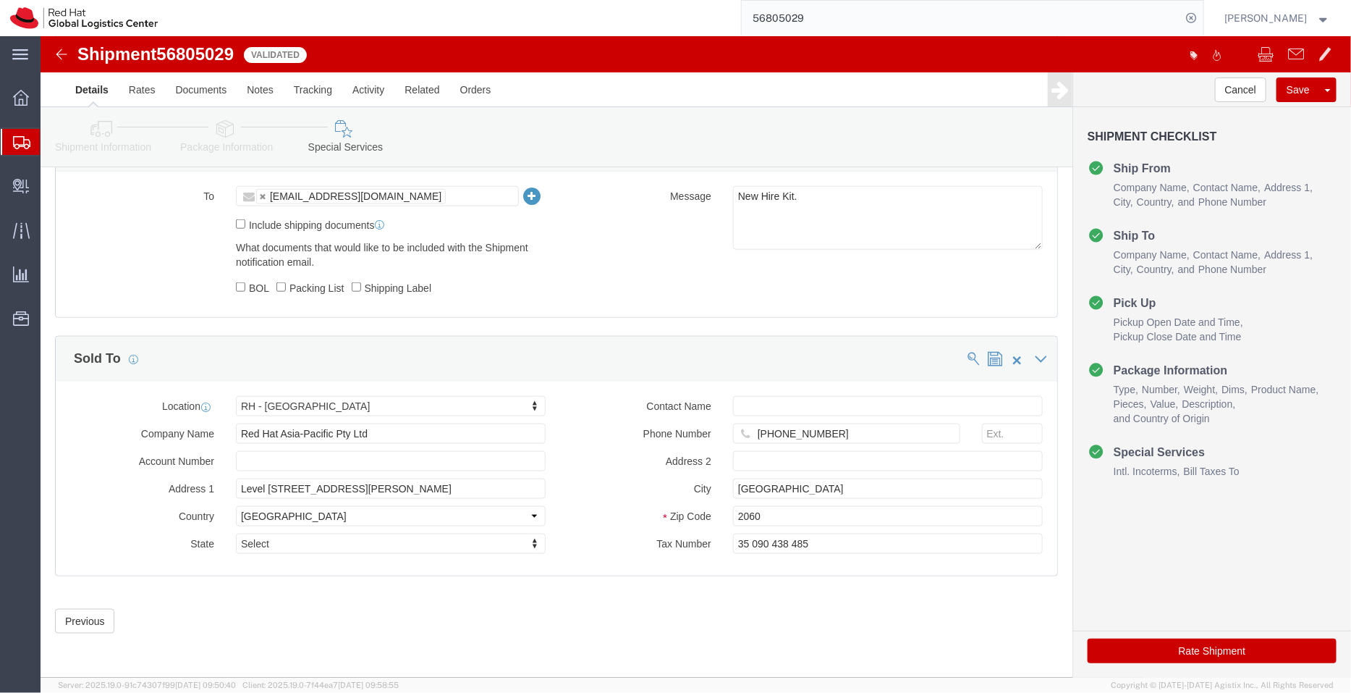
click link "Shipment Information"
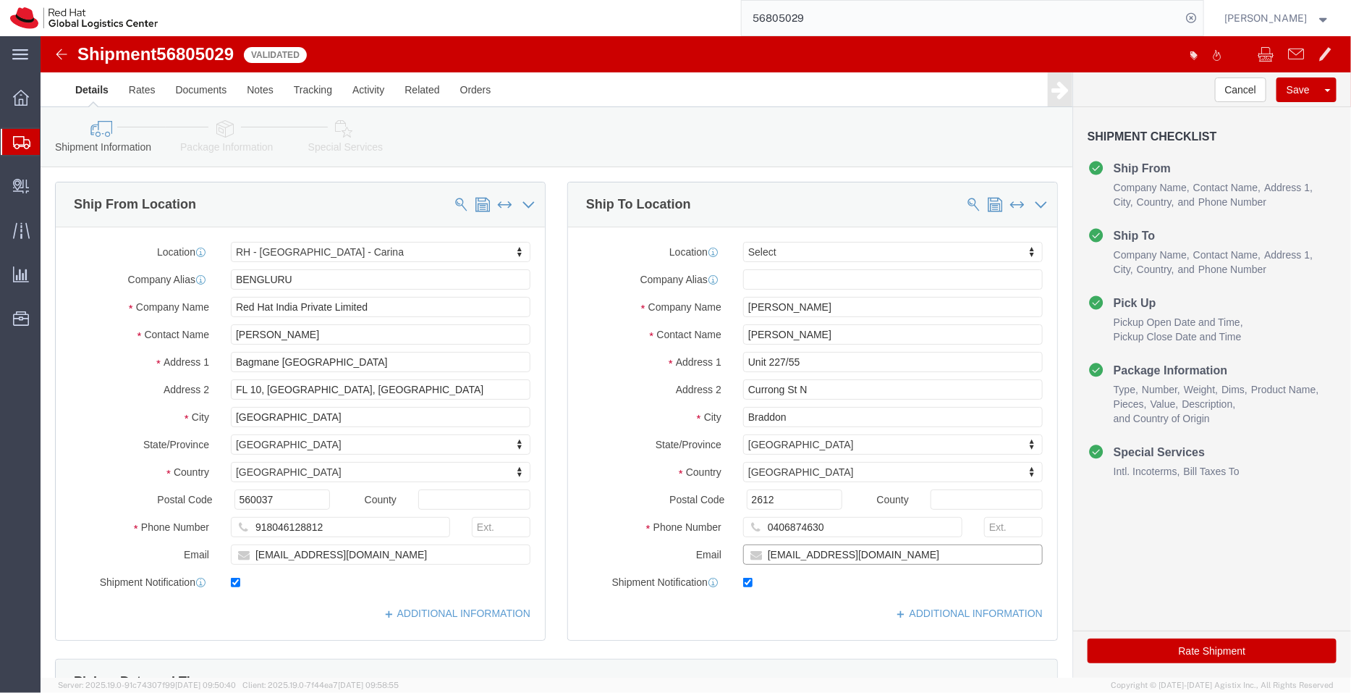
drag, startPoint x: 855, startPoint y: 522, endPoint x: 619, endPoint y: 538, distance: 236.5
click div "Location Select Select My Profile Location [GEOGRAPHIC_DATA] - [GEOGRAPHIC_DATA…"
click icon
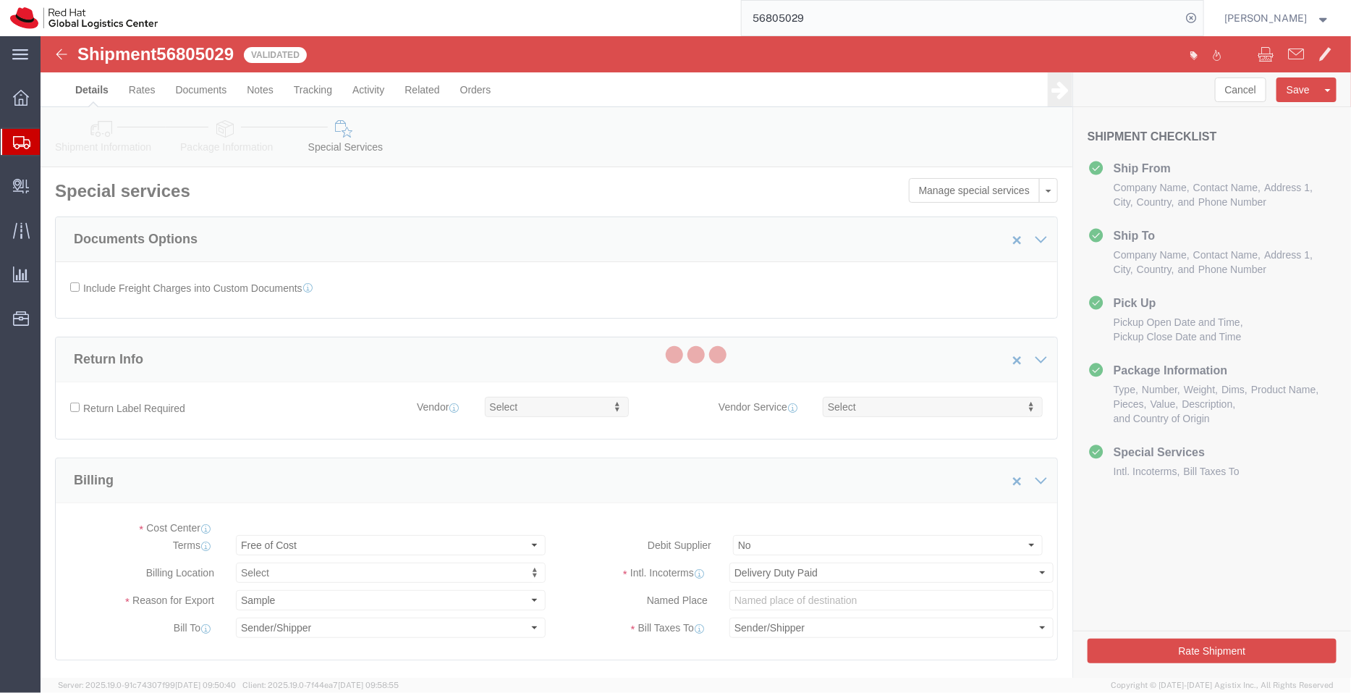
select select "COSTCENTER"
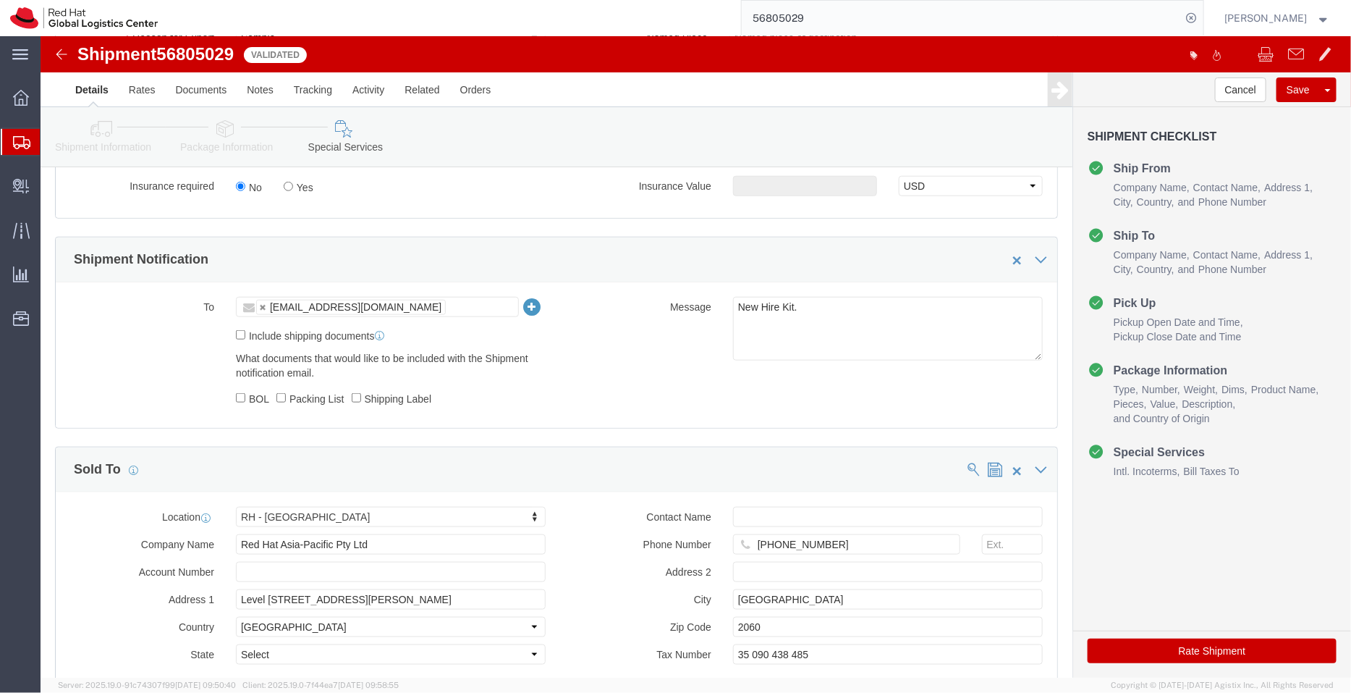
scroll to position [581, 0]
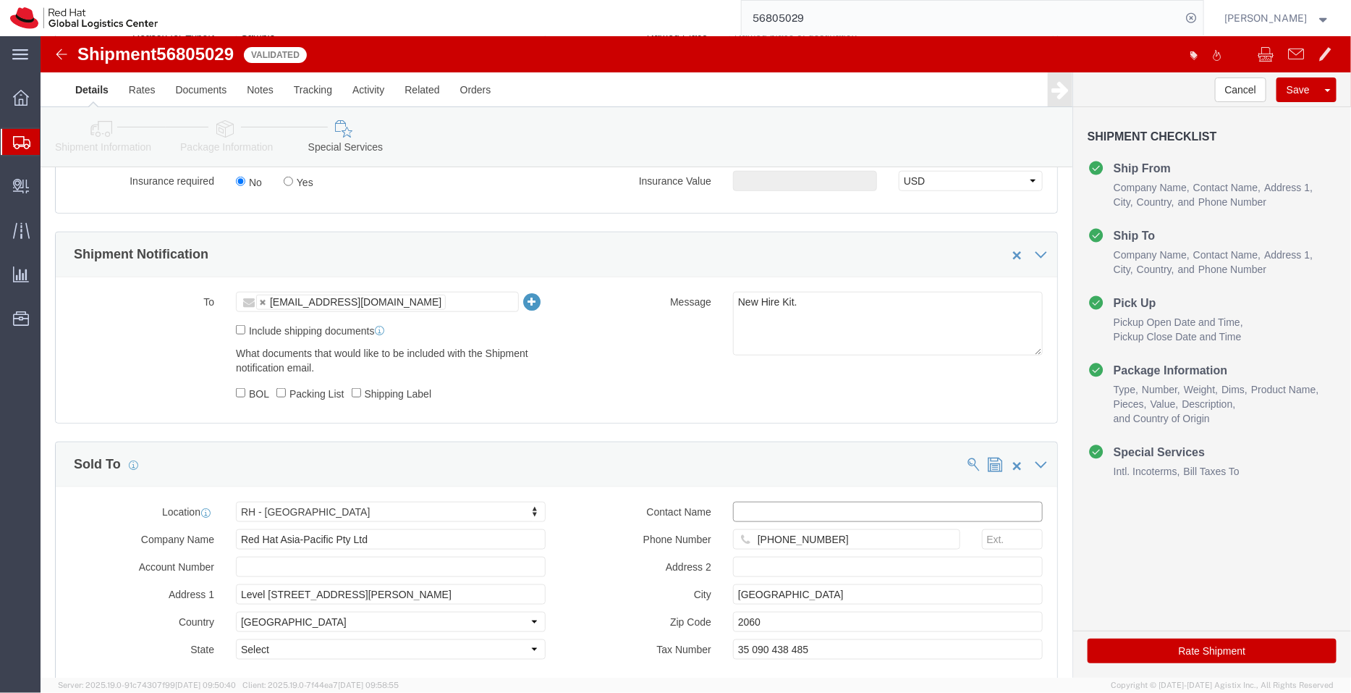
click input "text"
paste input "[EMAIL_ADDRESS][DOMAIN_NAME]"
type input "[EMAIL_ADDRESS][DOMAIN_NAME]"
click button "Rate Shipment"
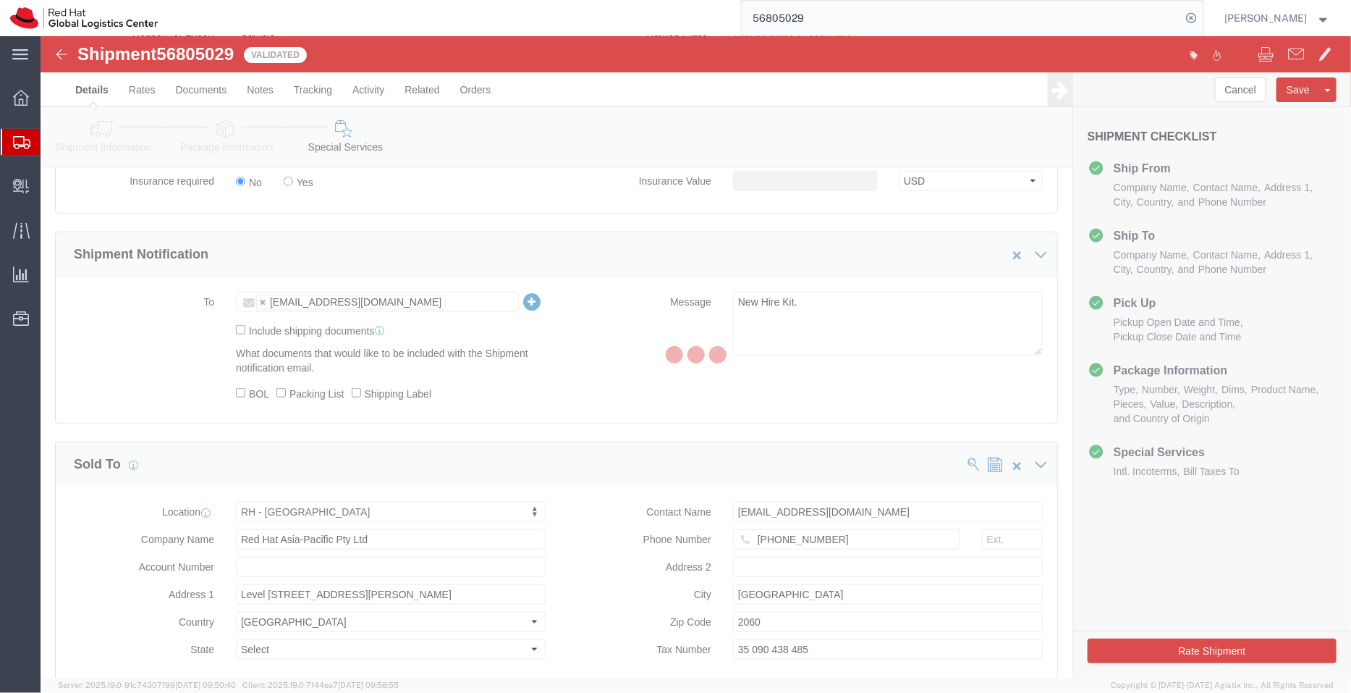
scroll to position [0, 0]
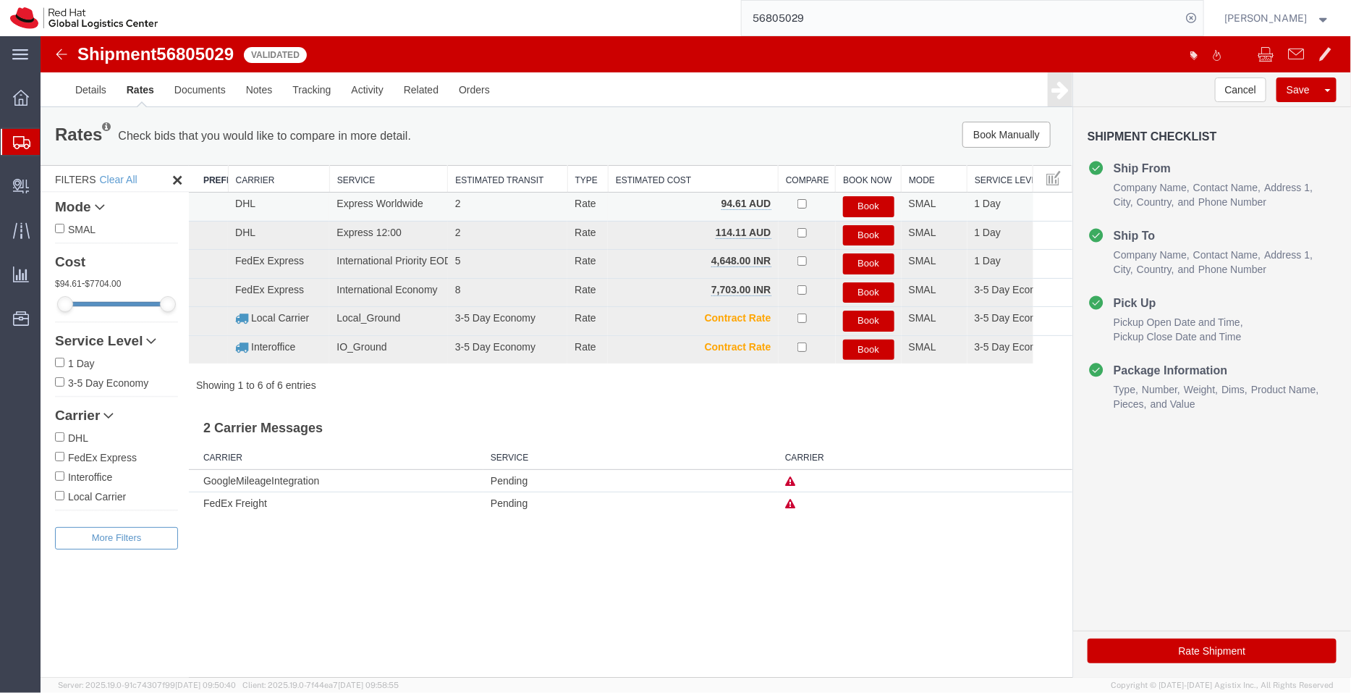
click at [868, 204] on button "Book" at bounding box center [867, 205] width 51 height 21
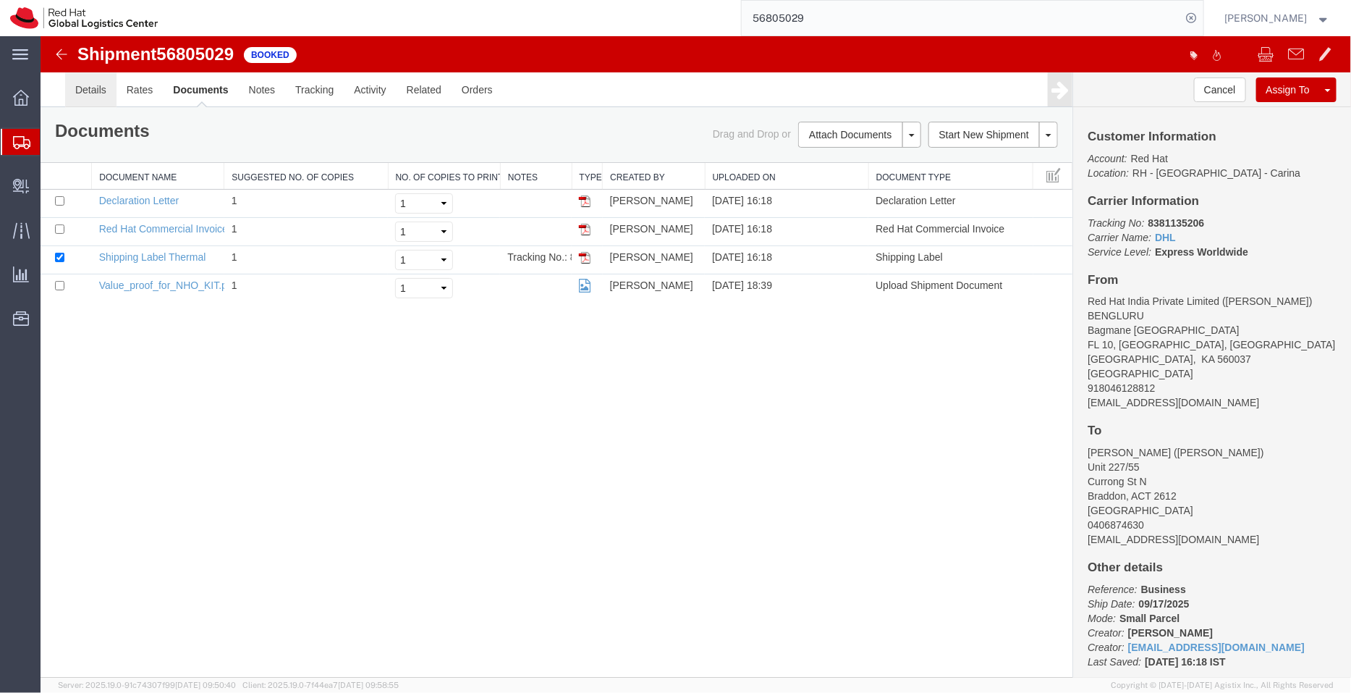
click at [97, 86] on link "Details" at bounding box center [89, 89] width 51 height 35
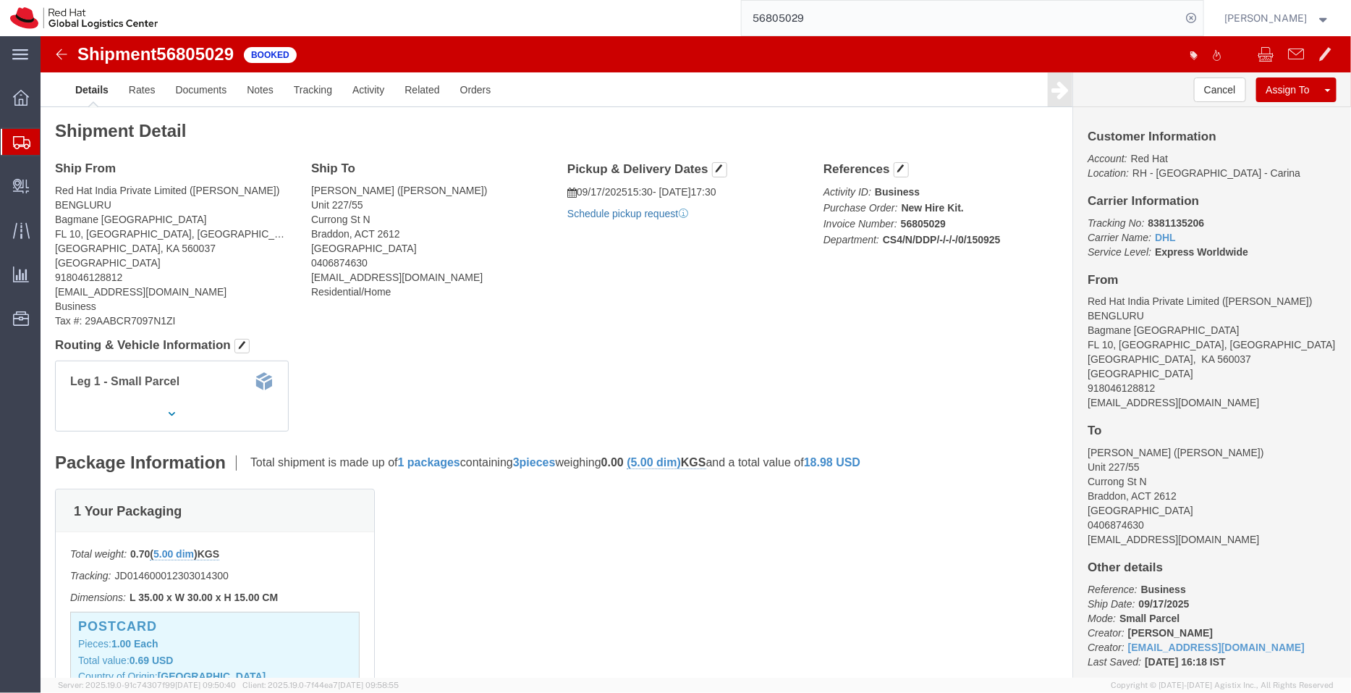
click link "Schedule pickup request"
drag, startPoint x: 727, startPoint y: 174, endPoint x: 536, endPoint y: 153, distance: 191.5
click div "Pickup & Delivery Dates [DATE] 15:30 - [DATE] 17:30 Pickup request number : CBJ…"
copy div "[DATE] 15:30 - [DATE] 17:30 Pickup request number : CBJ250917024335"
click link "Documents"
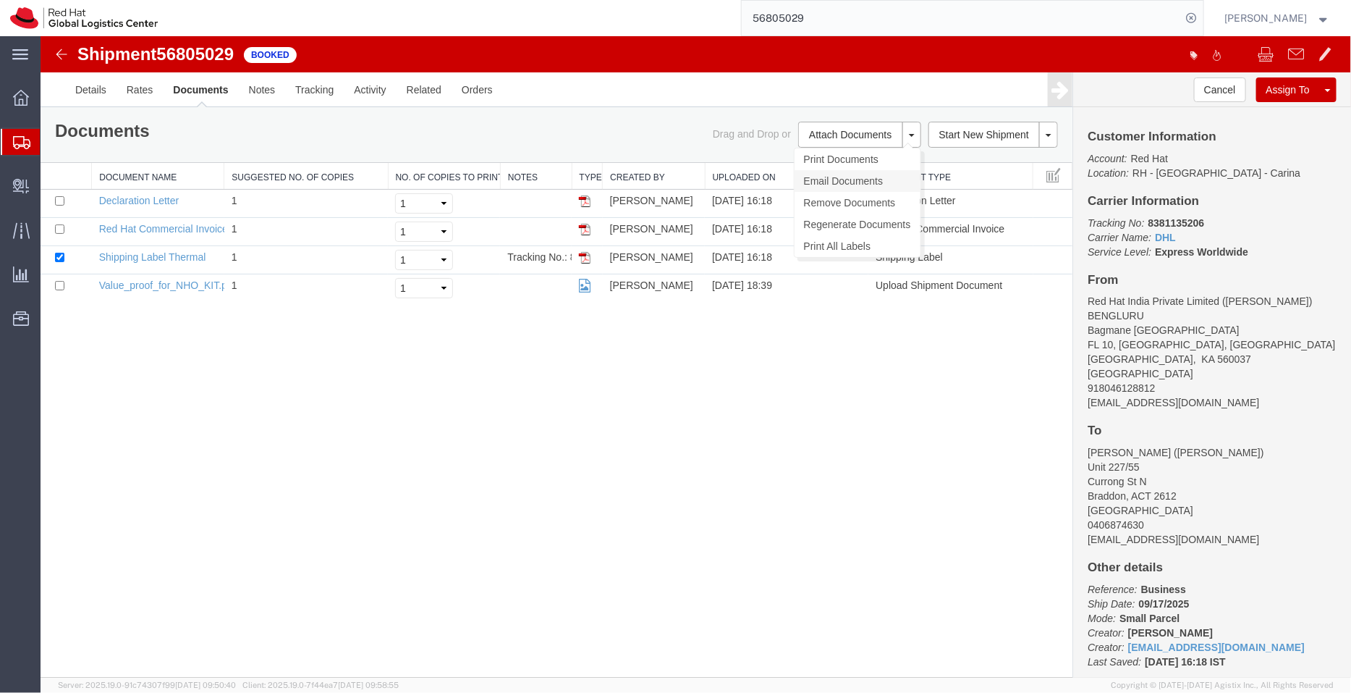
click at [845, 174] on link "Email Documents" at bounding box center [857, 180] width 126 height 22
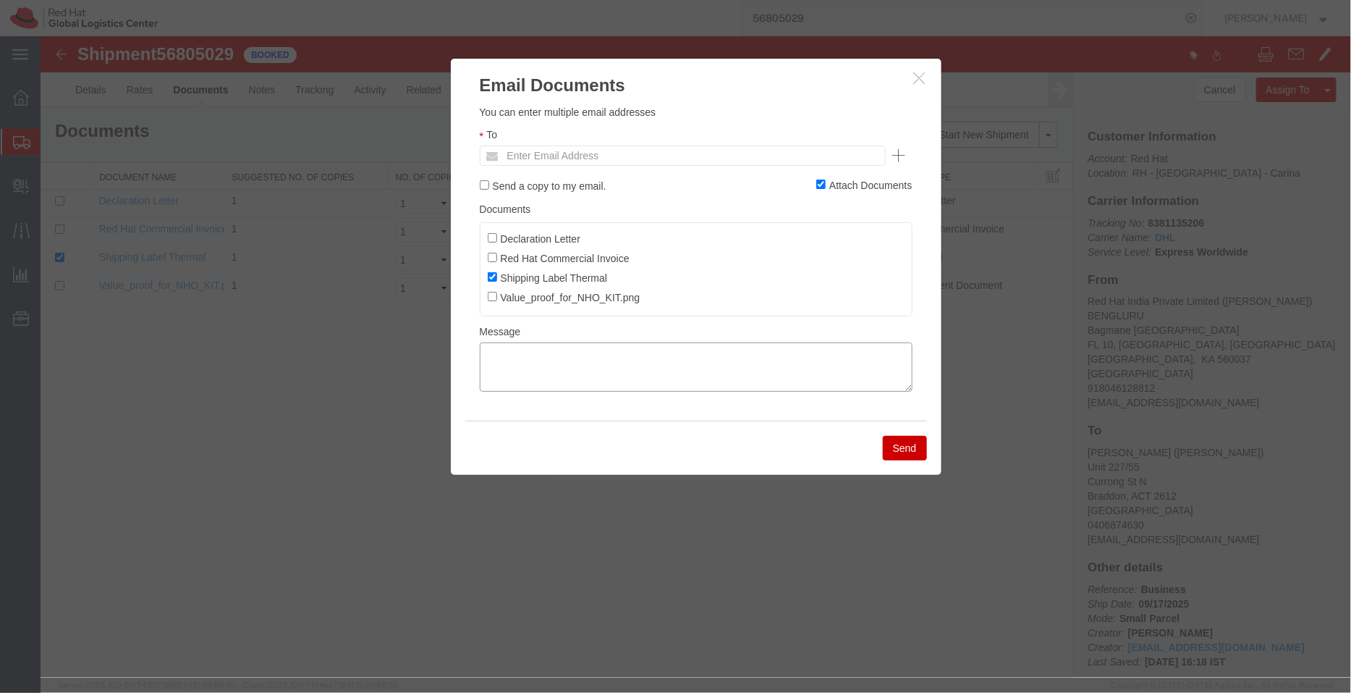
click at [677, 381] on textarea at bounding box center [695, 366] width 433 height 49
paste textarea "[DATE] 15:30 - [DATE] 17:30 Pickup request number: CBJ250917024335"
click at [483, 385] on div "Please fix the following errors You can enter multiple email addresses To Enter…" at bounding box center [695, 258] width 491 height 323
click at [483, 385] on textarea "[DATE] 15:30 - [DATE] 17:30 Pickup request number: CBJ250917024335" at bounding box center [695, 366] width 433 height 49
click at [484, 351] on textarea "[DATE] 15:30 - [DATE] 17:30 DHL Pickup request number: CBJ250917024335" at bounding box center [695, 366] width 433 height 49
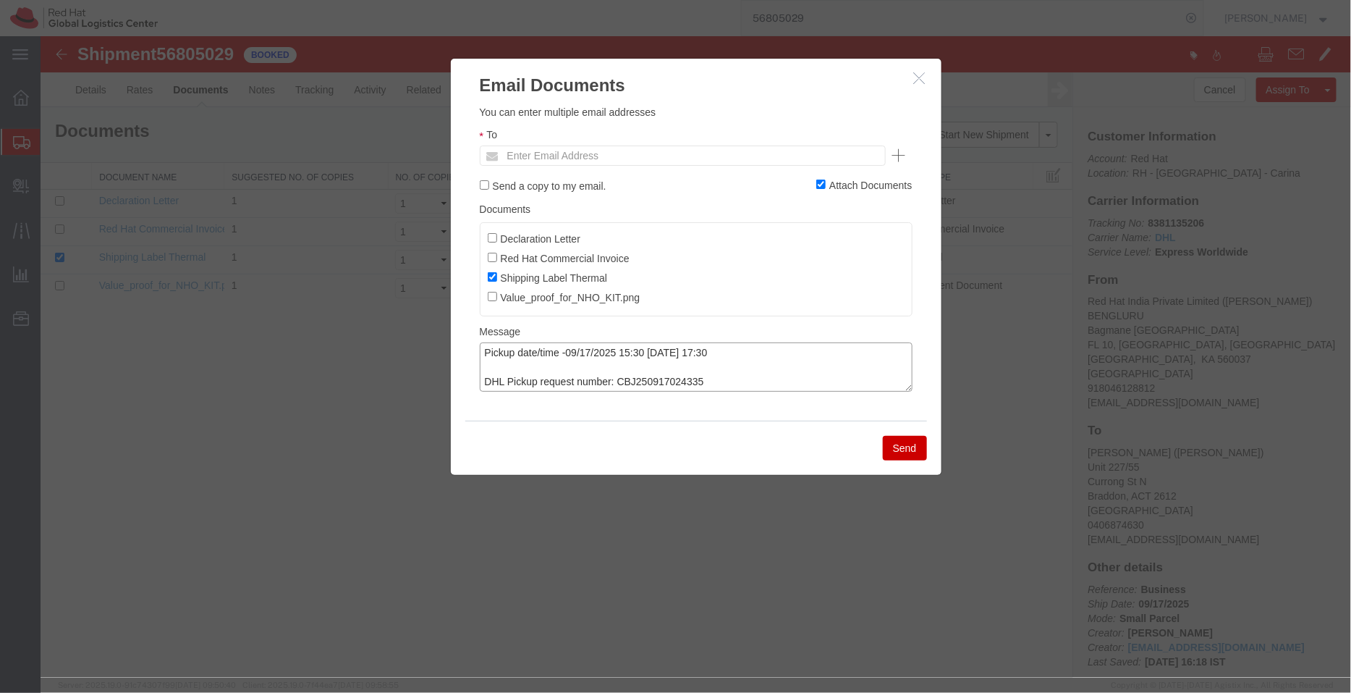
type textarea "Pickup date/time -09/17/2025 15:30 [DATE] 17:30 DHL Pickup request number: CBJ2…"
click at [489, 261] on input "Red Hat Commercial Invoice" at bounding box center [491, 256] width 9 height 9
checkbox input "true"
click at [495, 236] on input "Declaration Letter" at bounding box center [491, 236] width 9 height 9
checkbox input "true"
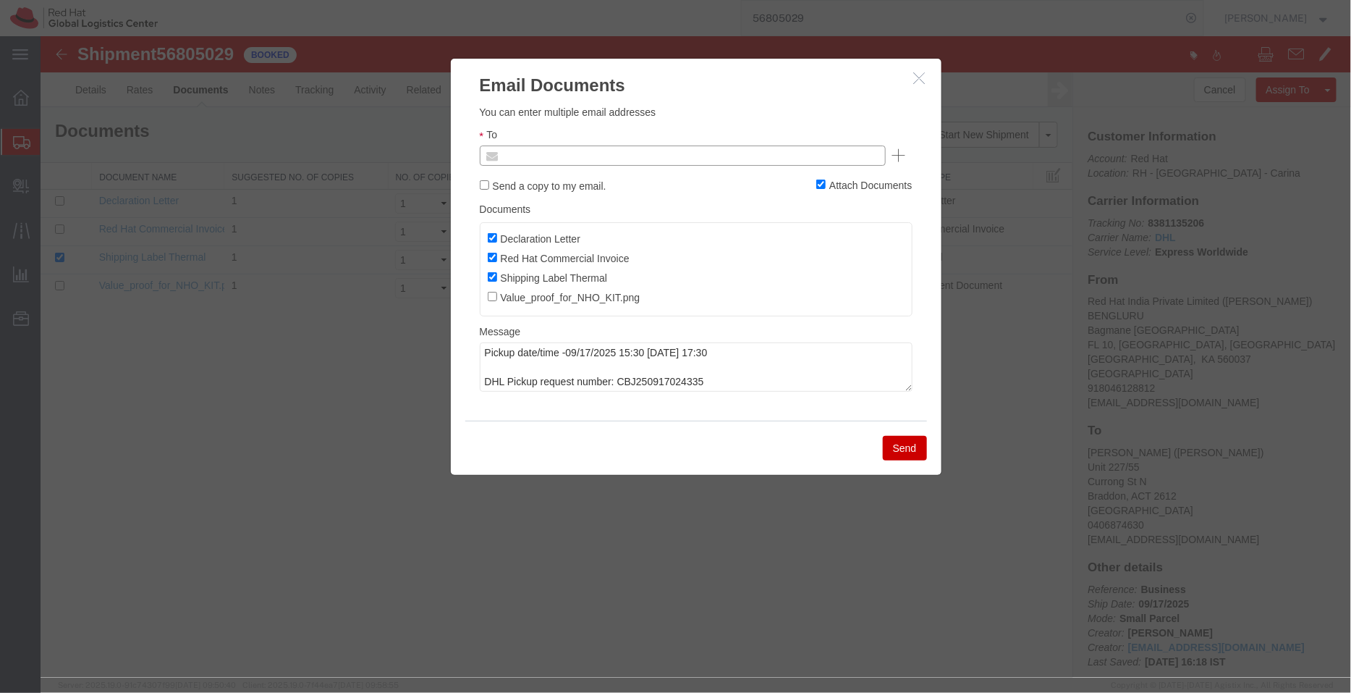
click at [572, 153] on input "text" at bounding box center [583, 154] width 169 height 19
type input "shansdah"
type input "[EMAIL_ADDRESS][DOMAIN_NAME]"
click at [915, 447] on button "Send" at bounding box center [904, 447] width 44 height 25
click at [915, 447] on div at bounding box center [695, 355] width 1311 height 641
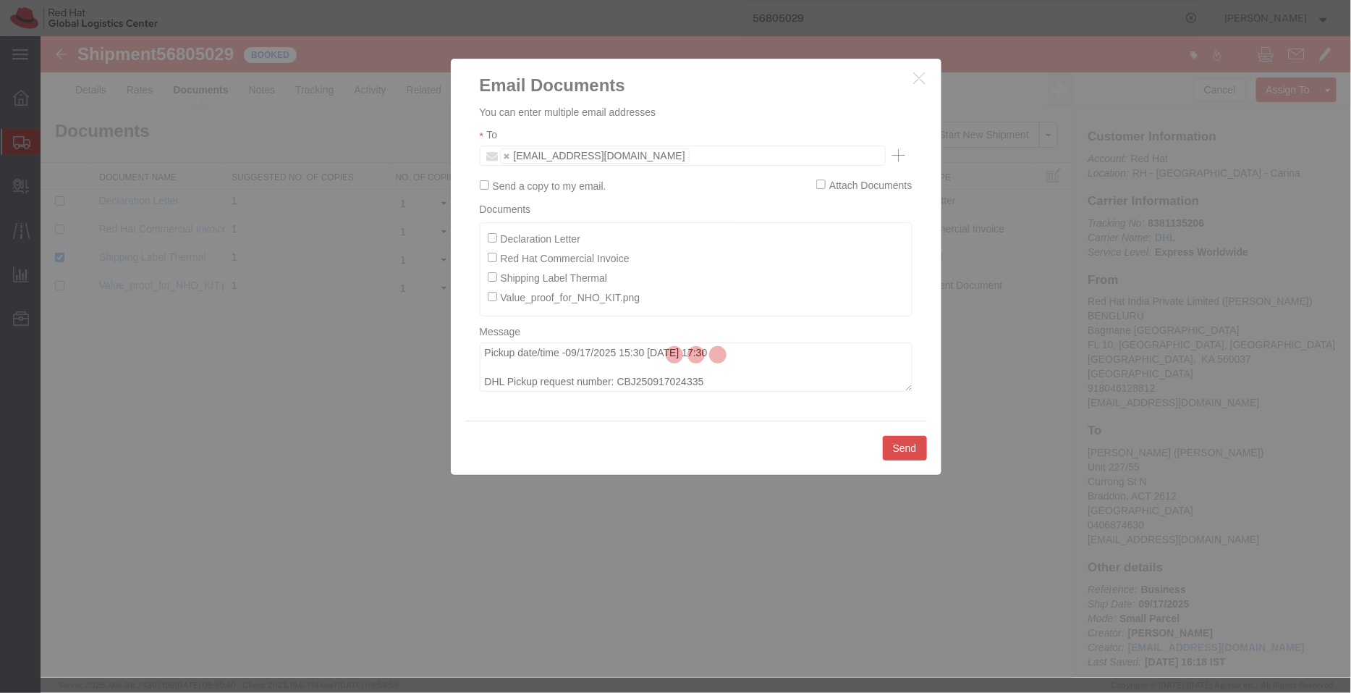
checkbox input "false"
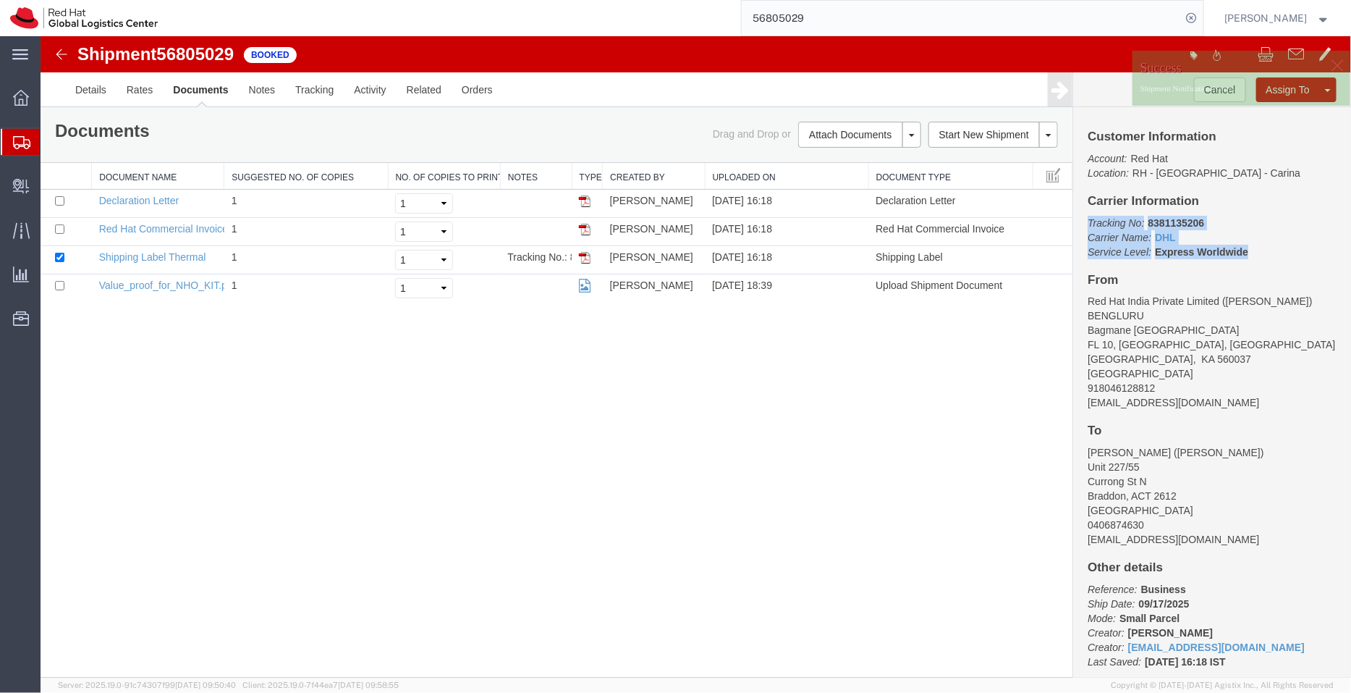
drag, startPoint x: 1261, startPoint y: 248, endPoint x: 1087, endPoint y: 224, distance: 175.4
click at [1087, 224] on p "Tracking No: 8381135206 Carrier Name: DHL DHL Service Level: Express Worldwide" at bounding box center [1211, 236] width 249 height 43
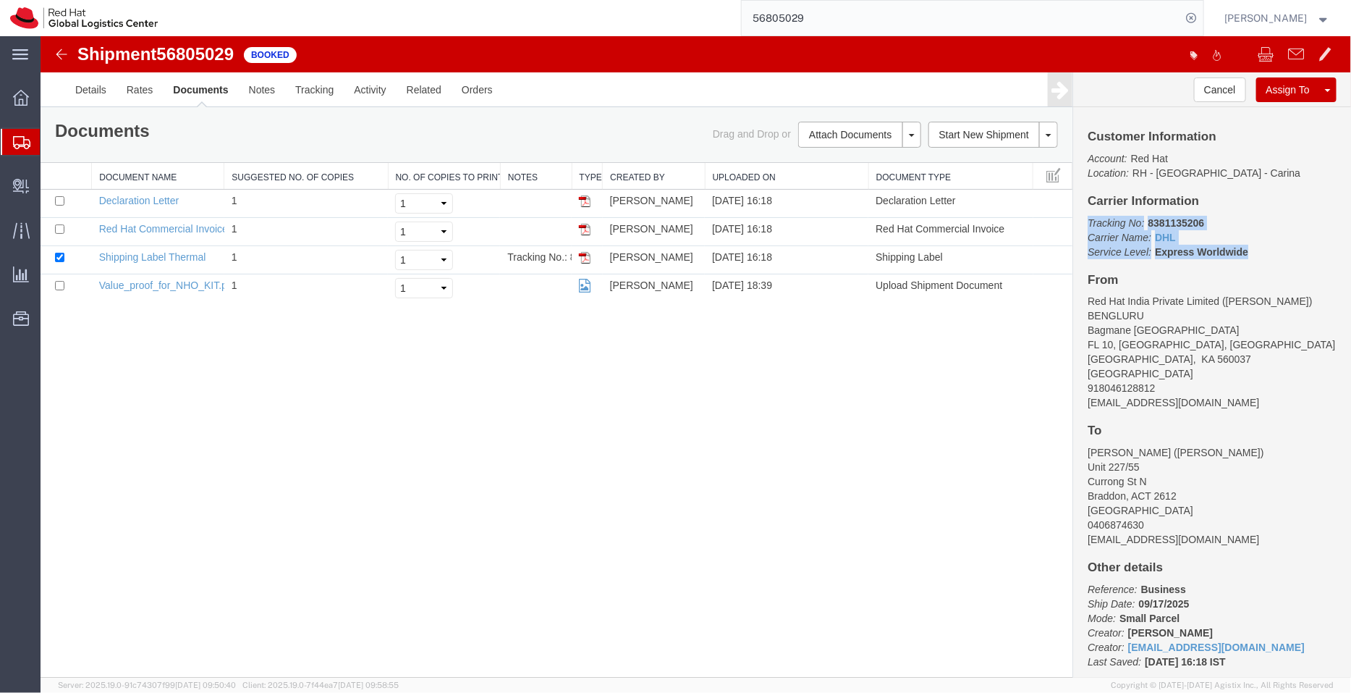
copy p "Tracking No: 8381135206 Carrier Name: DHL DHL Service Level: Express Worldwide"
click at [83, 93] on link "Details" at bounding box center [89, 89] width 51 height 35
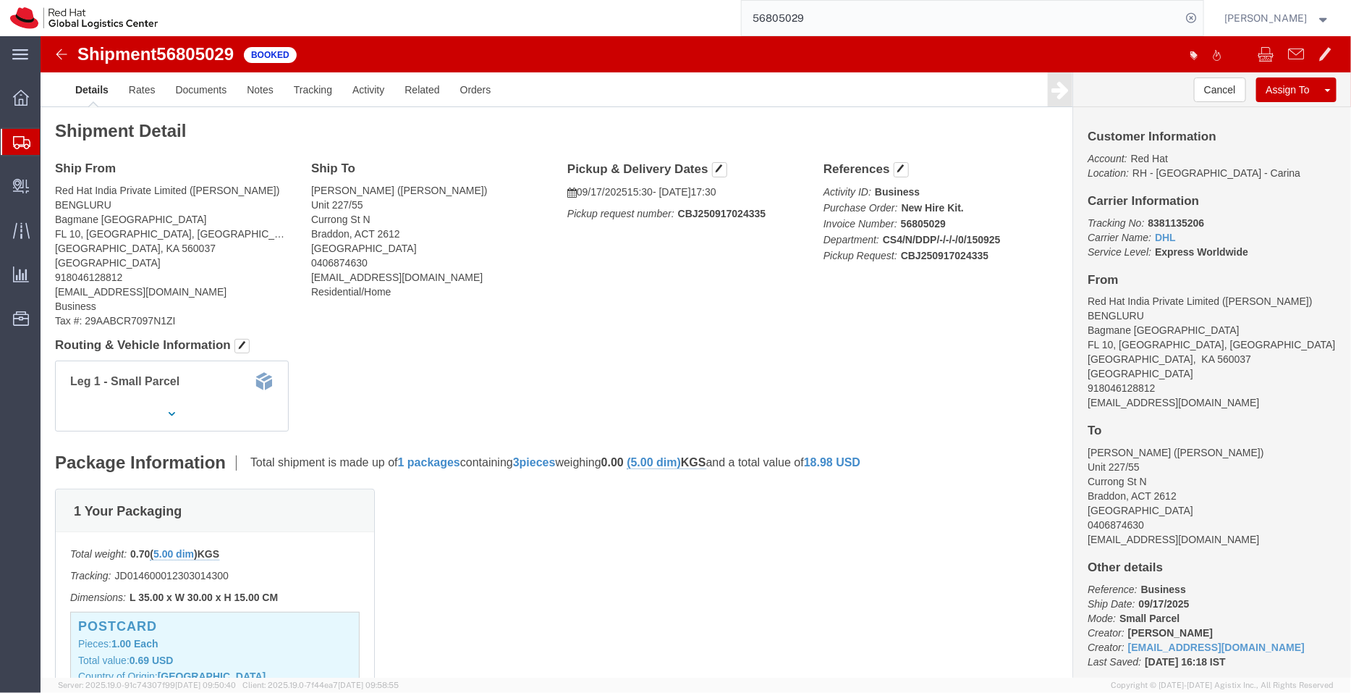
click at [0, 0] on span "Shipment Manager" at bounding box center [0, 0] width 0 height 0
